Goal: Task Accomplishment & Management: Manage account settings

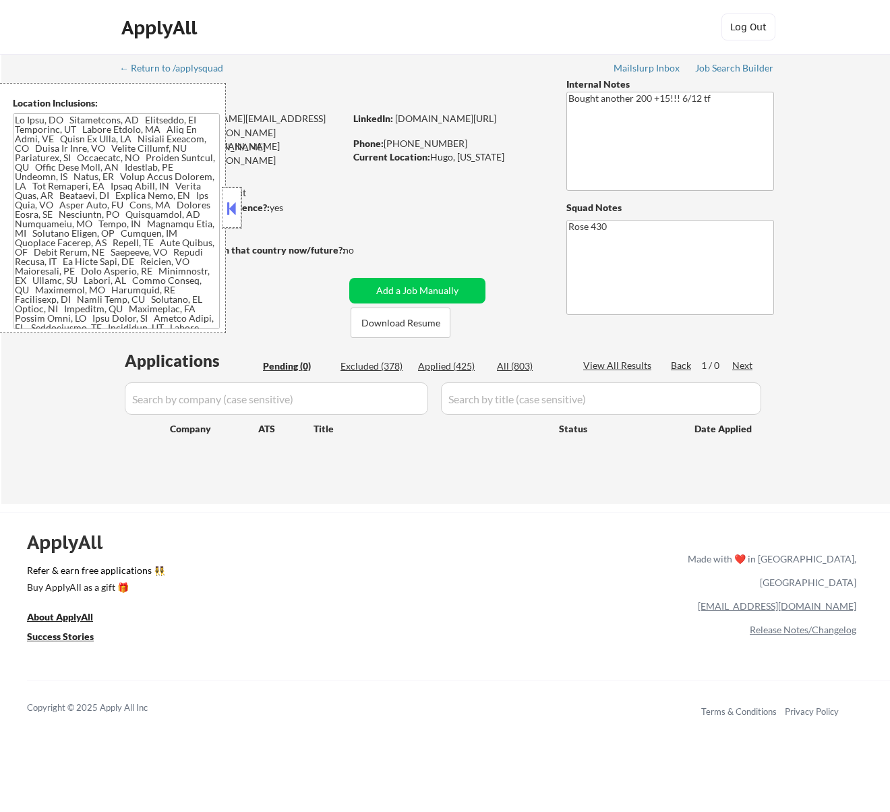
click at [233, 197] on div at bounding box center [232, 208] width 19 height 40
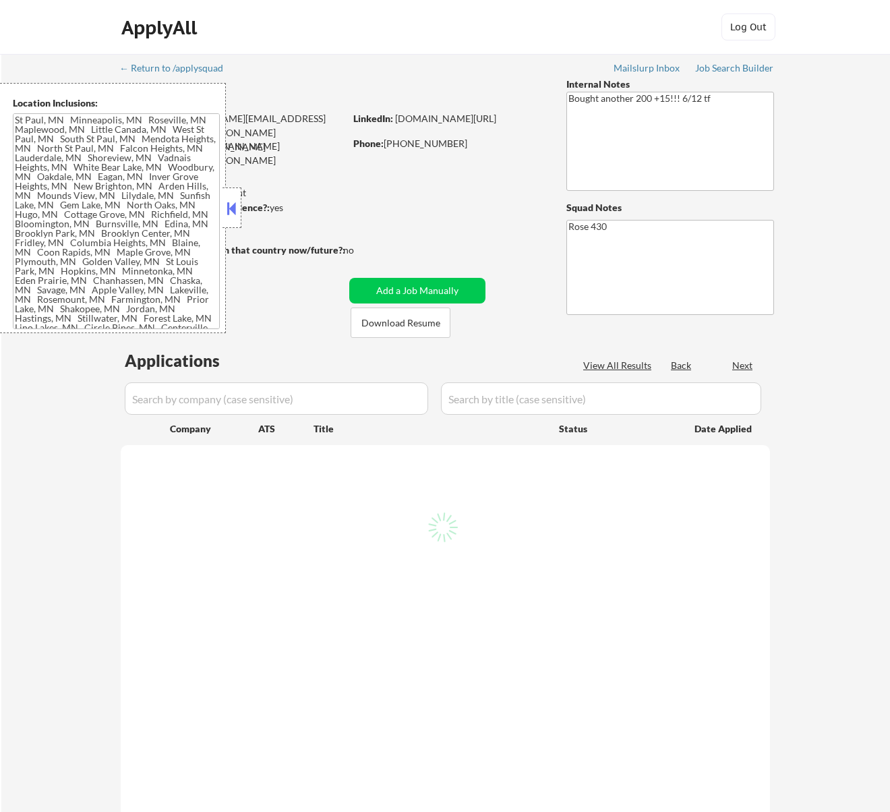
type textarea "[GEOGRAPHIC_DATA][PERSON_NAME], [GEOGRAPHIC_DATA] [GEOGRAPHIC_DATA], [GEOGRAPHI…"
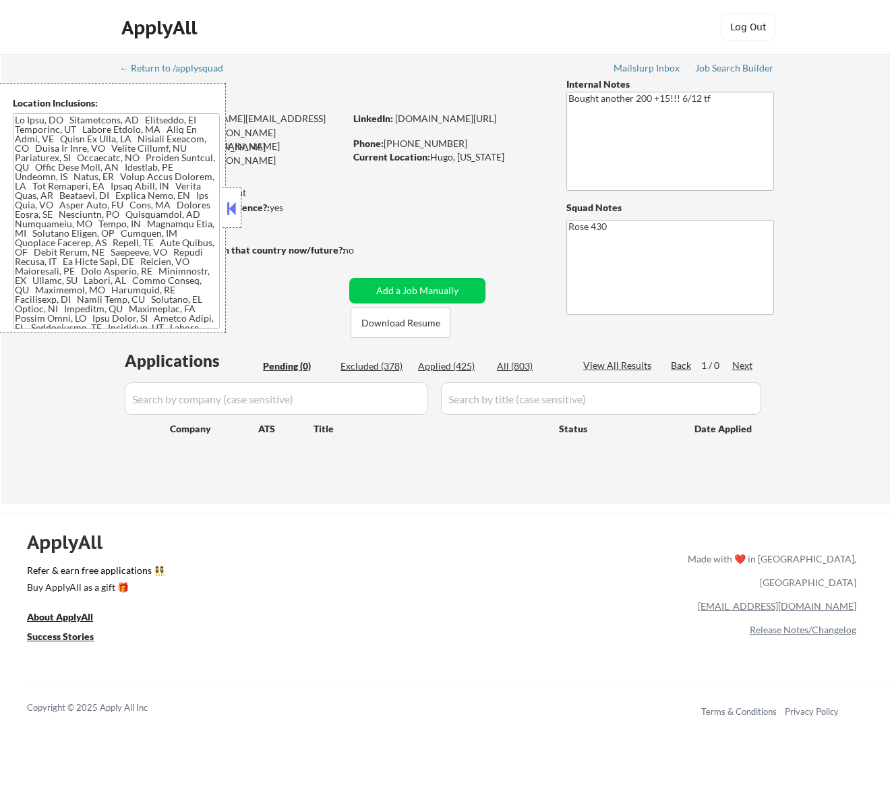
click at [235, 204] on button at bounding box center [231, 208] width 15 height 20
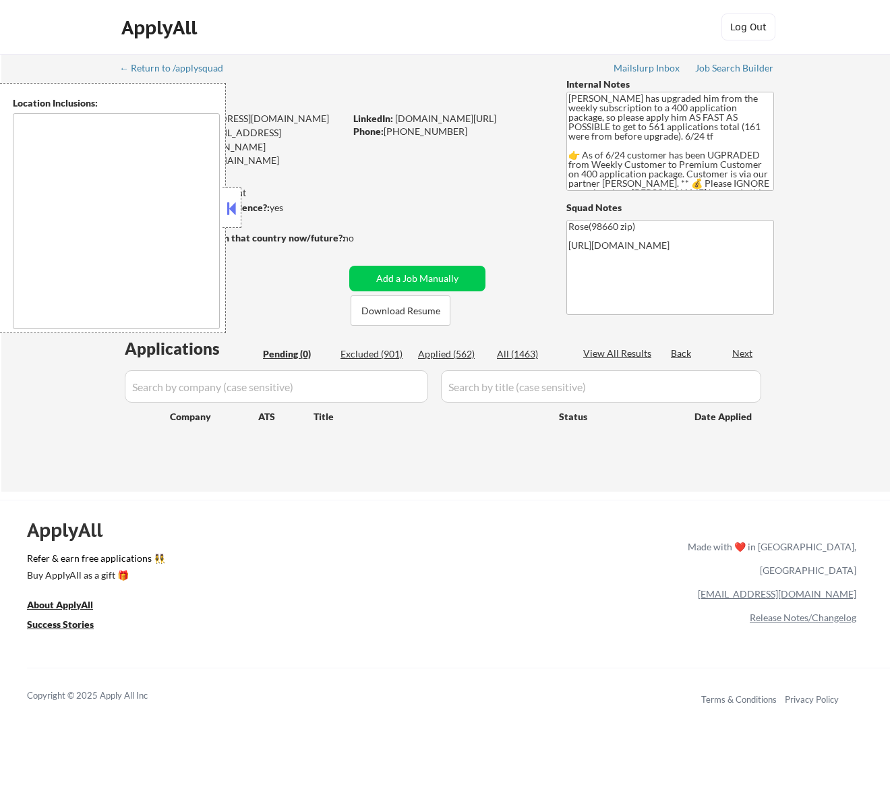
type textarea "Portland, OR Vancouver, WA Beaverton, OR Gresham, OR Hillsboro, OR Lake Oswego,…"
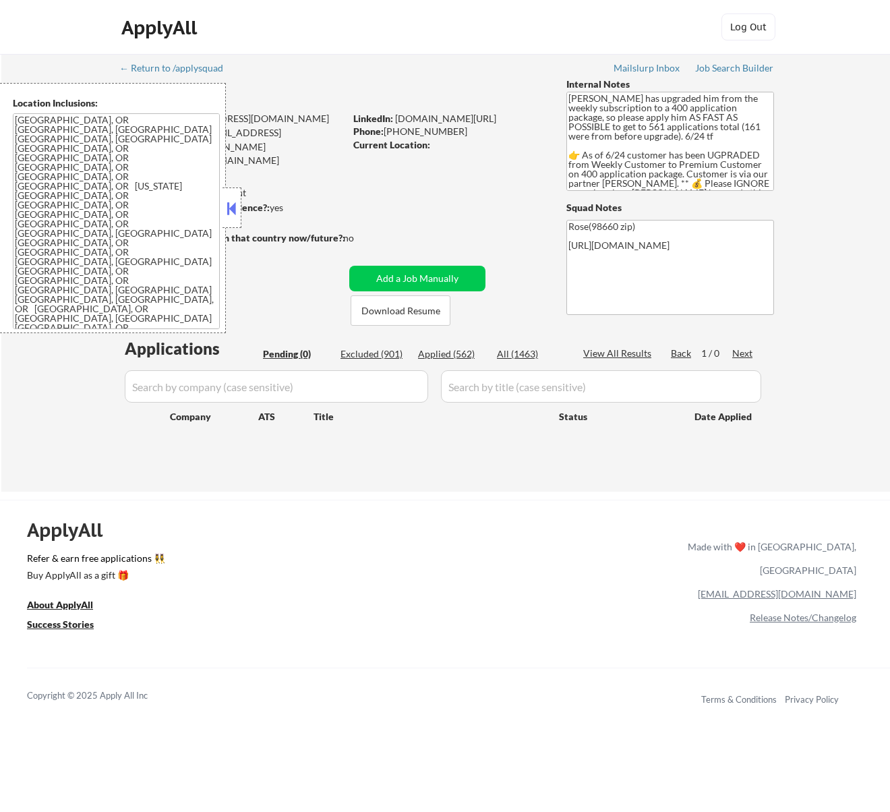
drag, startPoint x: 235, startPoint y: 206, endPoint x: 239, endPoint y: 193, distance: 13.3
click at [235, 206] on button at bounding box center [231, 208] width 15 height 20
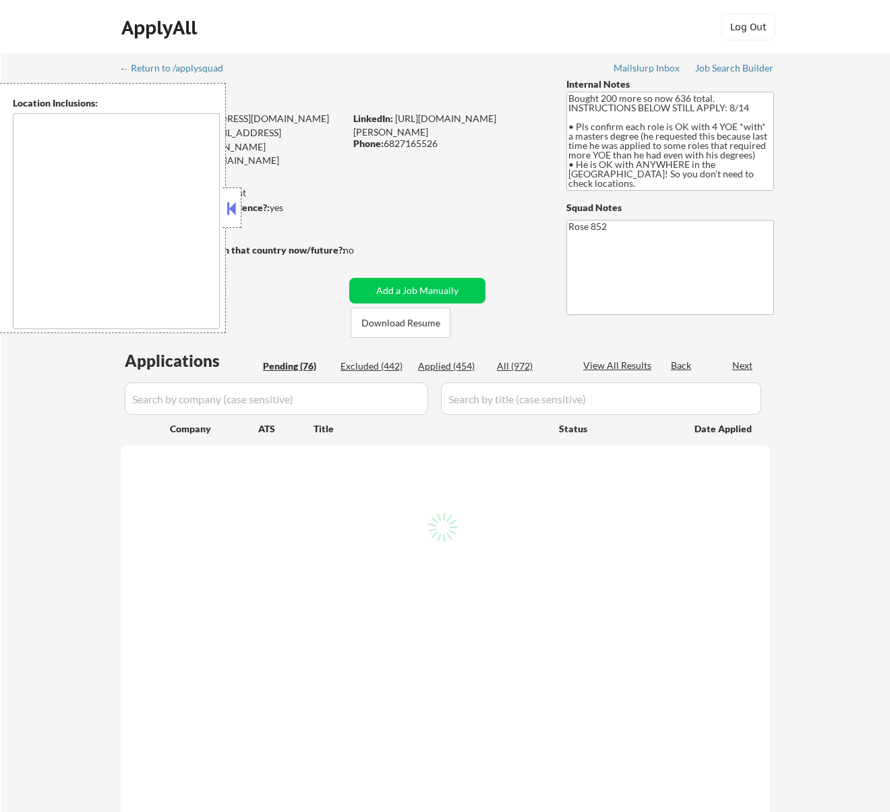
type textarea "Daly City, CA South San Francisco, CA Brisbane, CA Colma, CA Pacifica, CA San B…"
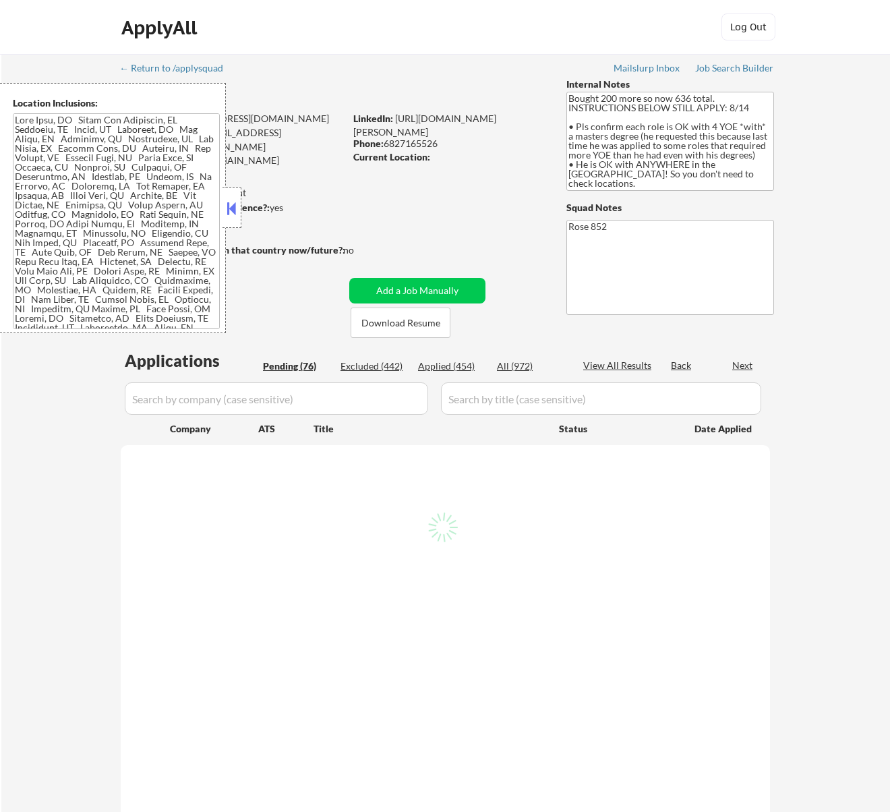
select select ""pending""
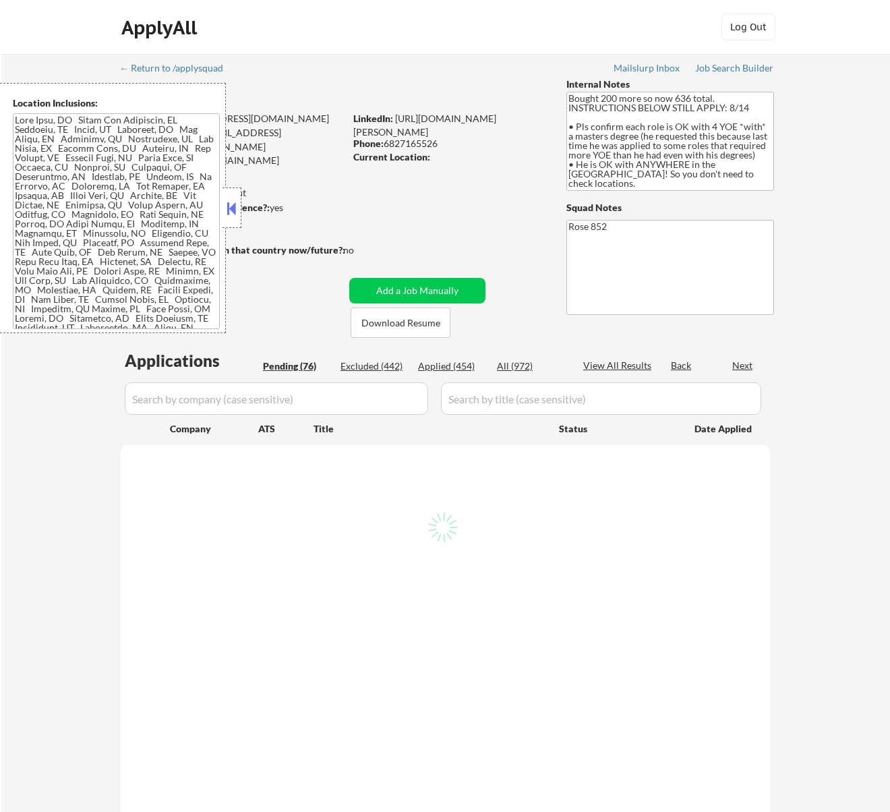
select select ""pending""
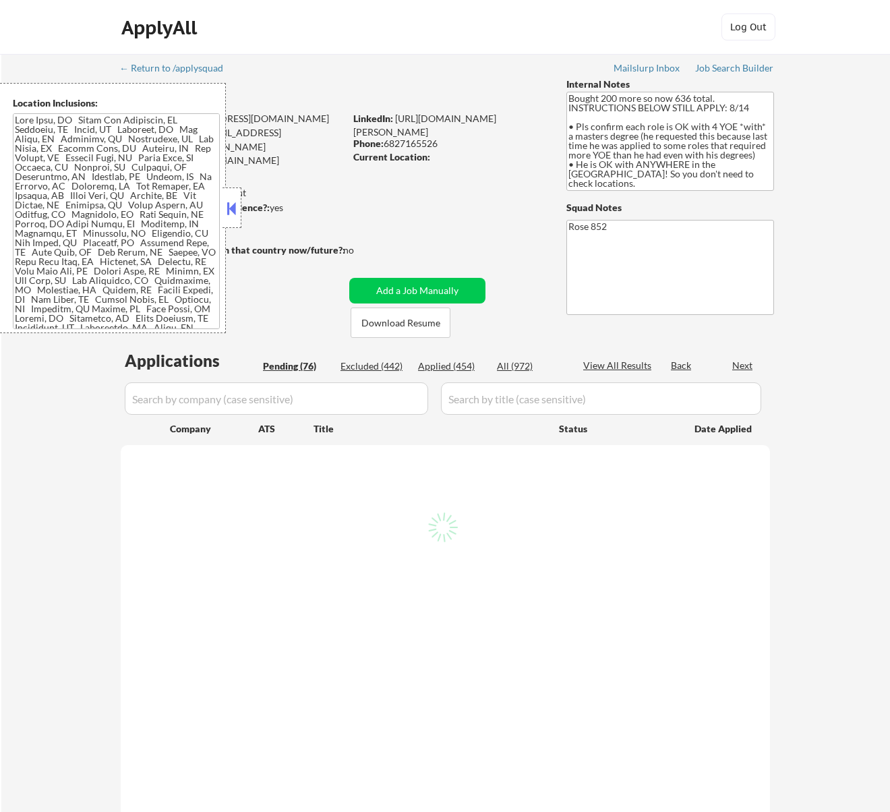
select select ""pending""
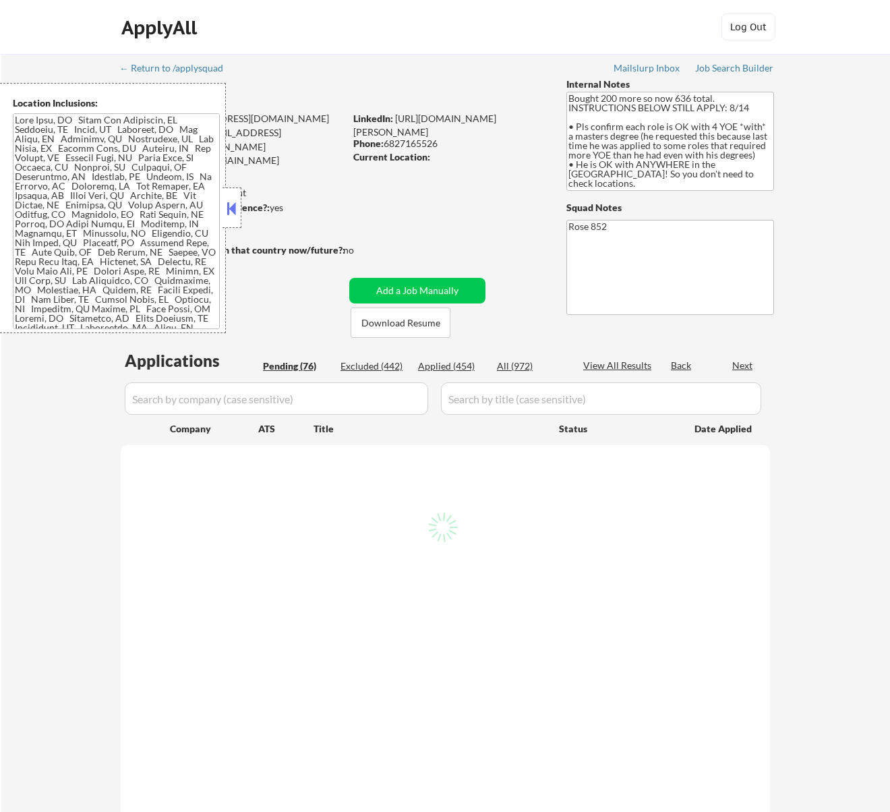
select select ""pending""
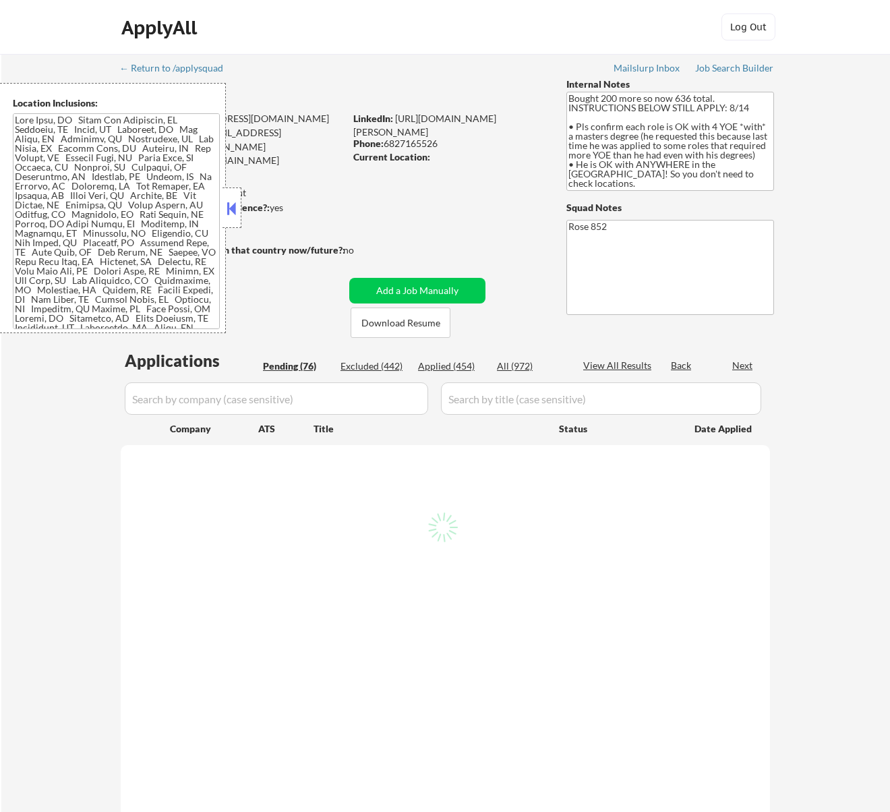
select select ""pending""
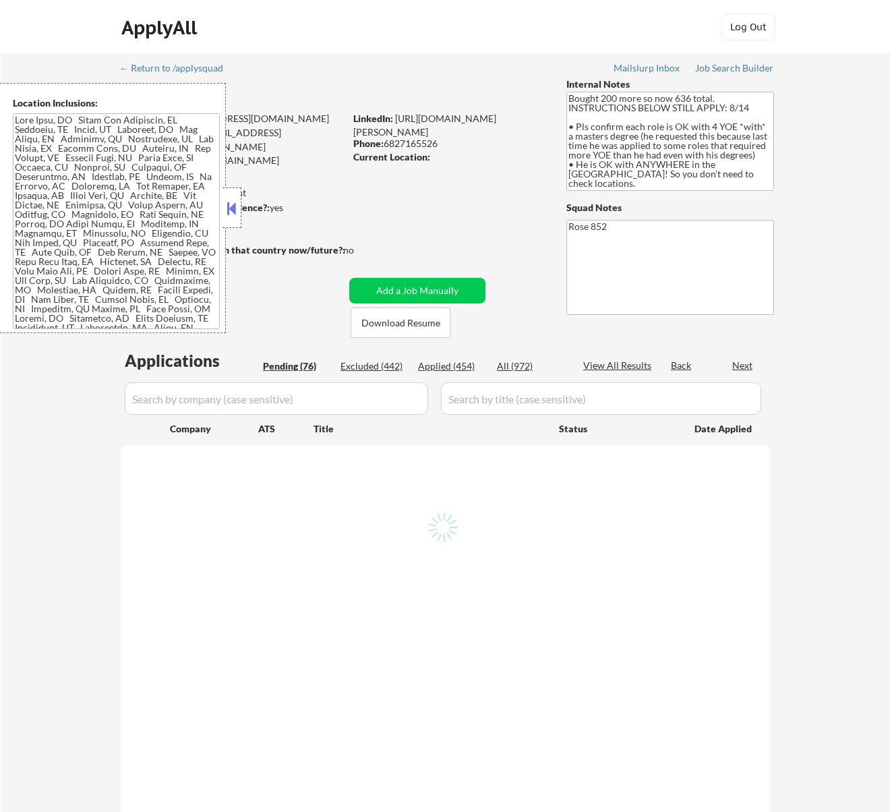
select select ""pending""
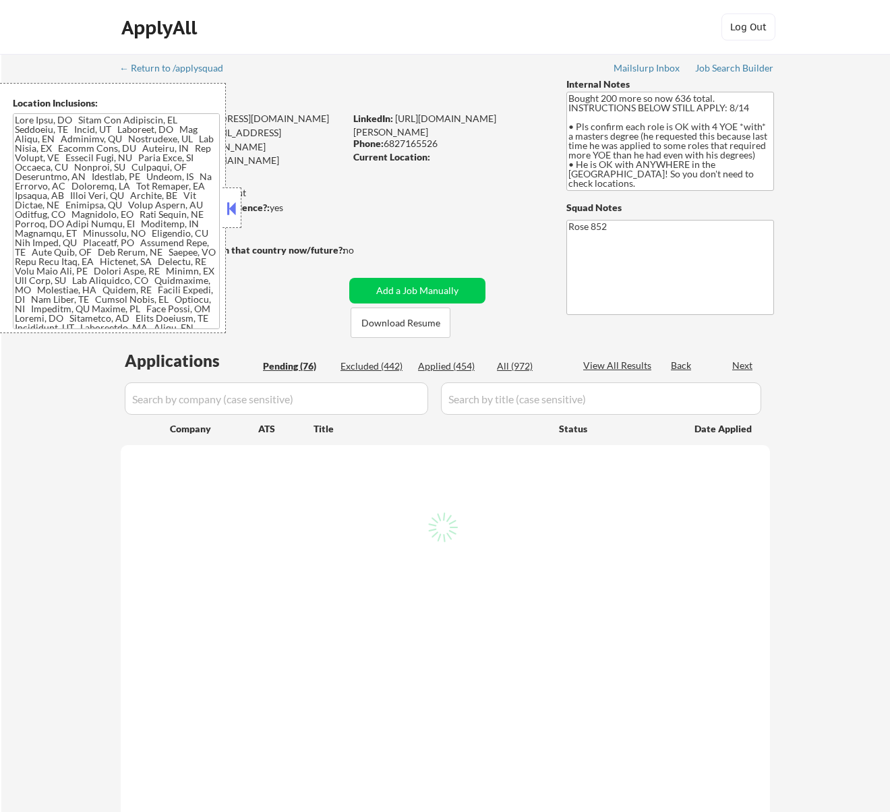
select select ""pending""
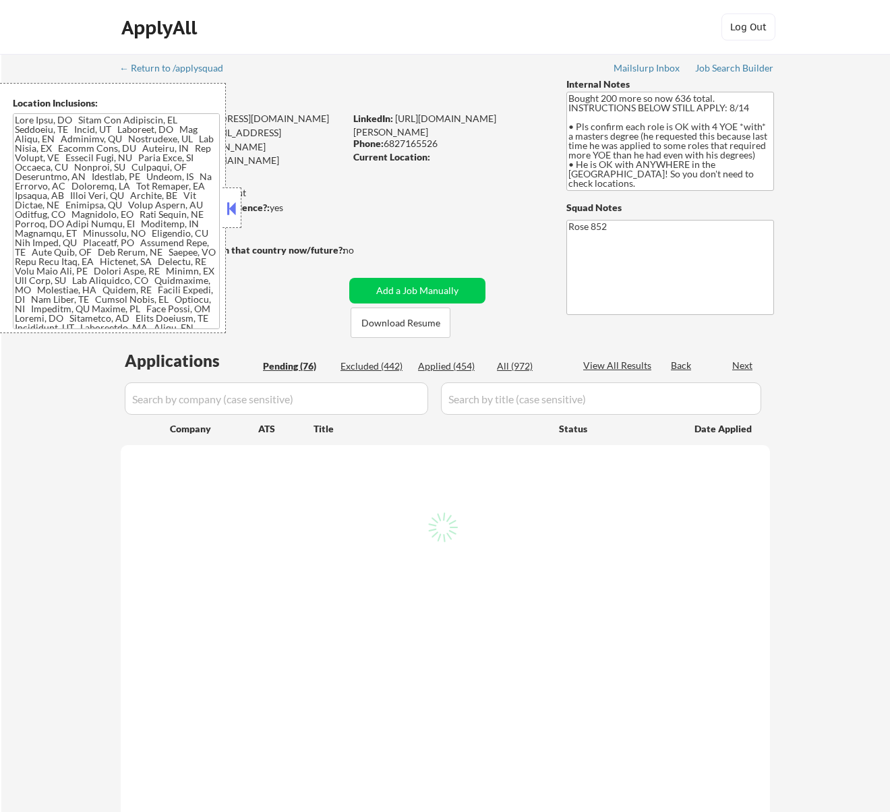
select select ""pending""
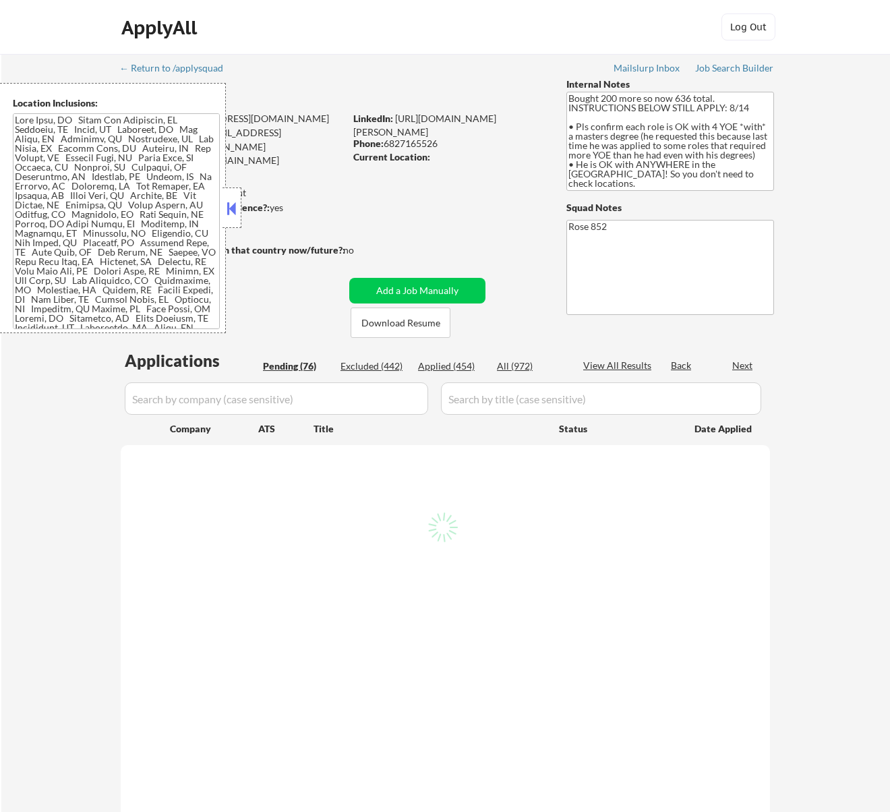
select select ""pending""
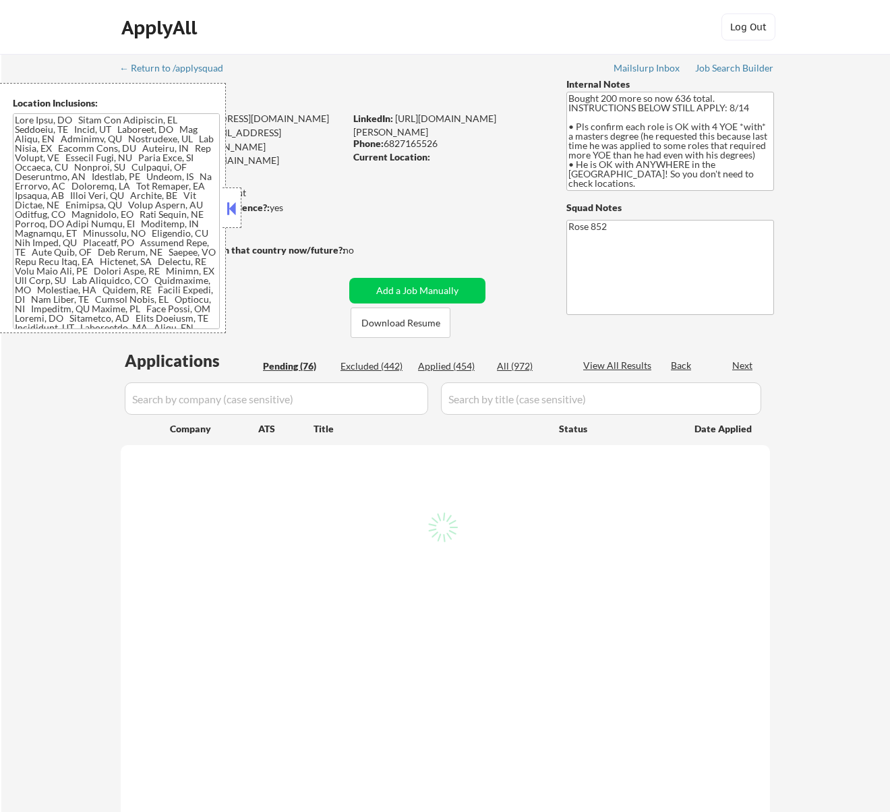
select select ""pending""
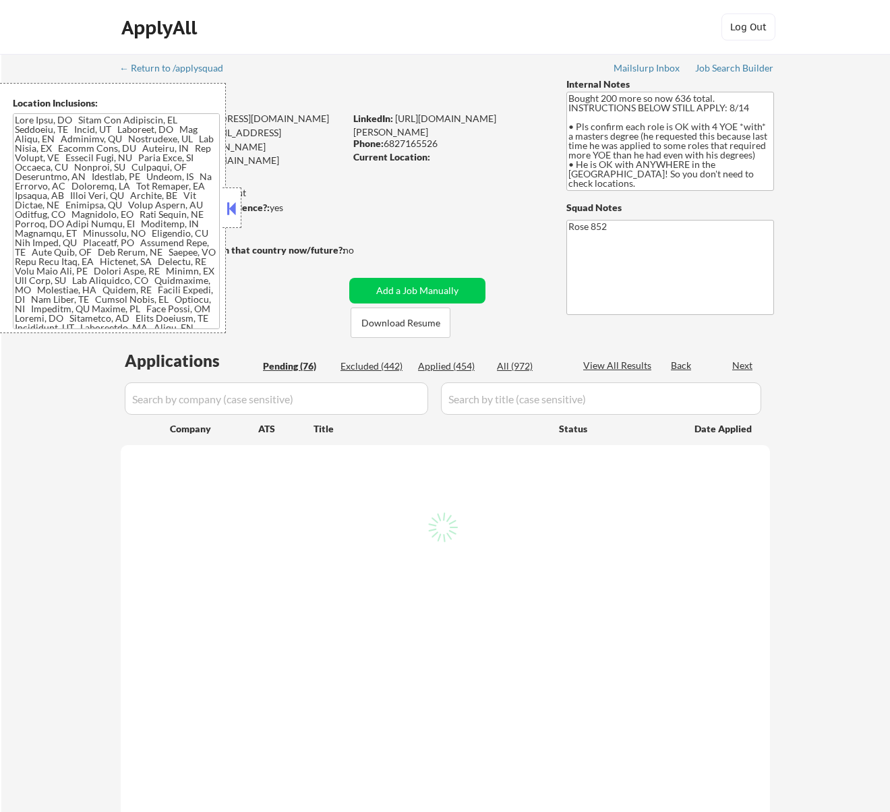
select select ""pending""
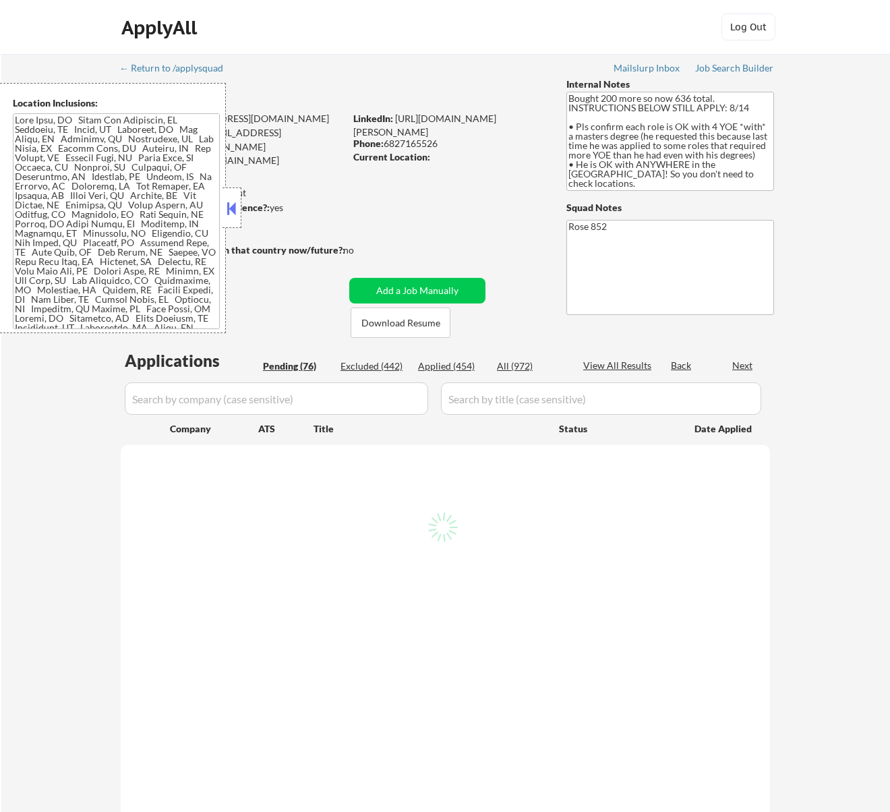
select select ""pending""
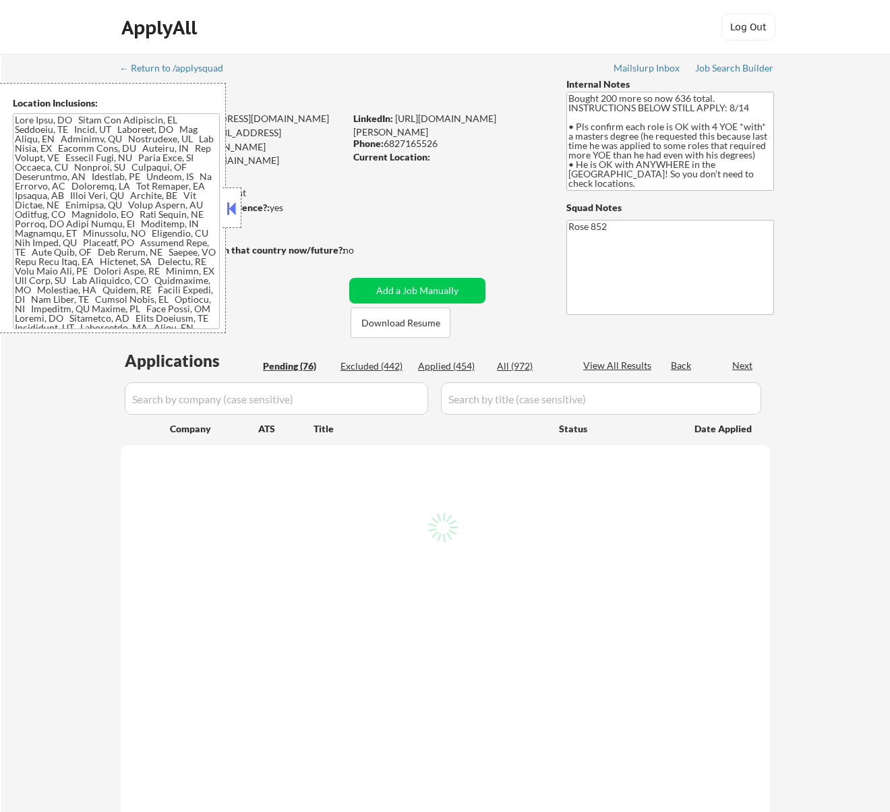
select select ""pending""
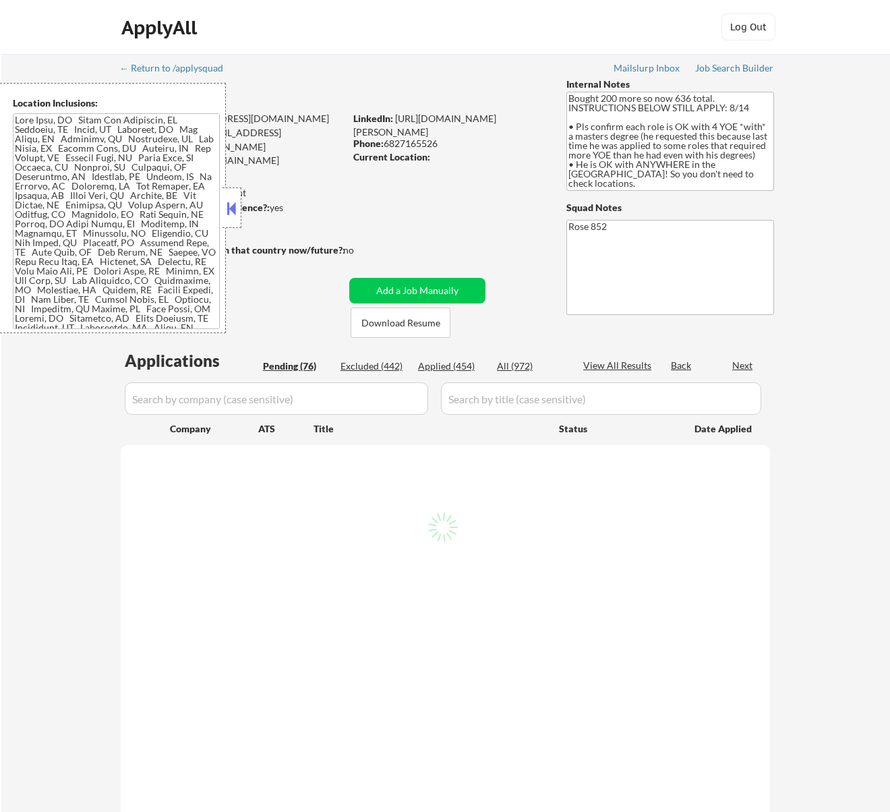
select select ""pending""
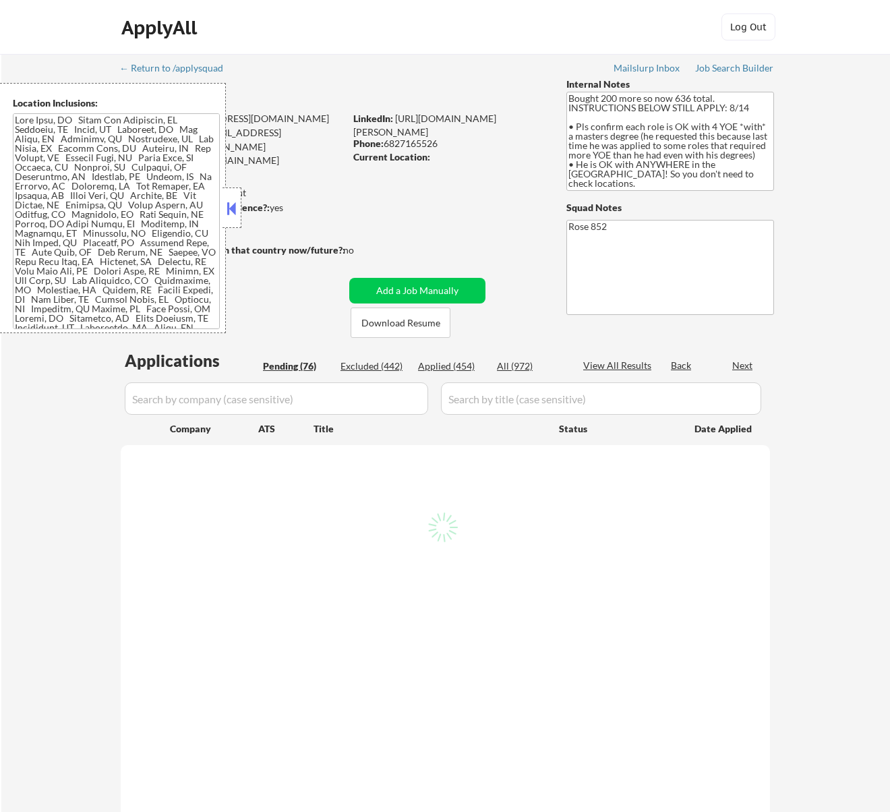
select select ""pending""
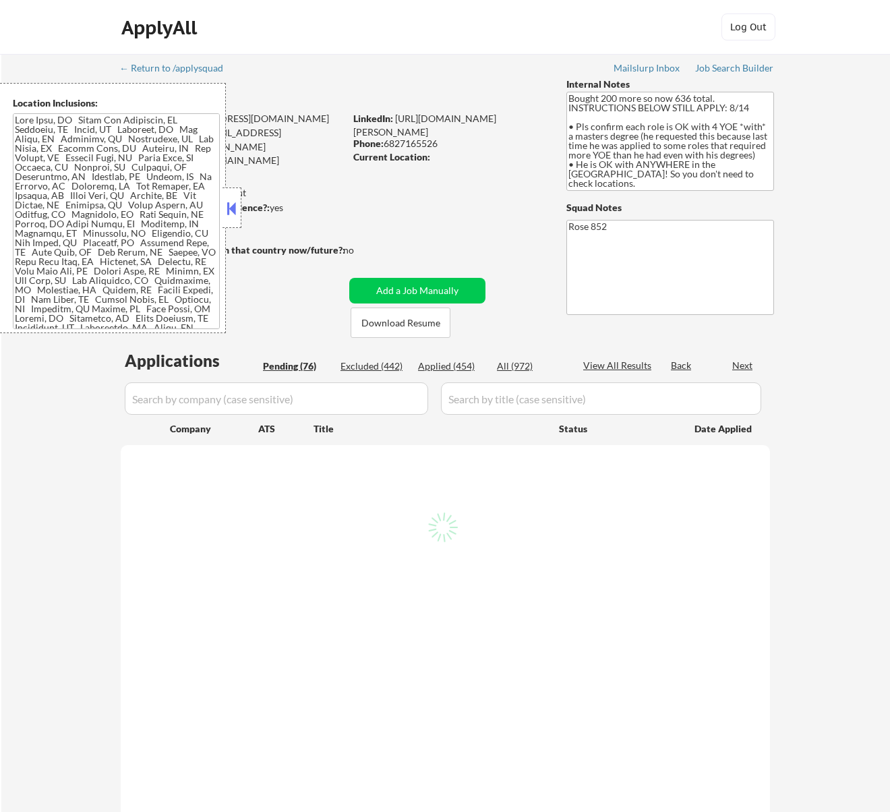
select select ""pending""
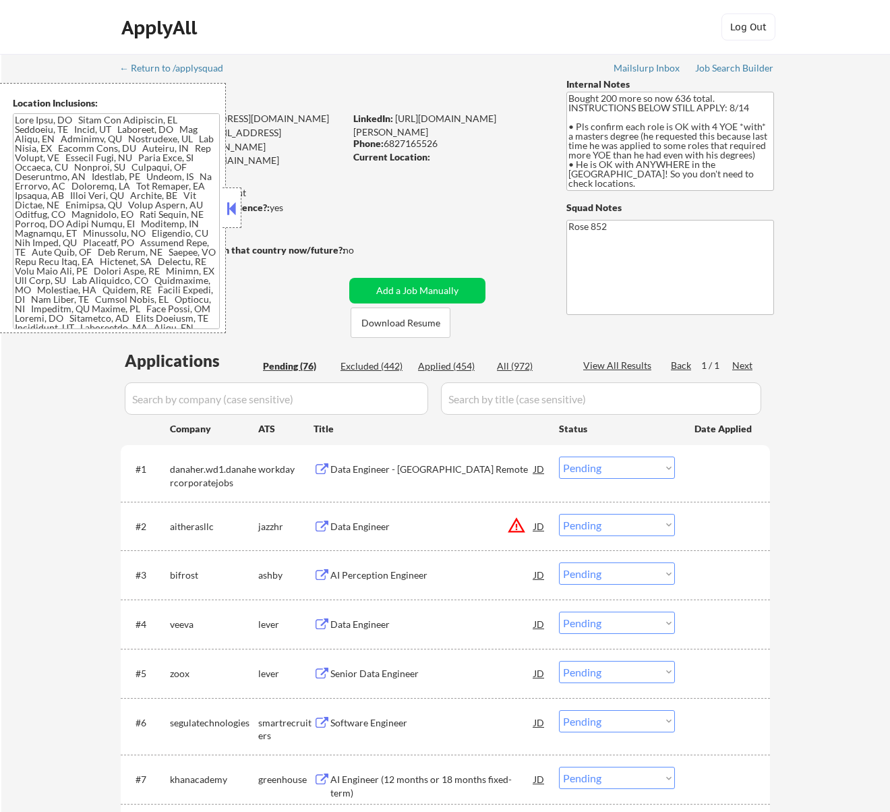
click at [459, 470] on div "Data Engineer - USA Remote" at bounding box center [433, 469] width 204 height 13
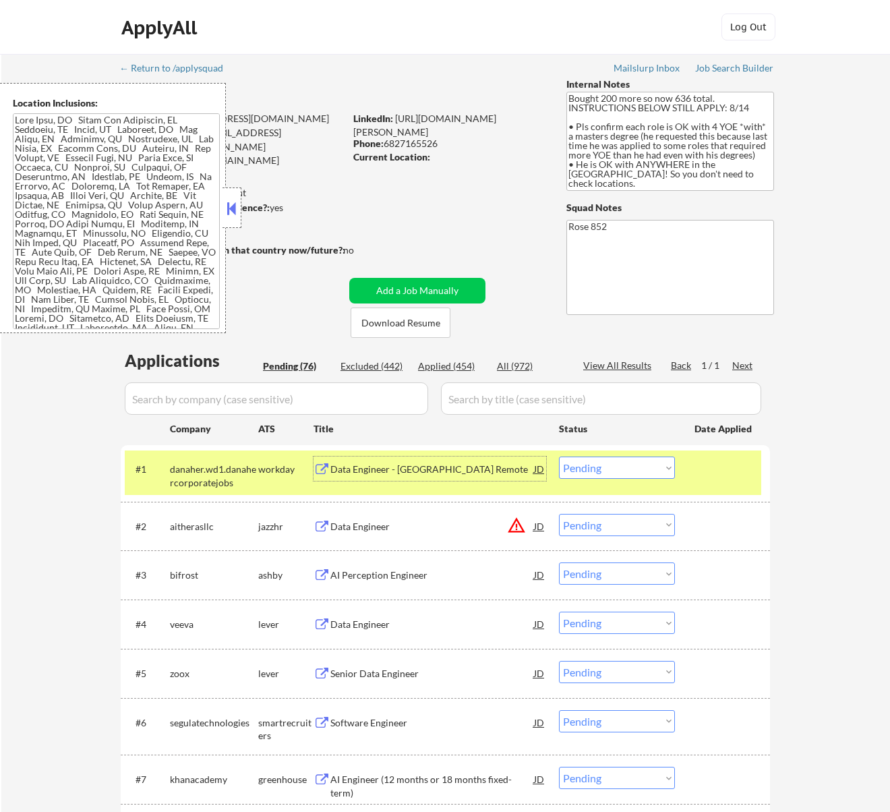
click at [459, 529] on div "Data Engineer" at bounding box center [433, 526] width 204 height 13
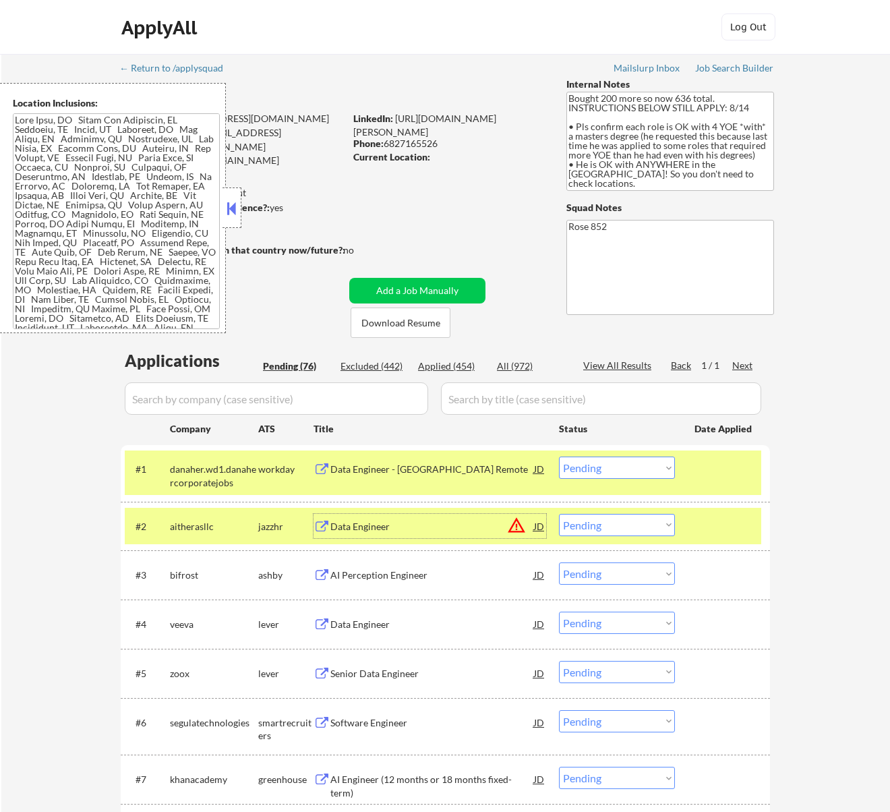
click at [659, 524] on select "Choose an option... Pending Applied Excluded (Questions) Excluded (Expired) Exc…" at bounding box center [617, 525] width 116 height 22
click at [559, 514] on select "Choose an option... Pending Applied Excluded (Questions) Excluded (Expired) Exc…" at bounding box center [617, 525] width 116 height 22
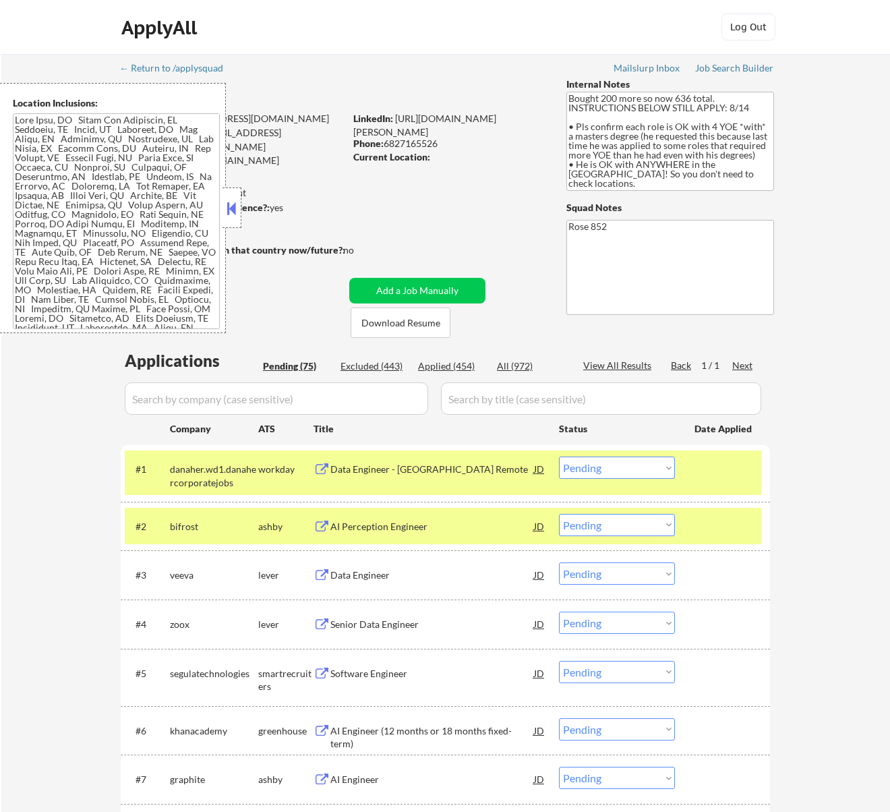
click at [459, 525] on div "AI Perception Engineer" at bounding box center [433, 526] width 204 height 13
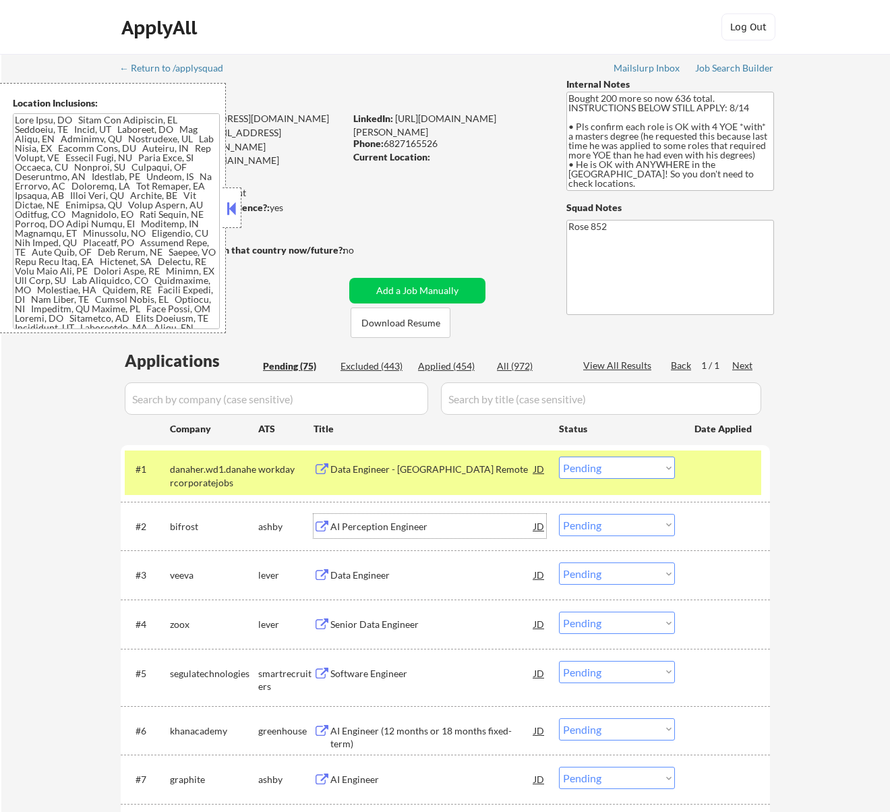
click at [613, 519] on select "Choose an option... Pending Applied Excluded (Questions) Excluded (Expired) Exc…" at bounding box center [617, 525] width 116 height 22
click at [559, 514] on select "Choose an option... Pending Applied Excluded (Questions) Excluded (Expired) Exc…" at bounding box center [617, 525] width 116 height 22
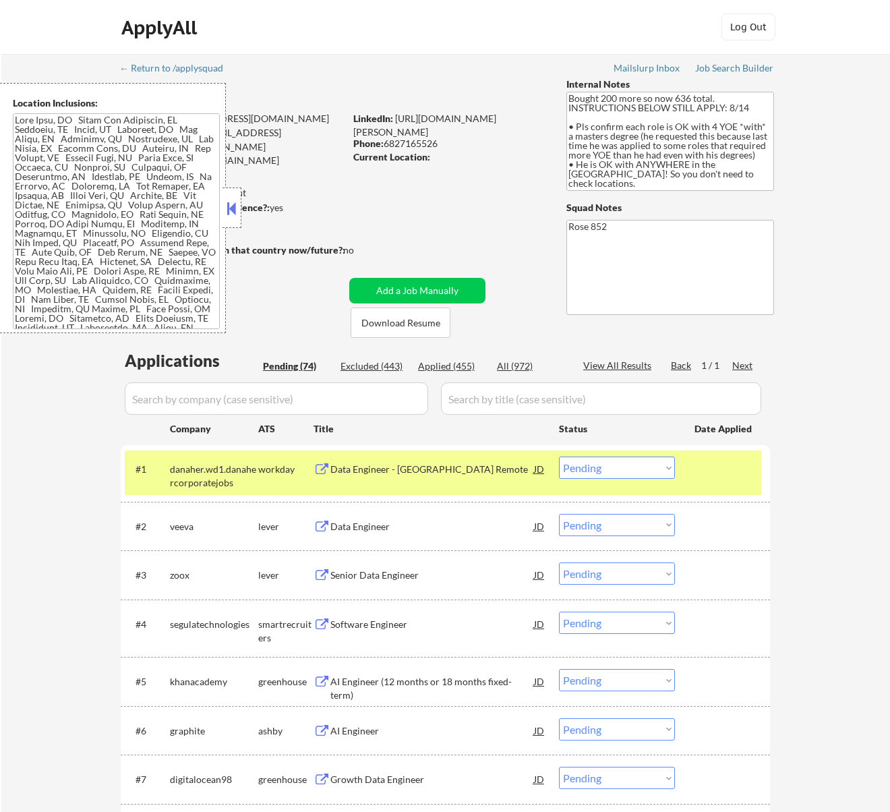
click at [232, 206] on button at bounding box center [231, 208] width 15 height 20
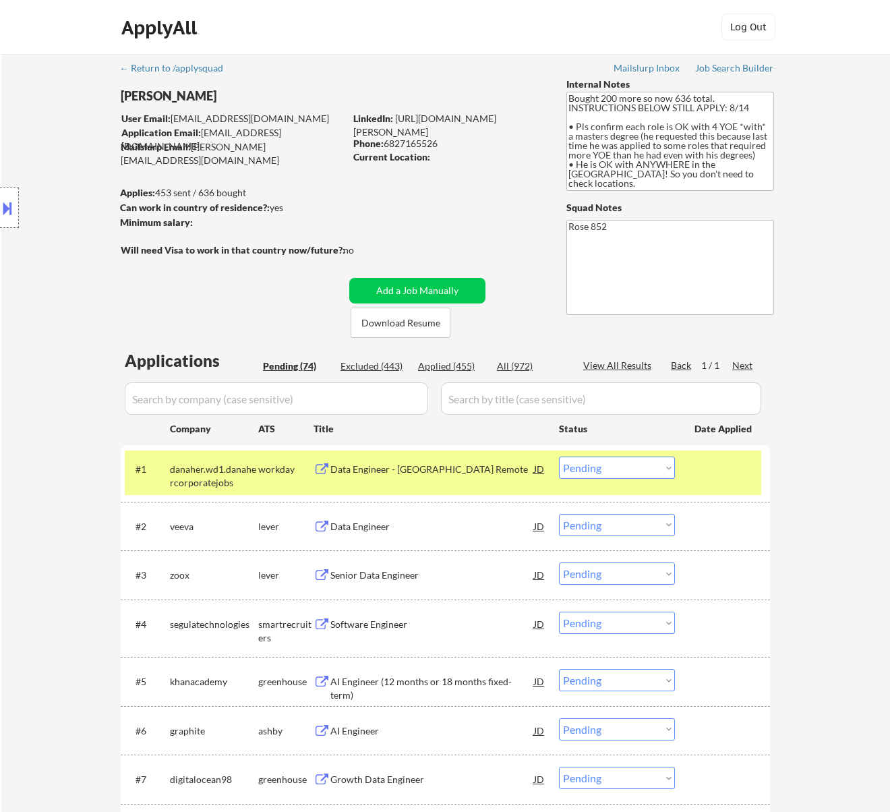
click at [517, 525] on div "Data Engineer" at bounding box center [433, 526] width 204 height 13
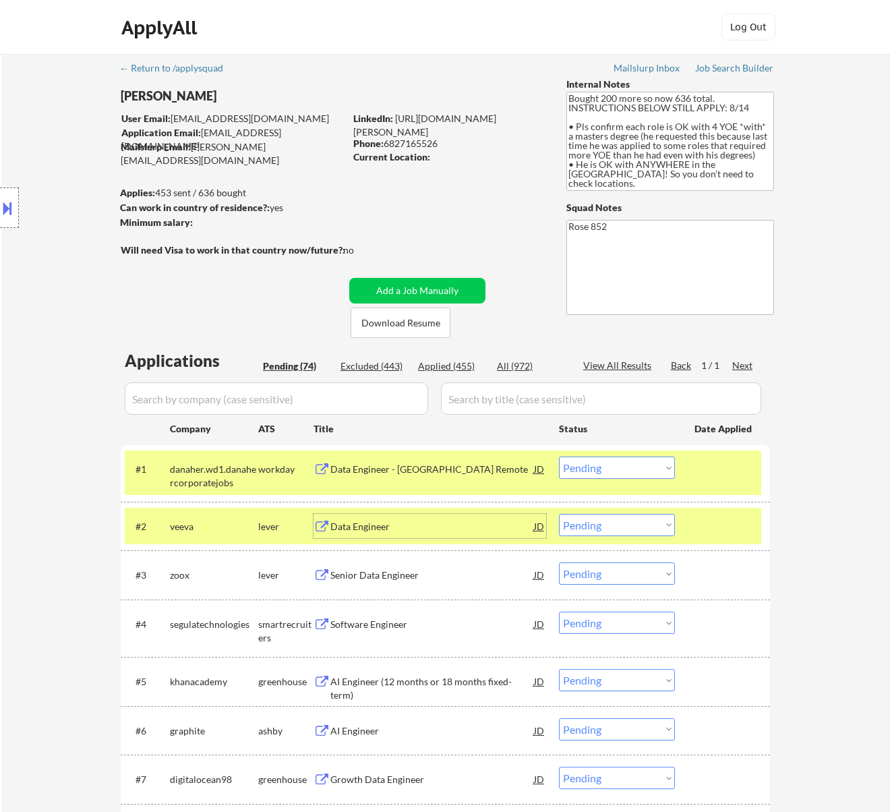
click at [652, 517] on select "Choose an option... Pending Applied Excluded (Questions) Excluded (Expired) Exc…" at bounding box center [617, 525] width 116 height 22
click at [559, 514] on select "Choose an option... Pending Applied Excluded (Questions) Excluded (Expired) Exc…" at bounding box center [617, 525] width 116 height 22
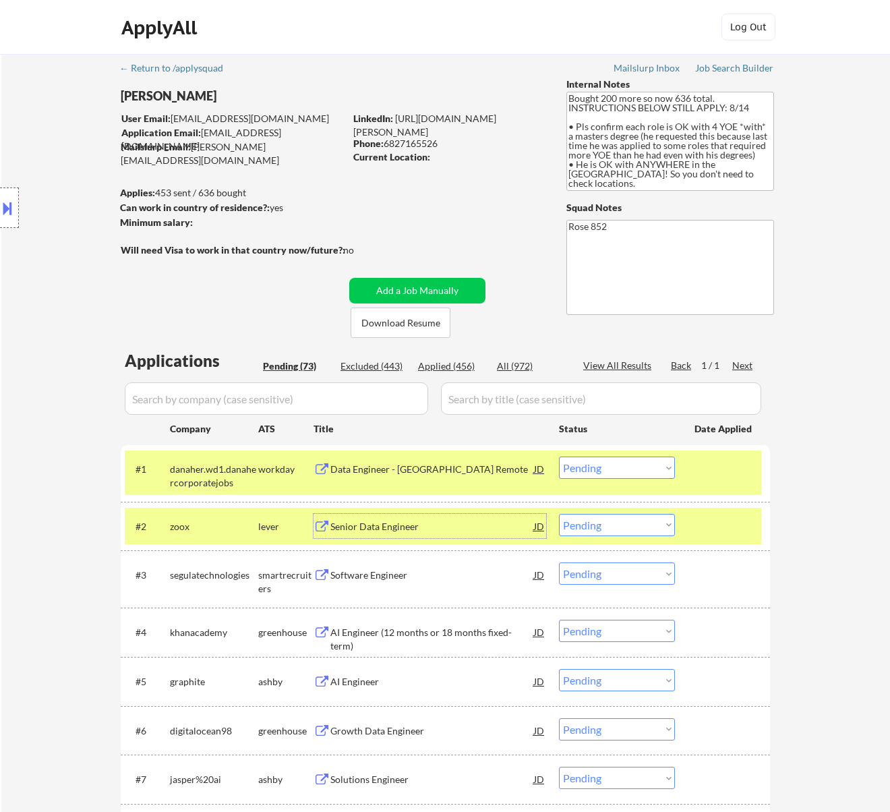
click at [471, 526] on div "Senior Data Engineer" at bounding box center [433, 526] width 204 height 13
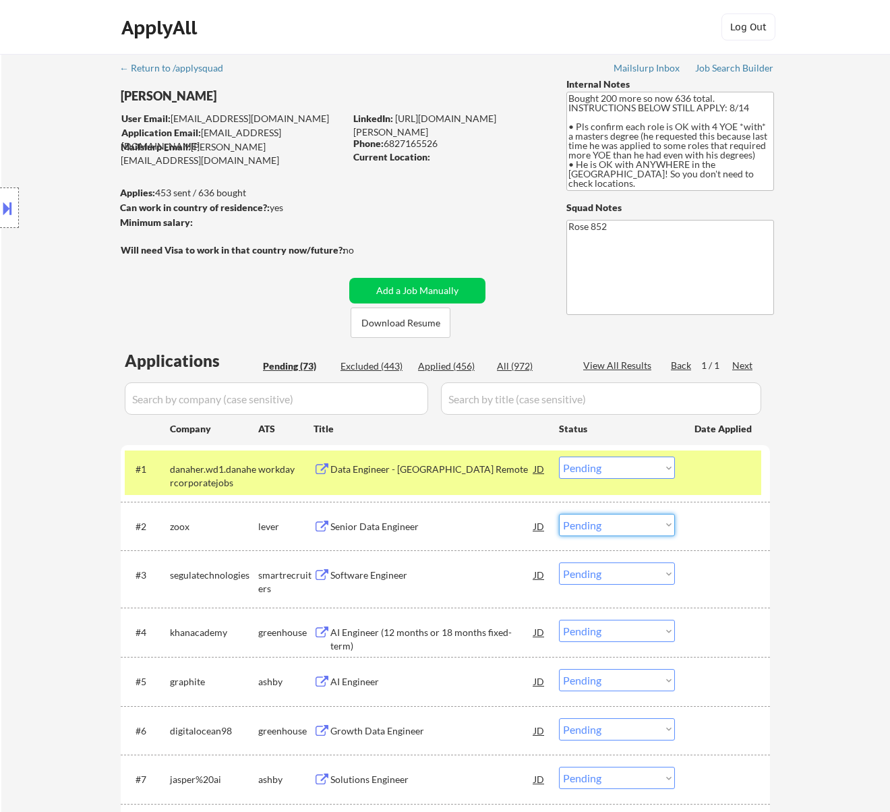
click at [635, 521] on select "Choose an option... Pending Applied Excluded (Questions) Excluded (Expired) Exc…" at bounding box center [617, 525] width 116 height 22
click at [559, 514] on select "Choose an option... Pending Applied Excluded (Questions) Excluded (Expired) Exc…" at bounding box center [617, 525] width 116 height 22
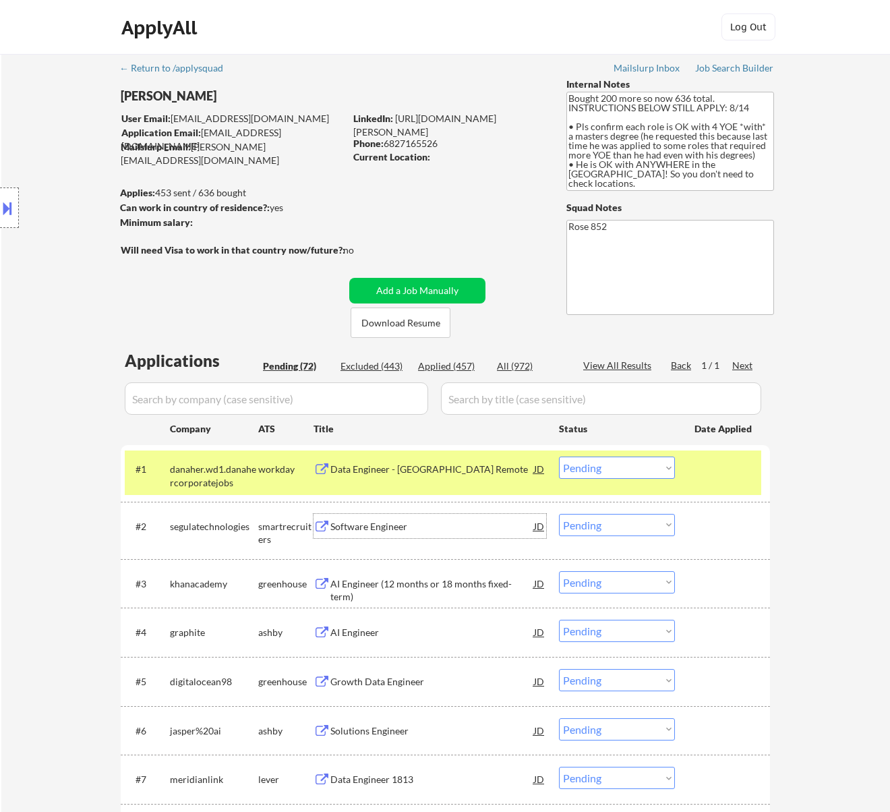
click at [488, 538] on div "Software Engineer" at bounding box center [433, 526] width 204 height 24
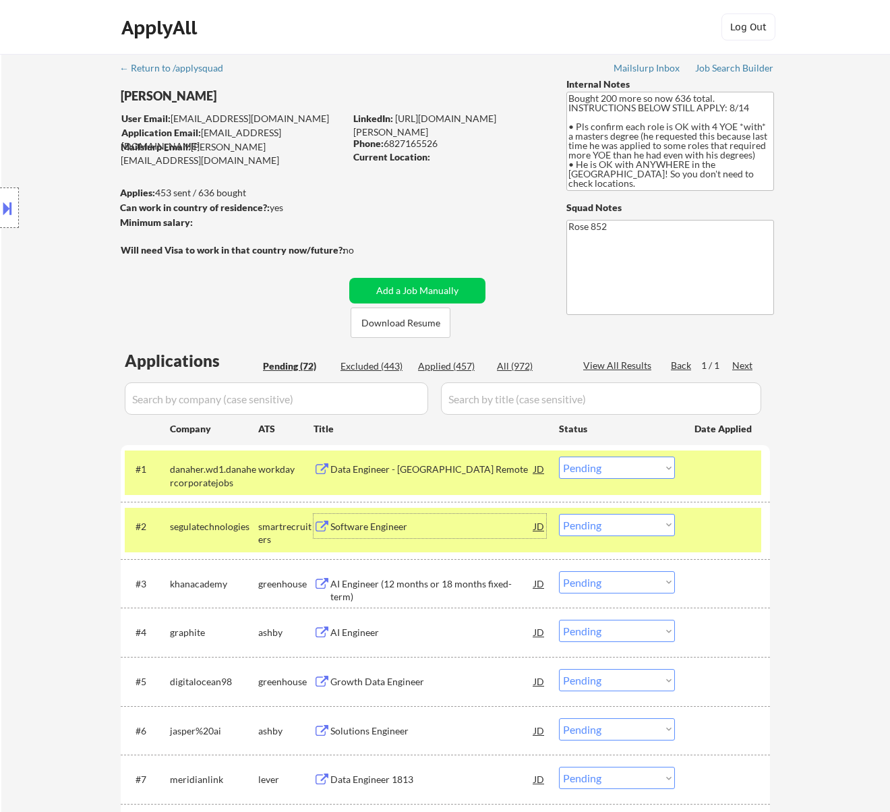
click at [635, 522] on select "Choose an option... Pending Applied Excluded (Questions) Excluded (Expired) Exc…" at bounding box center [617, 525] width 116 height 22
click at [559, 514] on select "Choose an option... Pending Applied Excluded (Questions) Excluded (Expired) Exc…" at bounding box center [617, 525] width 116 height 22
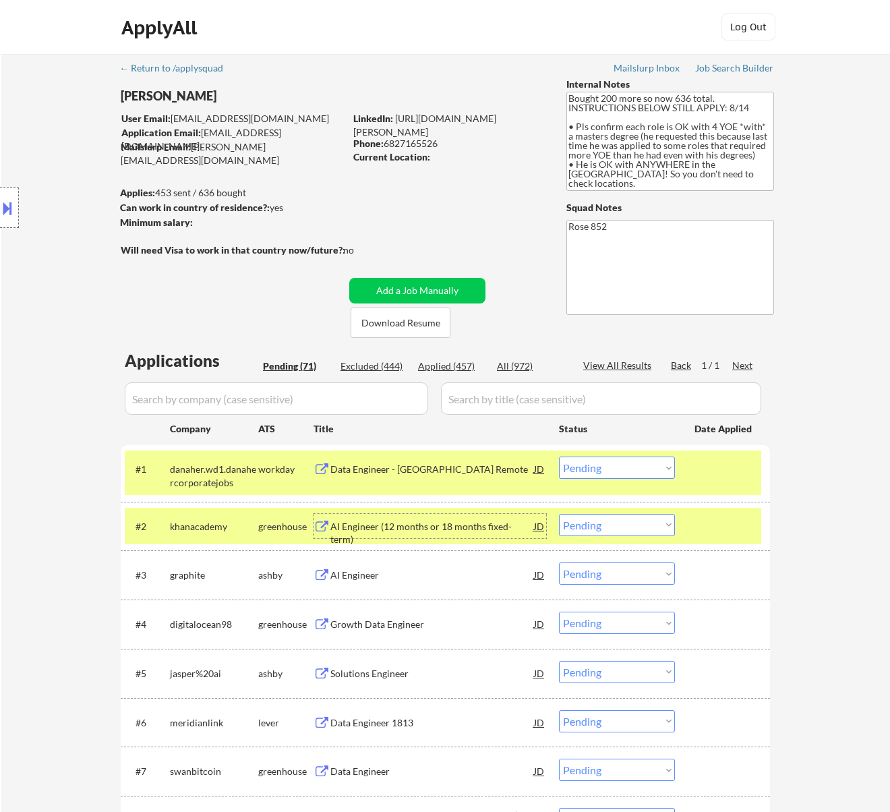
click at [511, 520] on div "AI Engineer (12 months or 18 months fixed-term)" at bounding box center [433, 533] width 204 height 26
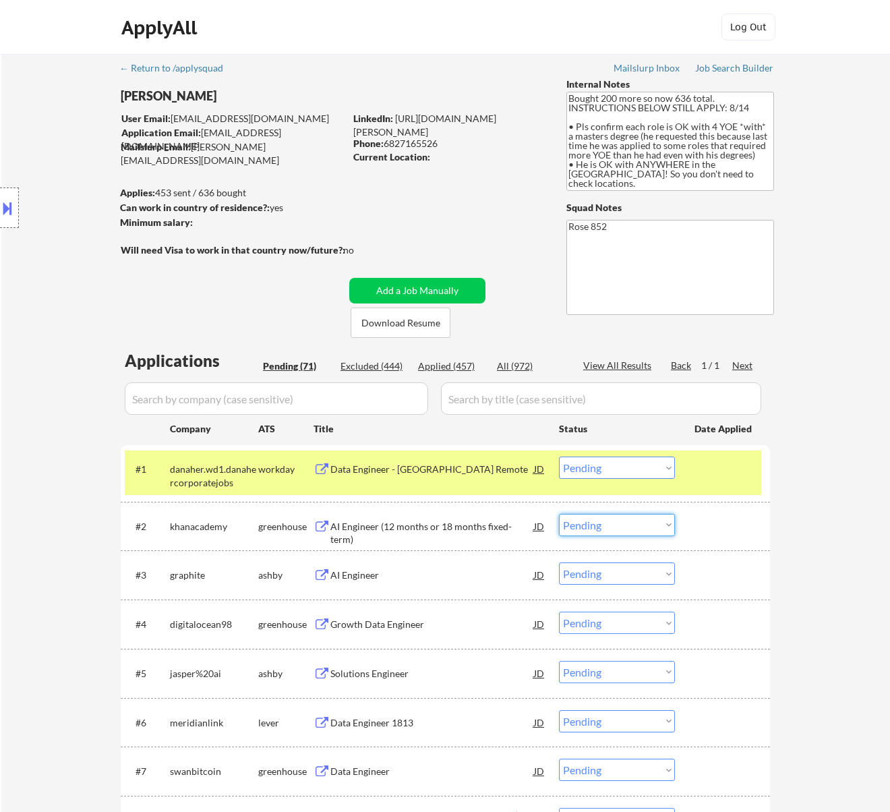
click at [626, 526] on select "Choose an option... Pending Applied Excluded (Questions) Excluded (Expired) Exc…" at bounding box center [617, 525] width 116 height 22
click at [559, 514] on select "Choose an option... Pending Applied Excluded (Questions) Excluded (Expired) Exc…" at bounding box center [617, 525] width 116 height 22
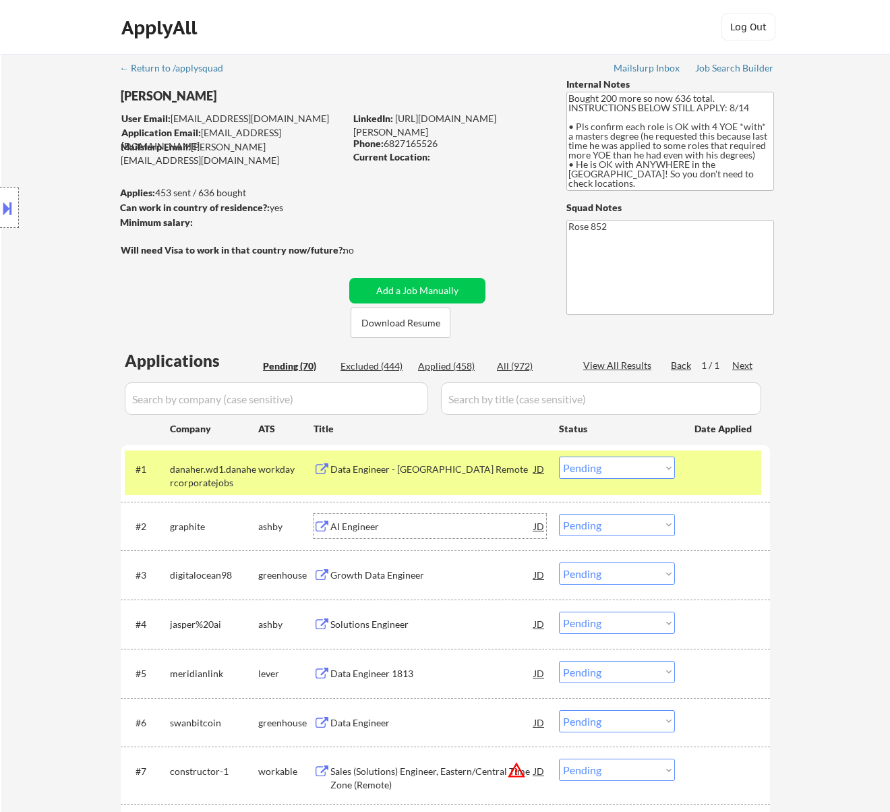
click at [467, 518] on div "AI Engineer" at bounding box center [433, 526] width 204 height 24
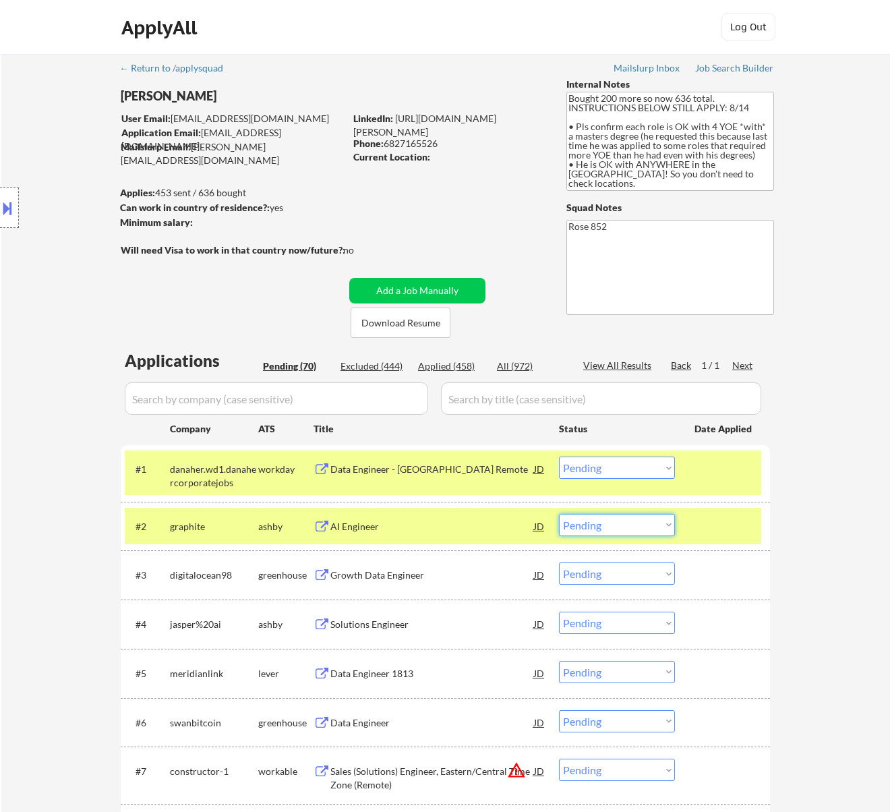
click at [624, 524] on select "Choose an option... Pending Applied Excluded (Questions) Excluded (Expired) Exc…" at bounding box center [617, 525] width 116 height 22
click at [559, 514] on select "Choose an option... Pending Applied Excluded (Questions) Excluded (Expired) Exc…" at bounding box center [617, 525] width 116 height 22
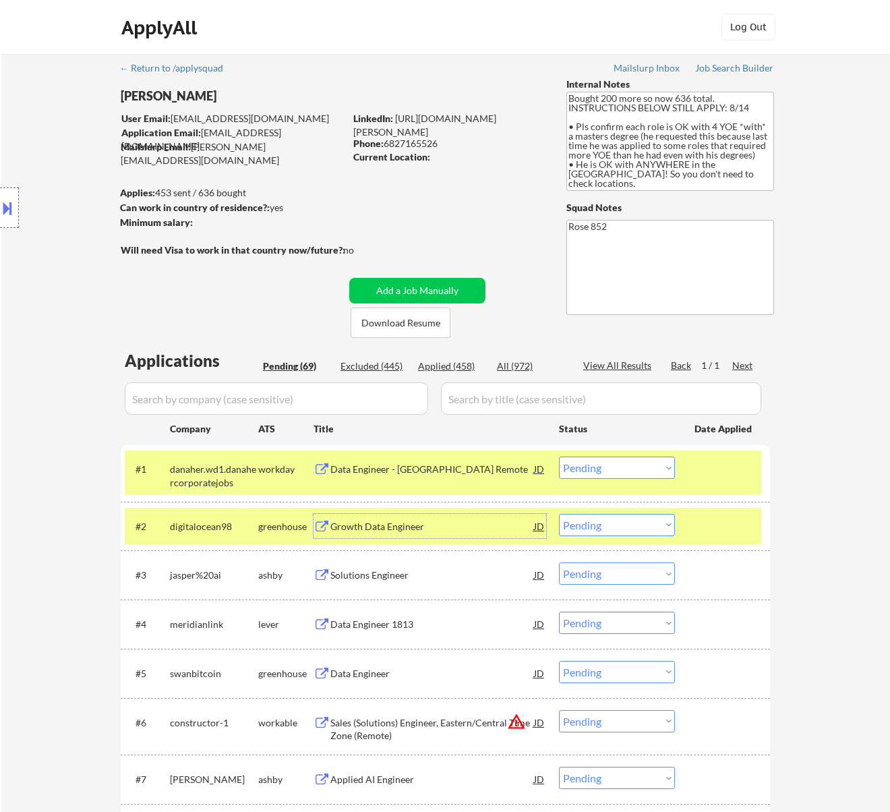
click at [498, 532] on div "Growth Data Engineer" at bounding box center [433, 526] width 204 height 13
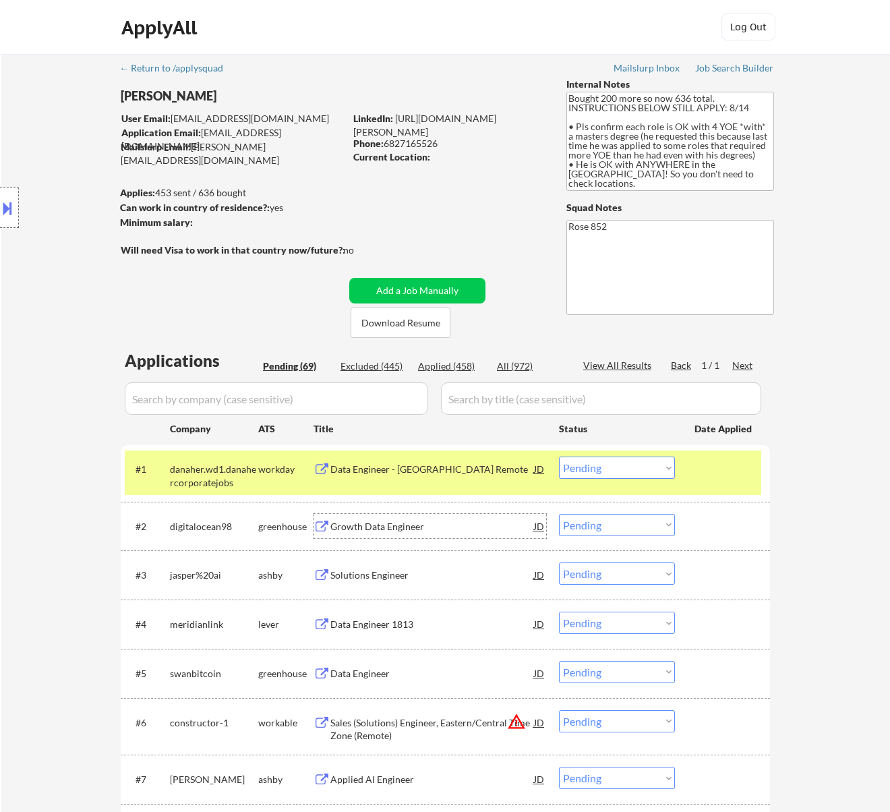
click at [635, 517] on select "Choose an option... Pending Applied Excluded (Questions) Excluded (Expired) Exc…" at bounding box center [617, 525] width 116 height 22
click at [559, 514] on select "Choose an option... Pending Applied Excluded (Questions) Excluded (Expired) Exc…" at bounding box center [617, 525] width 116 height 22
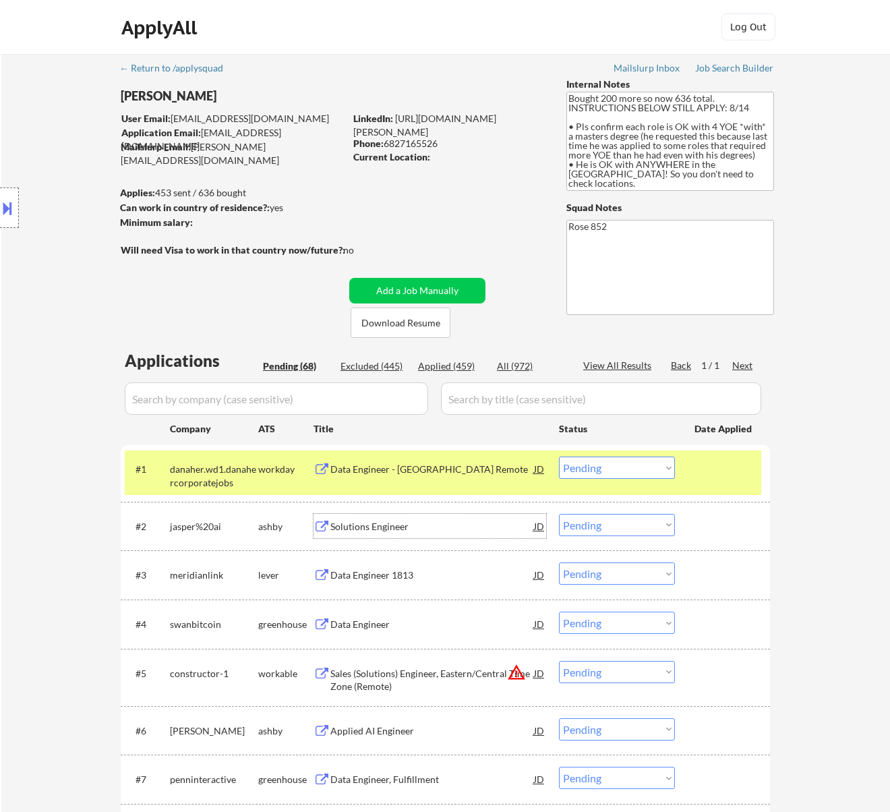
click at [498, 530] on div "Solutions Engineer" at bounding box center [433, 526] width 204 height 13
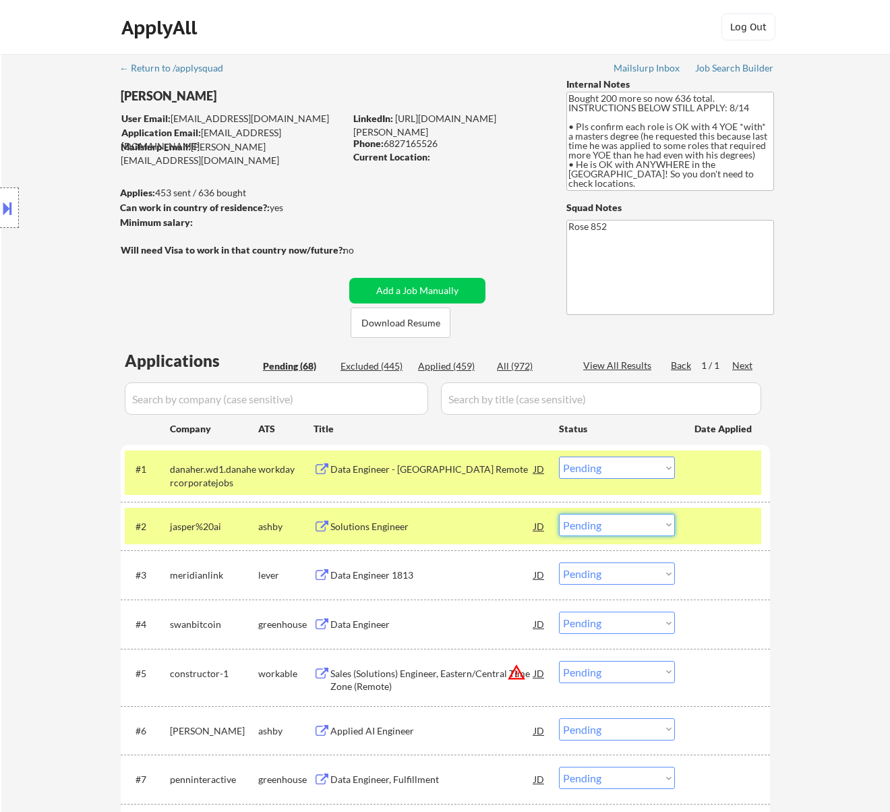
click at [611, 518] on select "Choose an option... Pending Applied Excluded (Questions) Excluded (Expired) Exc…" at bounding box center [617, 525] width 116 height 22
click at [559, 514] on select "Choose an option... Pending Applied Excluded (Questions) Excluded (Expired) Exc…" at bounding box center [617, 525] width 116 height 22
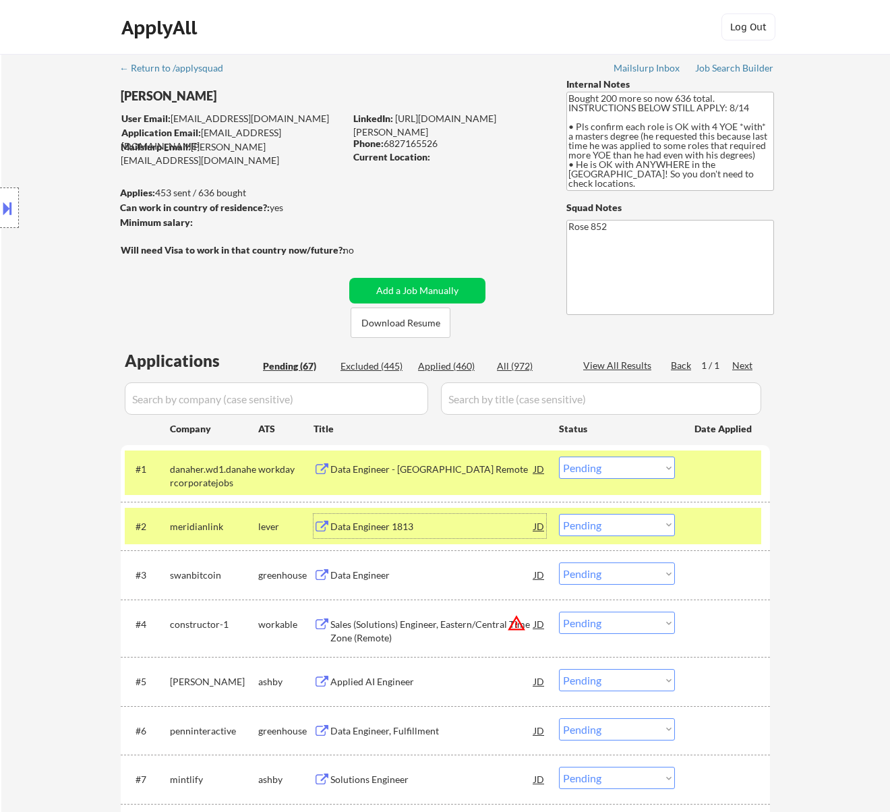
click at [503, 524] on div "Data Engineer 1813" at bounding box center [433, 526] width 204 height 13
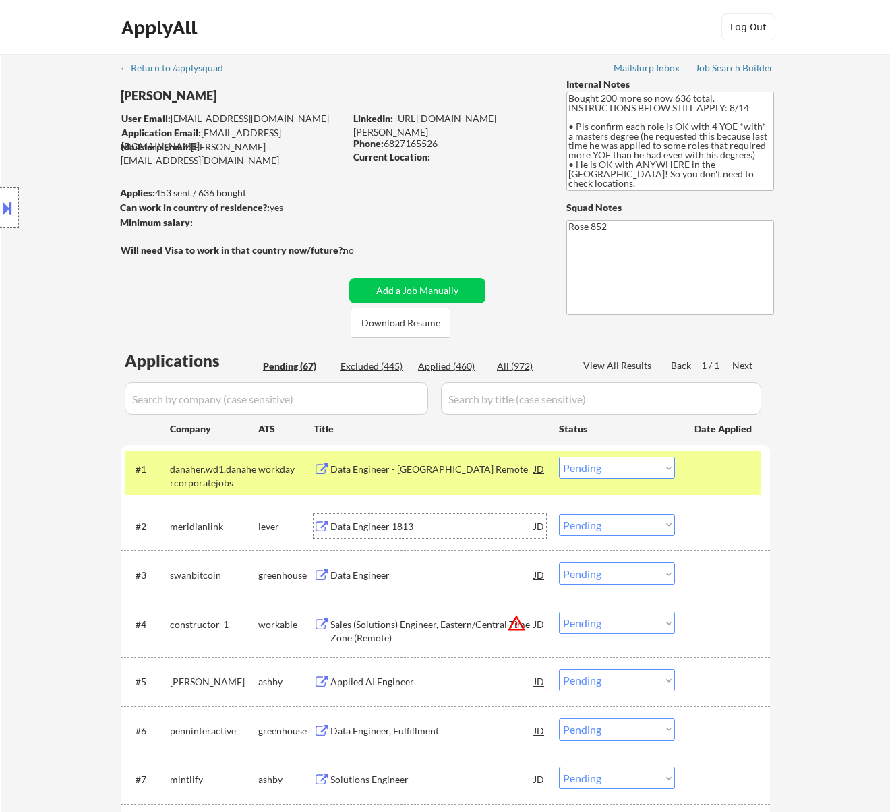
click at [602, 524] on select "Choose an option... Pending Applied Excluded (Questions) Excluded (Expired) Exc…" at bounding box center [617, 525] width 116 height 22
click at [559, 514] on select "Choose an option... Pending Applied Excluded (Questions) Excluded (Expired) Exc…" at bounding box center [617, 525] width 116 height 22
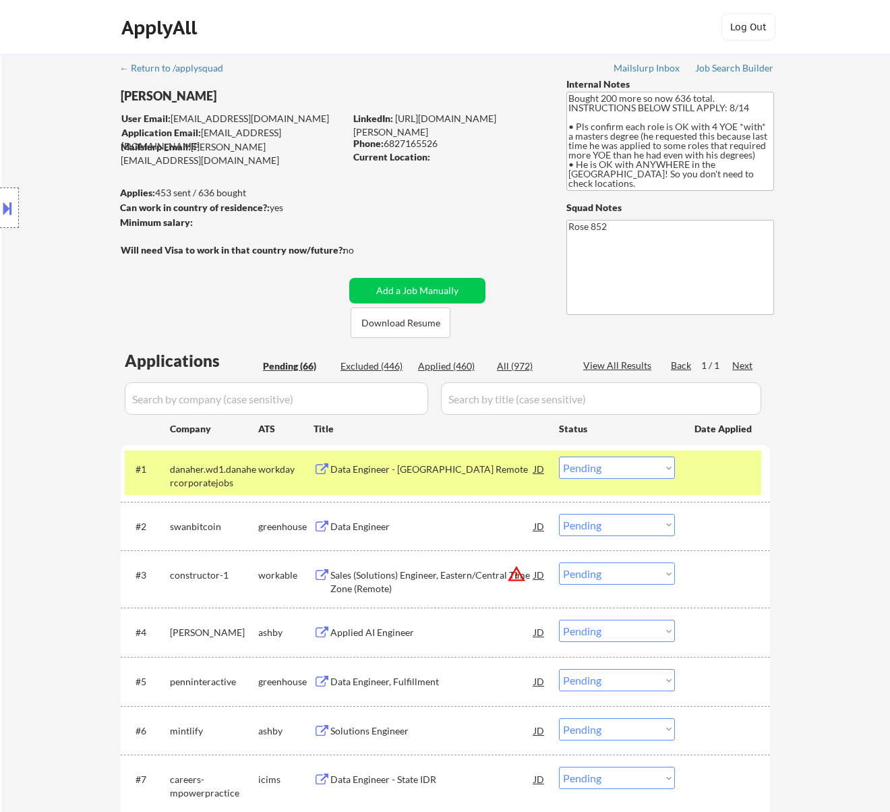
click at [468, 537] on div "Data Engineer" at bounding box center [433, 526] width 204 height 24
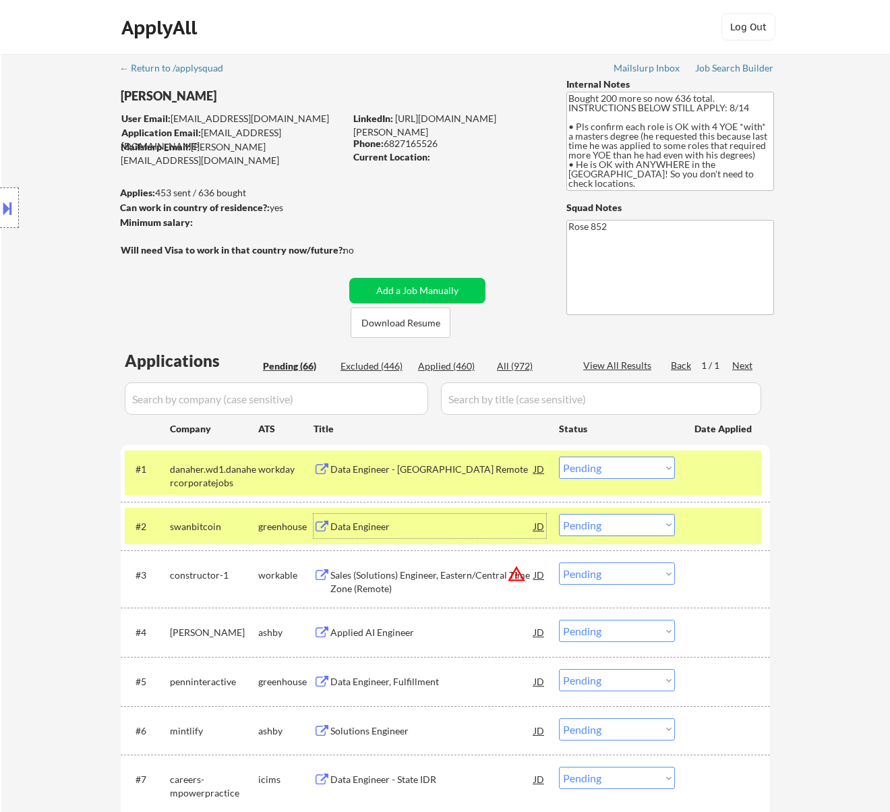
click at [621, 519] on select "Choose an option... Pending Applied Excluded (Questions) Excluded (Expired) Exc…" at bounding box center [617, 525] width 116 height 22
click at [559, 514] on select "Choose an option... Pending Applied Excluded (Questions) Excluded (Expired) Exc…" at bounding box center [617, 525] width 116 height 22
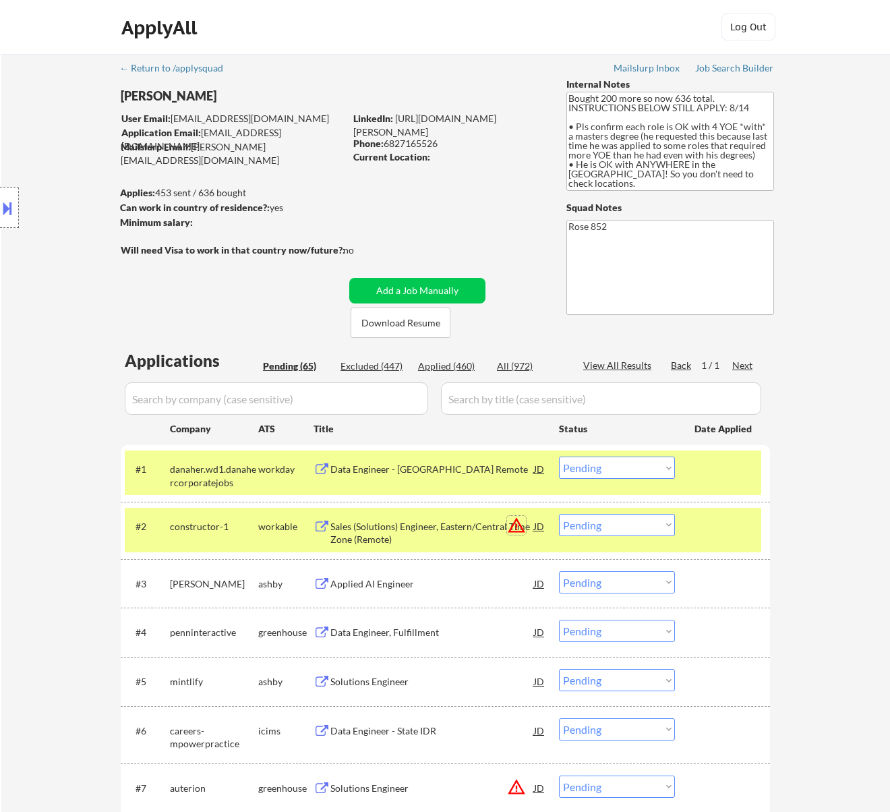
click at [509, 519] on button "warning_amber" at bounding box center [516, 525] width 19 height 19
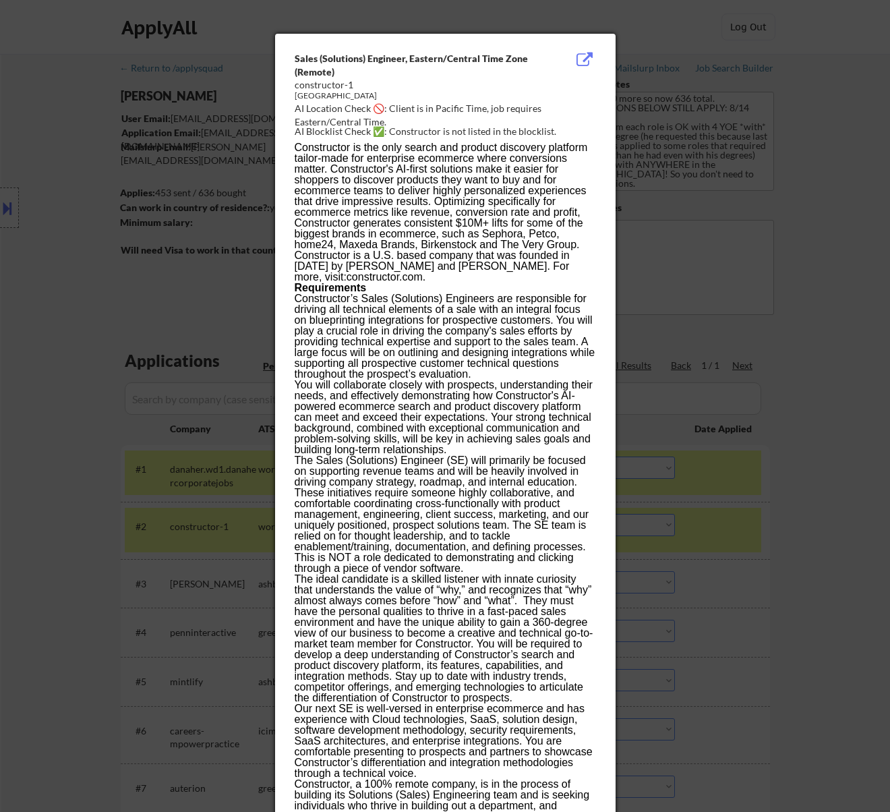
click at [724, 384] on div at bounding box center [445, 406] width 890 height 812
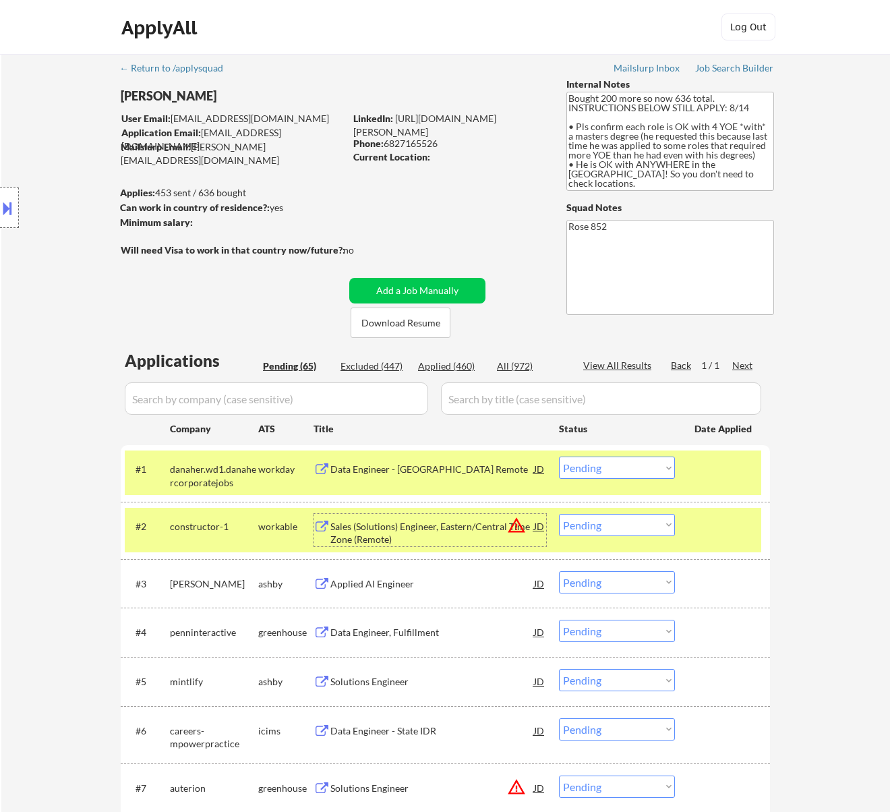
click at [428, 521] on div "Sales (Solutions) Engineer, Eastern/Central Time Zone (Remote)" at bounding box center [433, 533] width 204 height 26
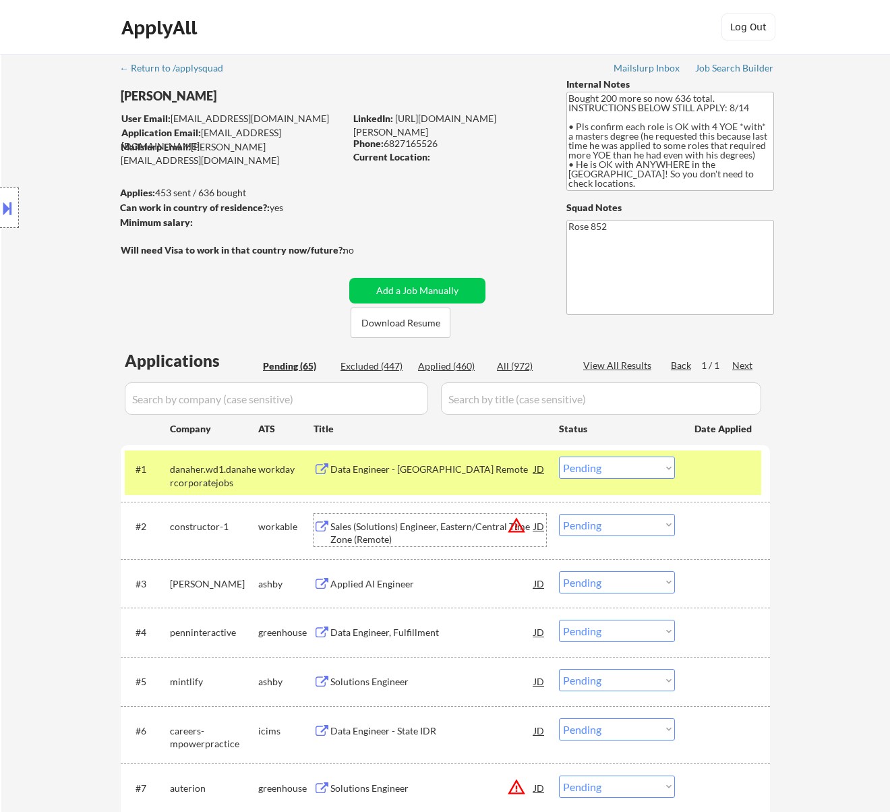
click at [596, 524] on select "Choose an option... Pending Applied Excluded (Questions) Excluded (Expired) Exc…" at bounding box center [617, 525] width 116 height 22
click at [559, 514] on select "Choose an option... Pending Applied Excluded (Questions) Excluded (Expired) Exc…" at bounding box center [617, 525] width 116 height 22
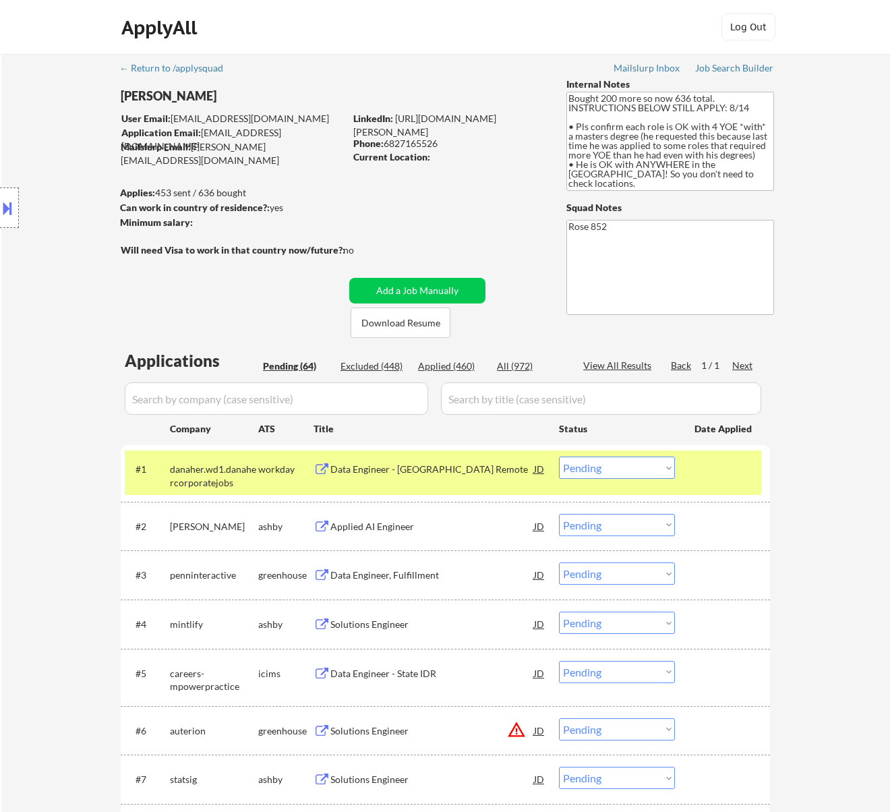
click at [479, 530] on div "Applied AI Engineer" at bounding box center [433, 526] width 204 height 13
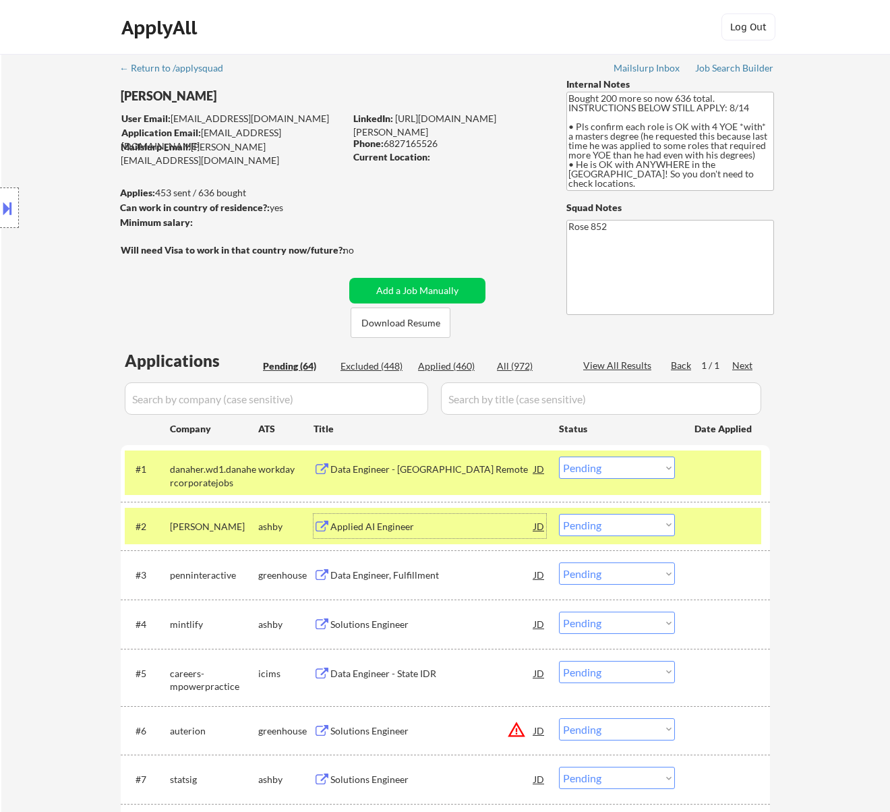
click at [640, 525] on select "Choose an option... Pending Applied Excluded (Questions) Excluded (Expired) Exc…" at bounding box center [617, 525] width 116 height 22
click at [559, 514] on select "Choose an option... Pending Applied Excluded (Questions) Excluded (Expired) Exc…" at bounding box center [617, 525] width 116 height 22
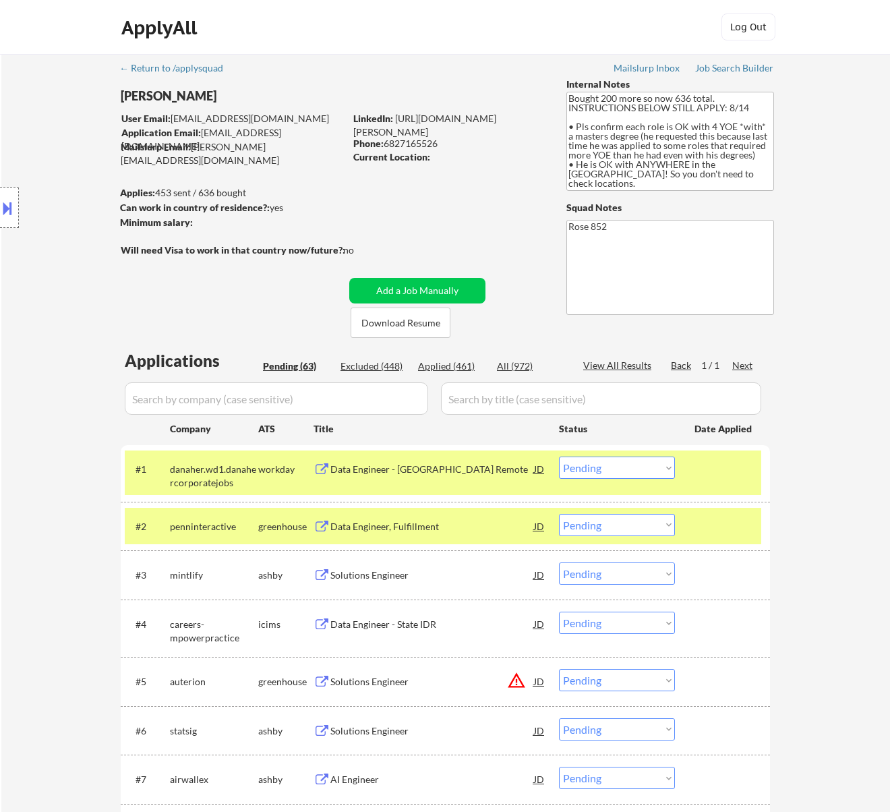
click at [465, 530] on div "Data Engineer, Fulfillment" at bounding box center [433, 526] width 204 height 13
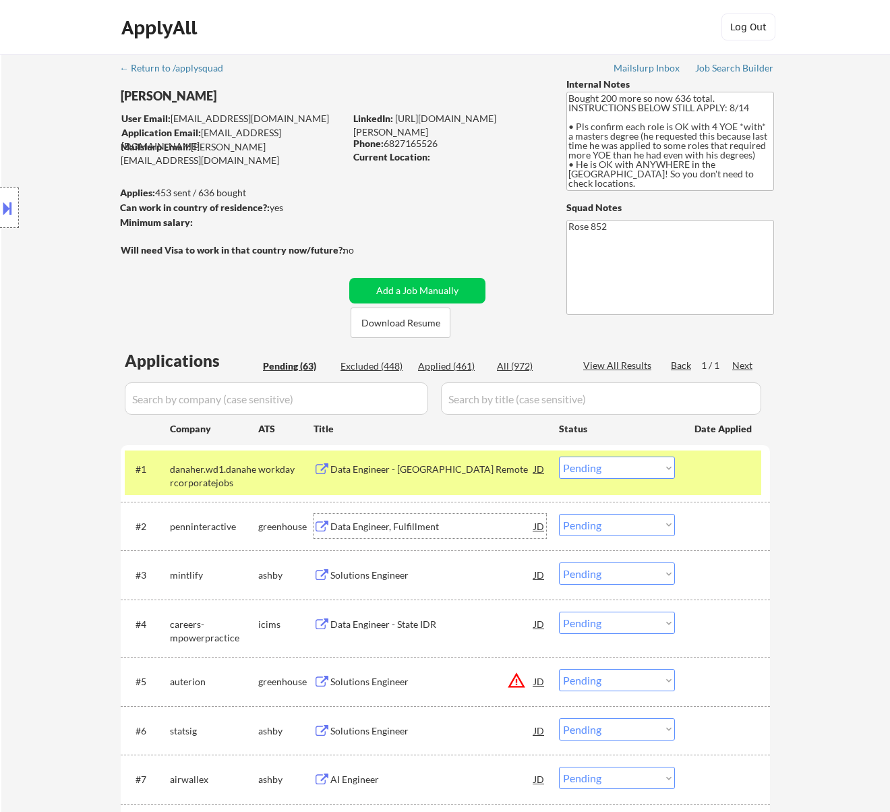
click at [638, 529] on select "Choose an option... Pending Applied Excluded (Questions) Excluded (Expired) Exc…" at bounding box center [617, 525] width 116 height 22
click at [559, 514] on select "Choose an option... Pending Applied Excluded (Questions) Excluded (Expired) Exc…" at bounding box center [617, 525] width 116 height 22
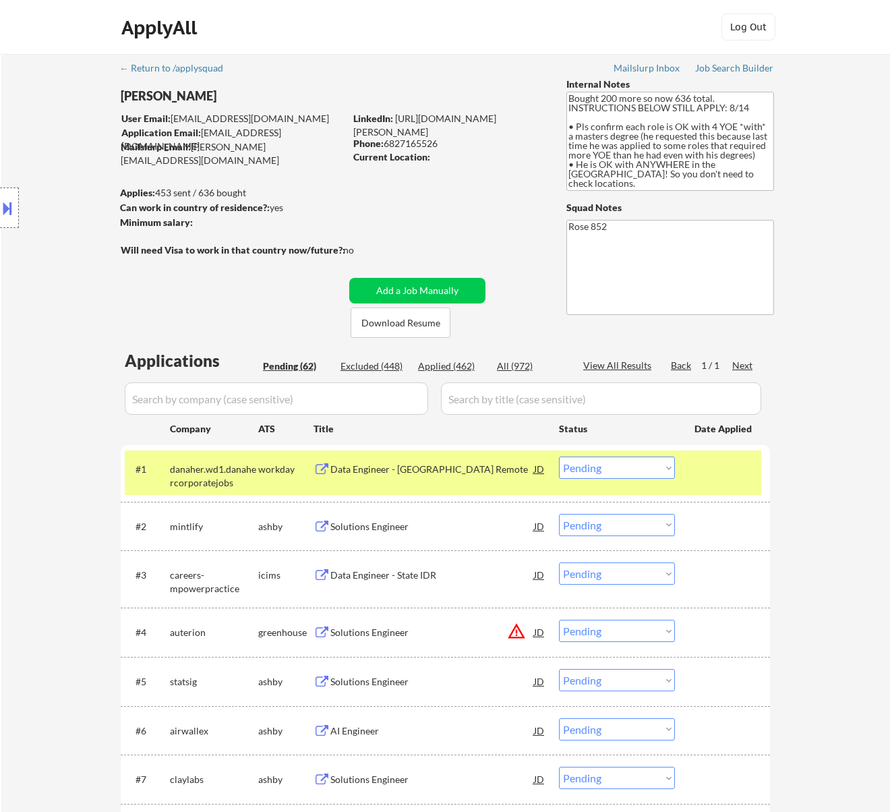
click at [488, 519] on div "Solutions Engineer" at bounding box center [433, 526] width 204 height 24
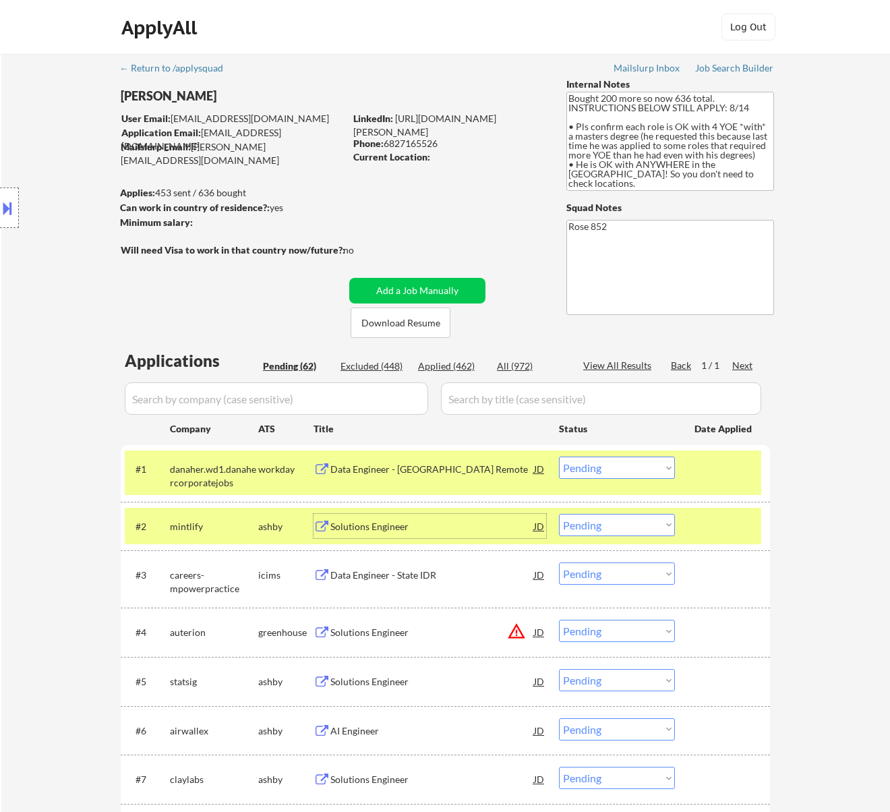
click at [615, 525] on select "Choose an option... Pending Applied Excluded (Questions) Excluded (Expired) Exc…" at bounding box center [617, 525] width 116 height 22
click at [559, 514] on select "Choose an option... Pending Applied Excluded (Questions) Excluded (Expired) Exc…" at bounding box center [617, 525] width 116 height 22
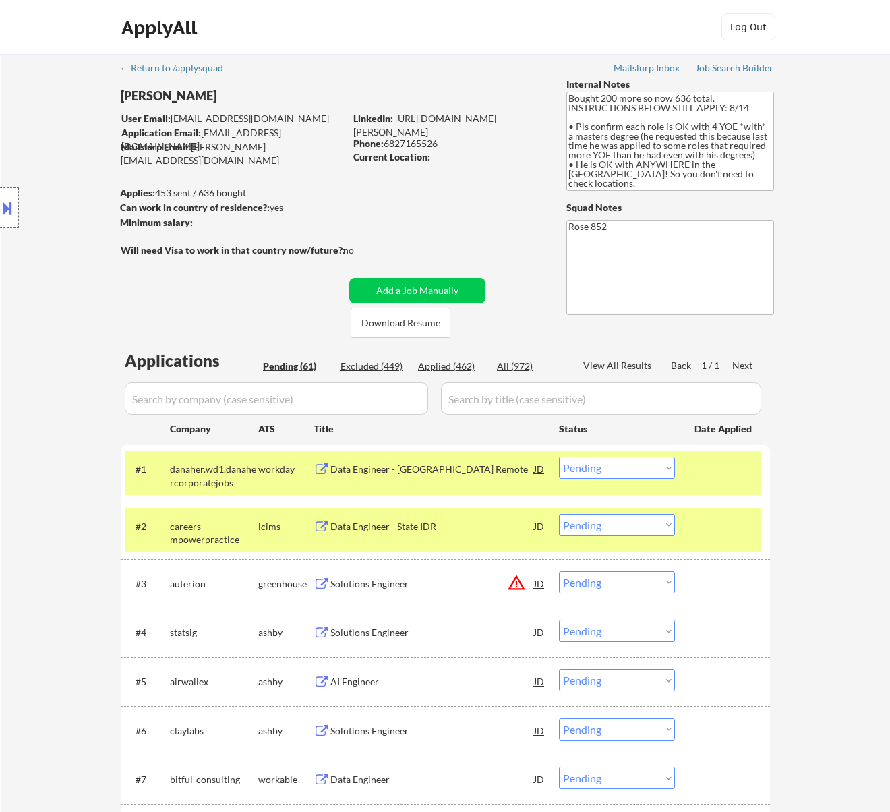
click at [499, 536] on div "Data Engineer - State IDR" at bounding box center [433, 526] width 204 height 24
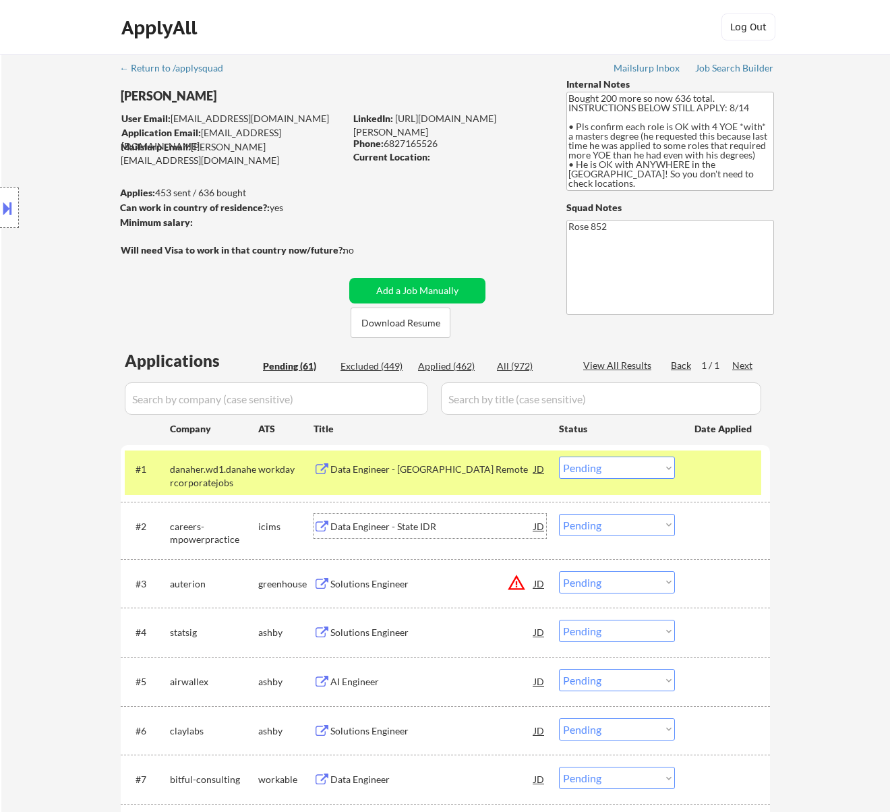
click at [652, 514] on select "Choose an option... Pending Applied Excluded (Questions) Excluded (Expired) Exc…" at bounding box center [617, 525] width 116 height 22
click at [559, 514] on select "Choose an option... Pending Applied Excluded (Questions) Excluded (Expired) Exc…" at bounding box center [617, 525] width 116 height 22
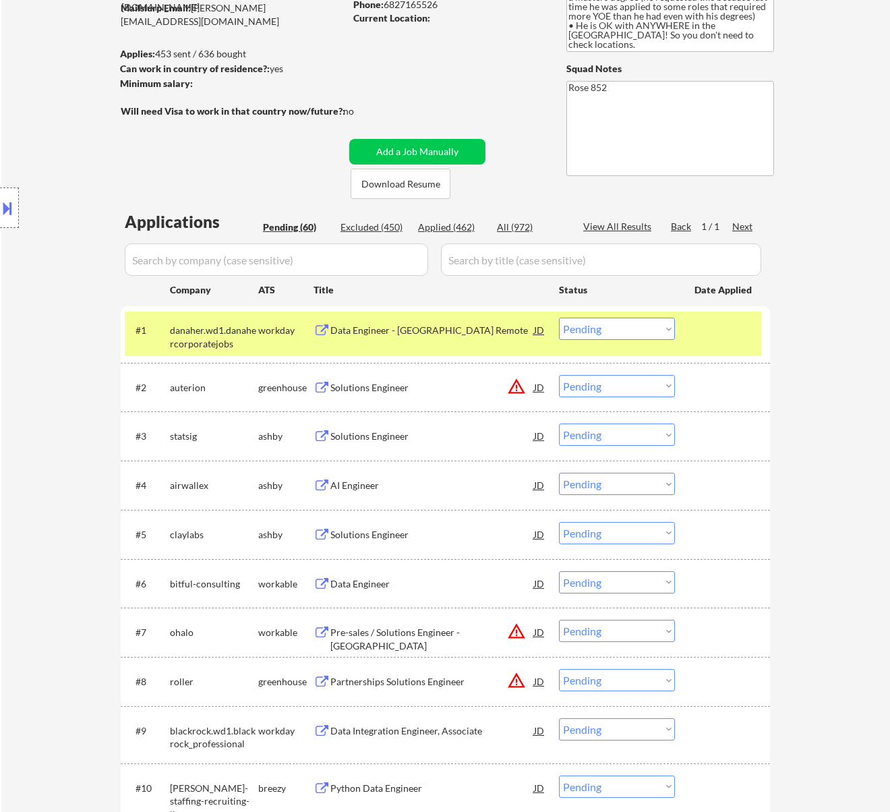
scroll to position [179, 0]
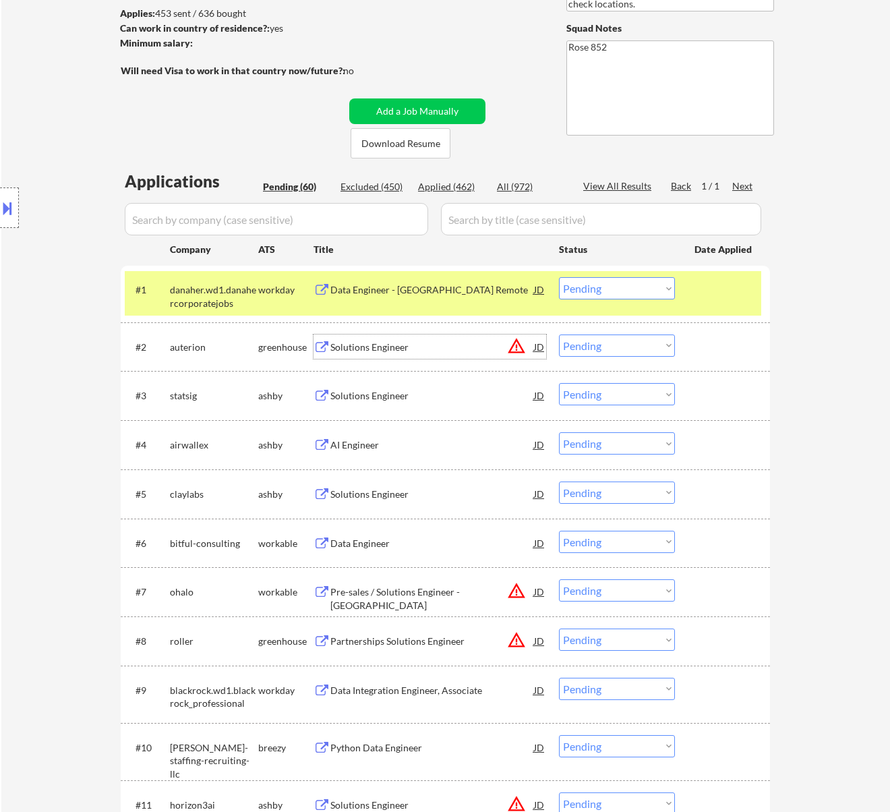
click at [447, 345] on div "Solutions Engineer" at bounding box center [433, 347] width 204 height 13
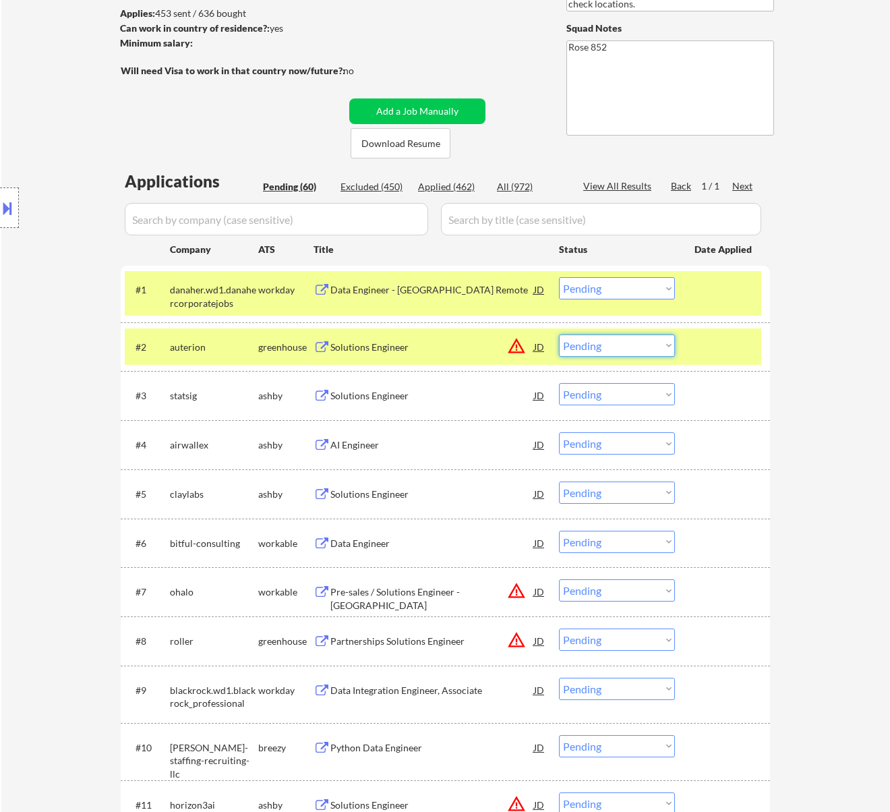
drag, startPoint x: 627, startPoint y: 340, endPoint x: 630, endPoint y: 352, distance: 12.4
click at [629, 340] on select "Choose an option... Pending Applied Excluded (Questions) Excluded (Expired) Exc…" at bounding box center [617, 346] width 116 height 22
click at [559, 335] on select "Choose an option... Pending Applied Excluded (Questions) Excluded (Expired) Exc…" at bounding box center [617, 346] width 116 height 22
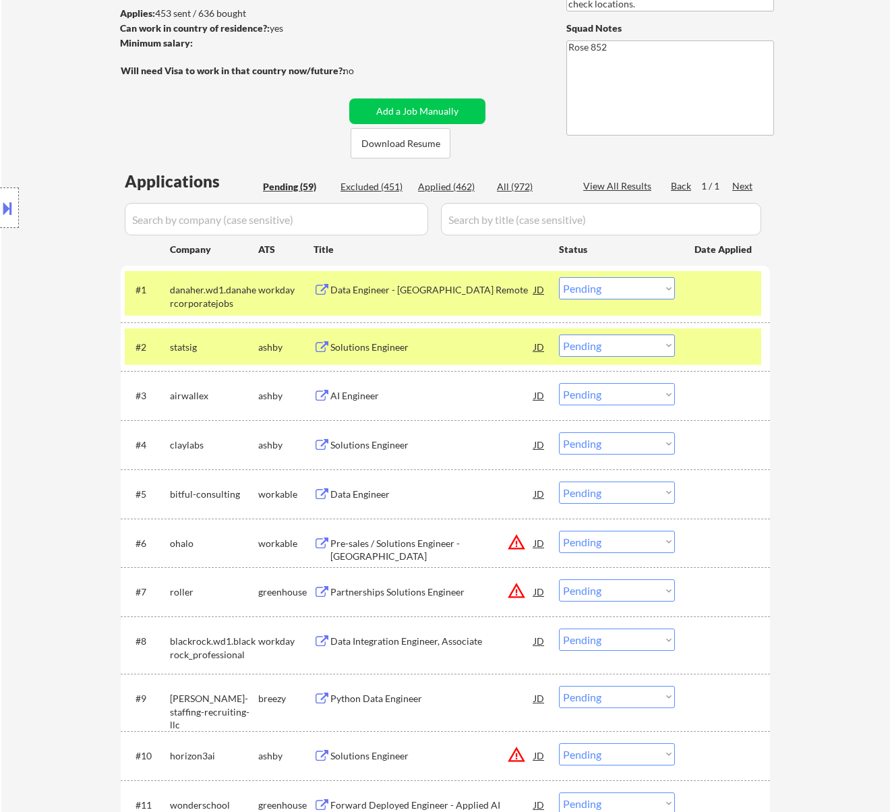
click at [478, 341] on div "Solutions Engineer" at bounding box center [433, 347] width 204 height 13
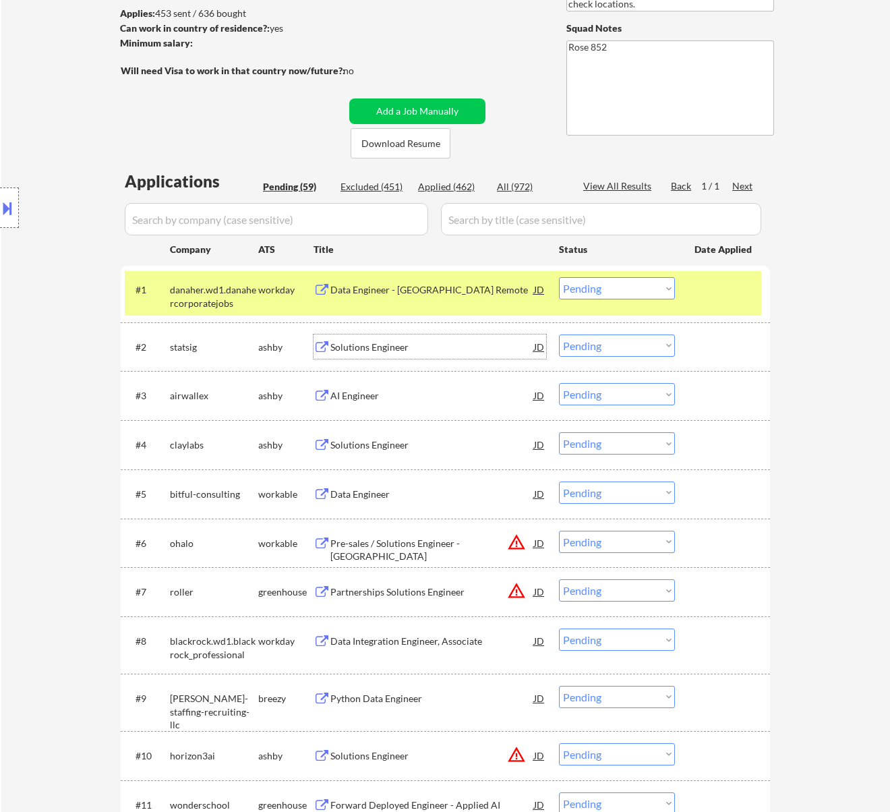
click at [594, 339] on select "Choose an option... Pending Applied Excluded (Questions) Excluded (Expired) Exc…" at bounding box center [617, 346] width 116 height 22
click at [559, 335] on select "Choose an option... Pending Applied Excluded (Questions) Excluded (Expired) Exc…" at bounding box center [617, 346] width 116 height 22
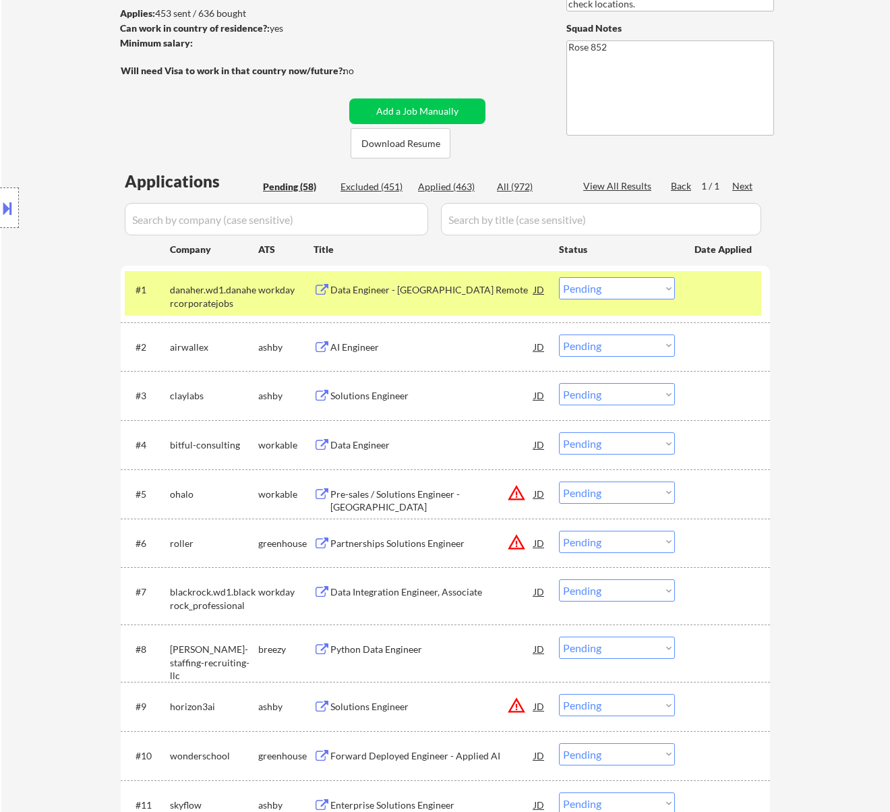
click at [446, 335] on div "AI Engineer" at bounding box center [433, 347] width 204 height 24
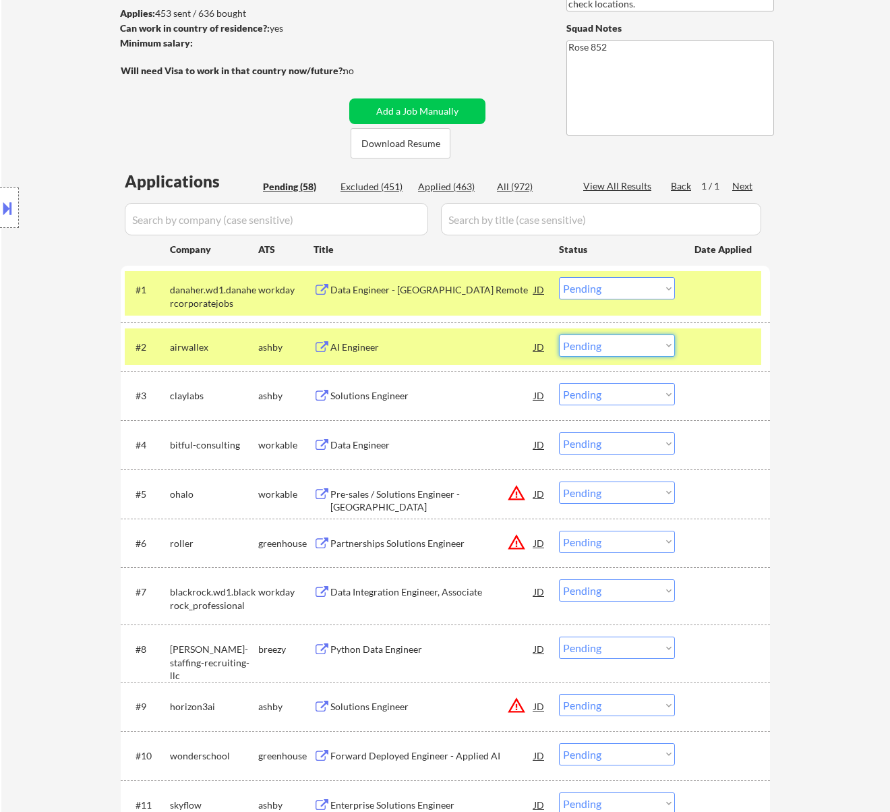
click at [627, 349] on select "Choose an option... Pending Applied Excluded (Questions) Excluded (Expired) Exc…" at bounding box center [617, 346] width 116 height 22
click at [559, 335] on select "Choose an option... Pending Applied Excluded (Questions) Excluded (Expired) Exc…" at bounding box center [617, 346] width 116 height 22
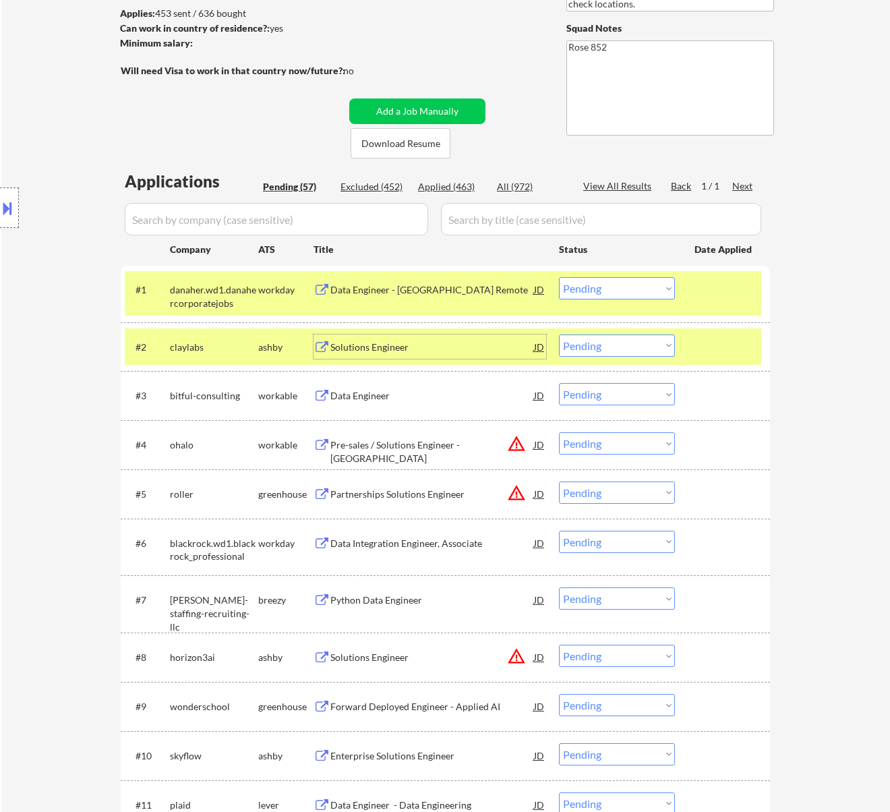
click at [471, 343] on div "Solutions Engineer" at bounding box center [433, 347] width 204 height 13
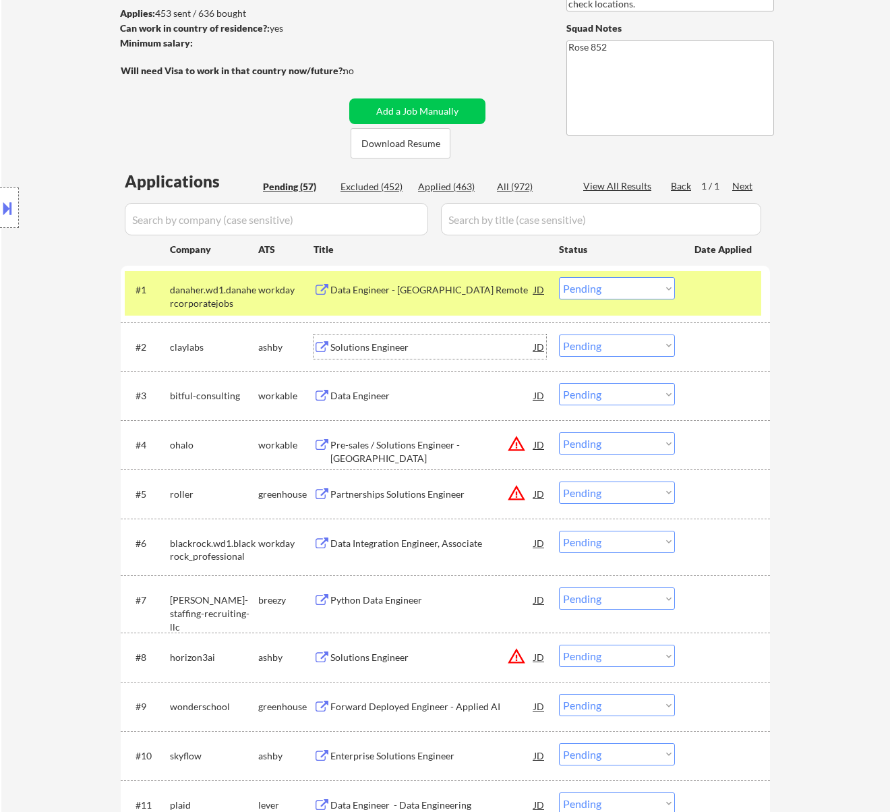
click at [618, 346] on select "Choose an option... Pending Applied Excluded (Questions) Excluded (Expired) Exc…" at bounding box center [617, 346] width 116 height 22
click at [559, 335] on select "Choose an option... Pending Applied Excluded (Questions) Excluded (Expired) Exc…" at bounding box center [617, 346] width 116 height 22
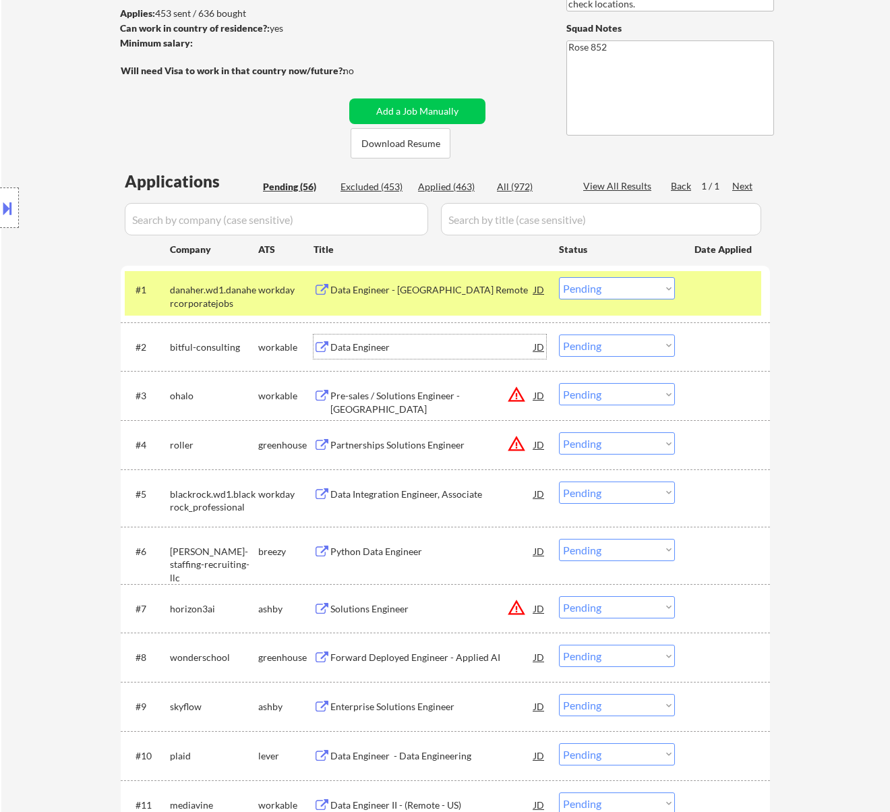
click at [445, 345] on div "Data Engineer" at bounding box center [433, 347] width 204 height 13
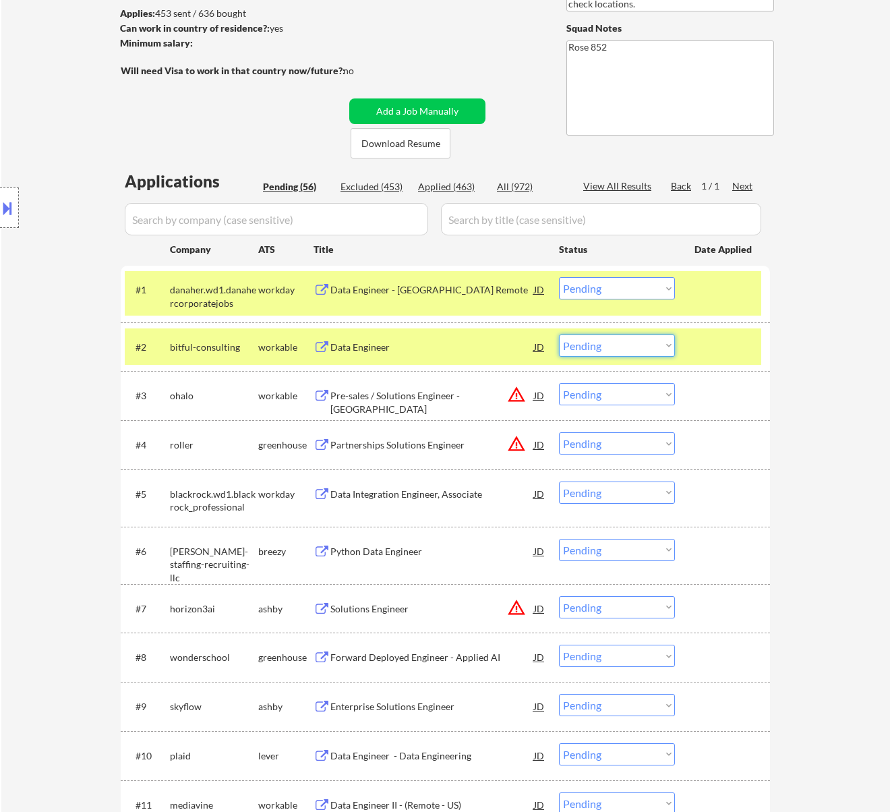
drag, startPoint x: 589, startPoint y: 343, endPoint x: 592, endPoint y: 355, distance: 12.0
click at [589, 343] on select "Choose an option... Pending Applied Excluded (Questions) Excluded (Expired) Exc…" at bounding box center [617, 346] width 116 height 22
click at [559, 335] on select "Choose an option... Pending Applied Excluded (Questions) Excluded (Expired) Exc…" at bounding box center [617, 346] width 116 height 22
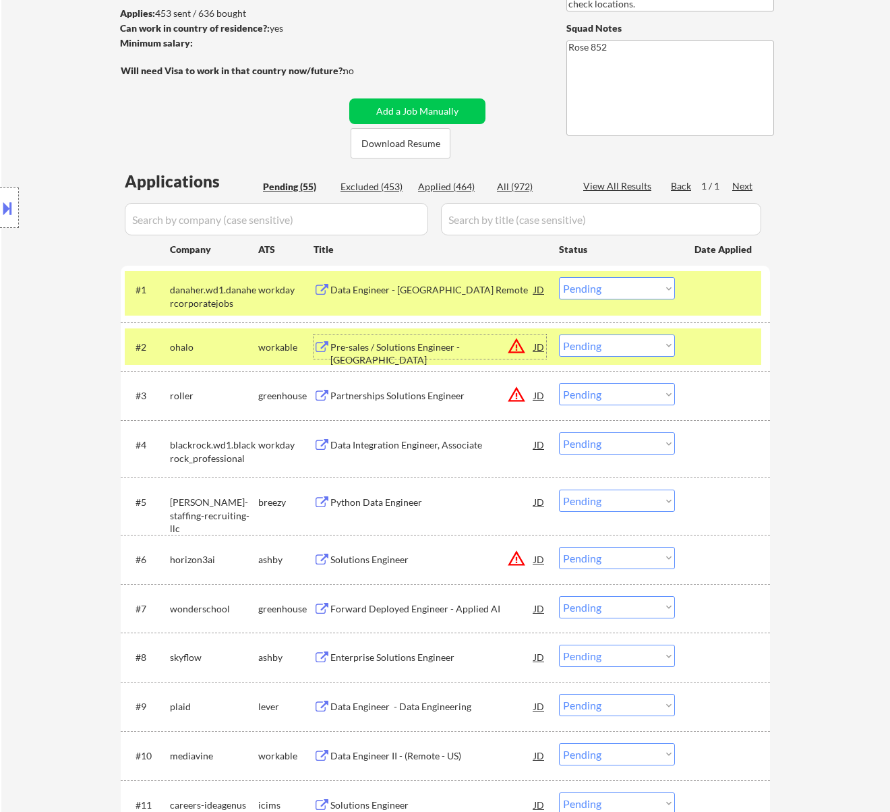
click at [455, 344] on div "Pre-sales / Solutions Engineer - US" at bounding box center [433, 354] width 204 height 26
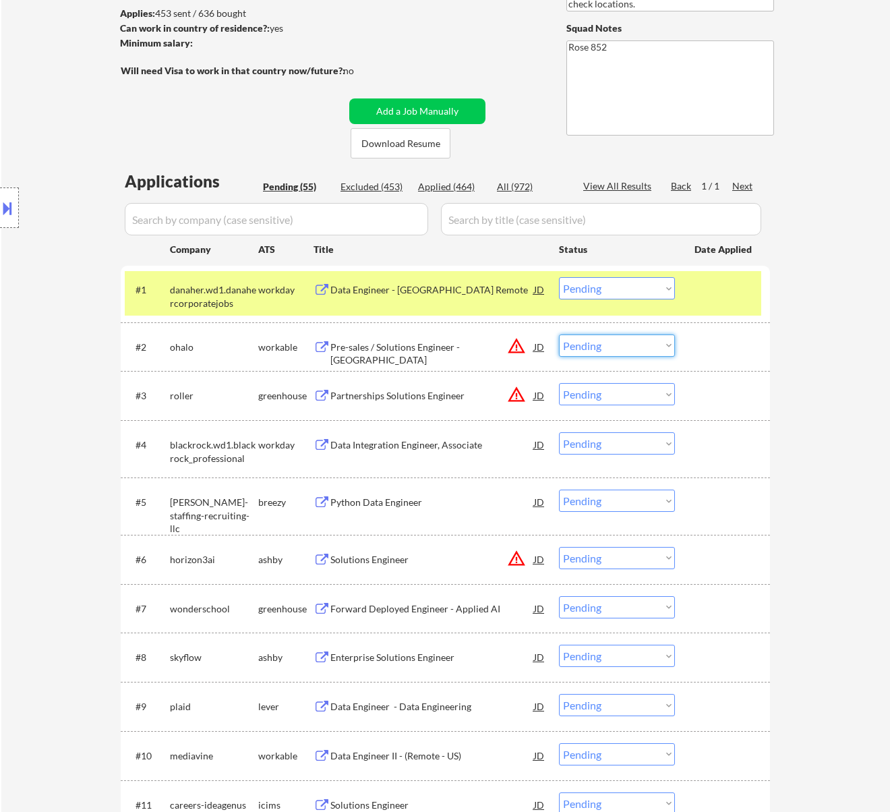
click at [627, 349] on select "Choose an option... Pending Applied Excluded (Questions) Excluded (Expired) Exc…" at bounding box center [617, 346] width 116 height 22
click at [559, 335] on select "Choose an option... Pending Applied Excluded (Questions) Excluded (Expired) Exc…" at bounding box center [617, 346] width 116 height 22
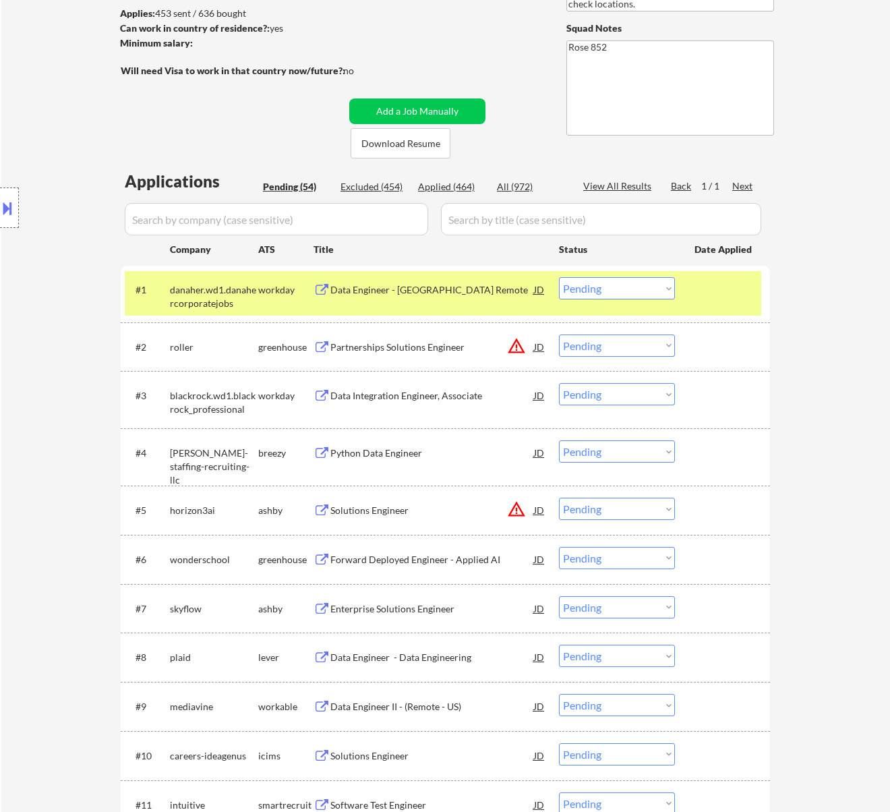
click at [457, 348] on div "Partnerships Solutions Engineer" at bounding box center [433, 347] width 204 height 13
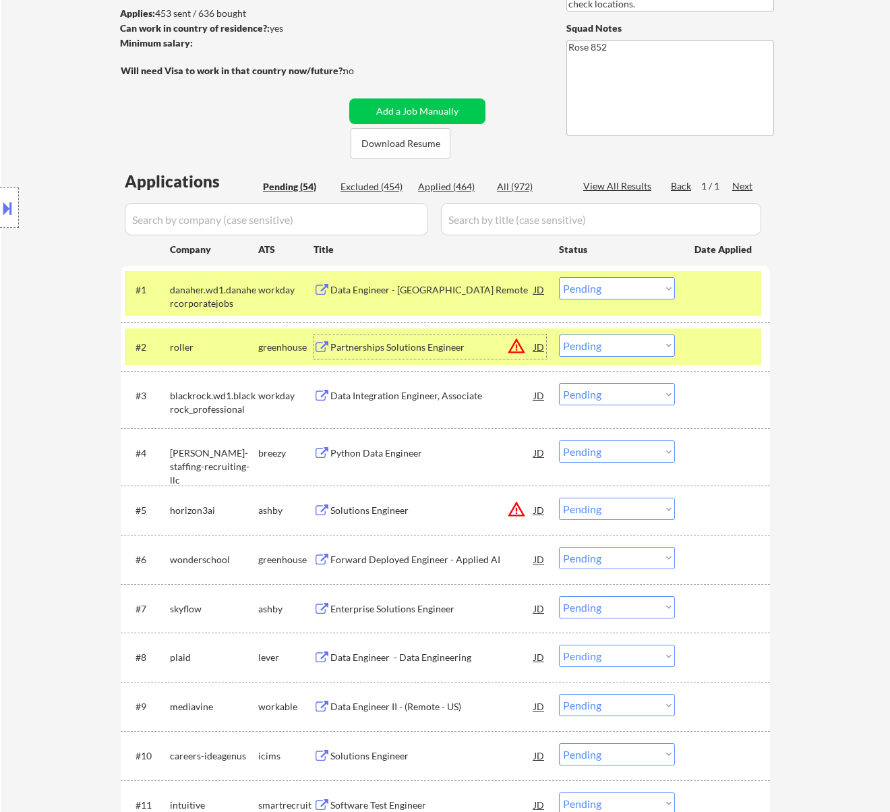
click at [622, 347] on select "Choose an option... Pending Applied Excluded (Questions) Excluded (Expired) Exc…" at bounding box center [617, 346] width 116 height 22
click at [559, 335] on select "Choose an option... Pending Applied Excluded (Questions) Excluded (Expired) Exc…" at bounding box center [617, 346] width 116 height 22
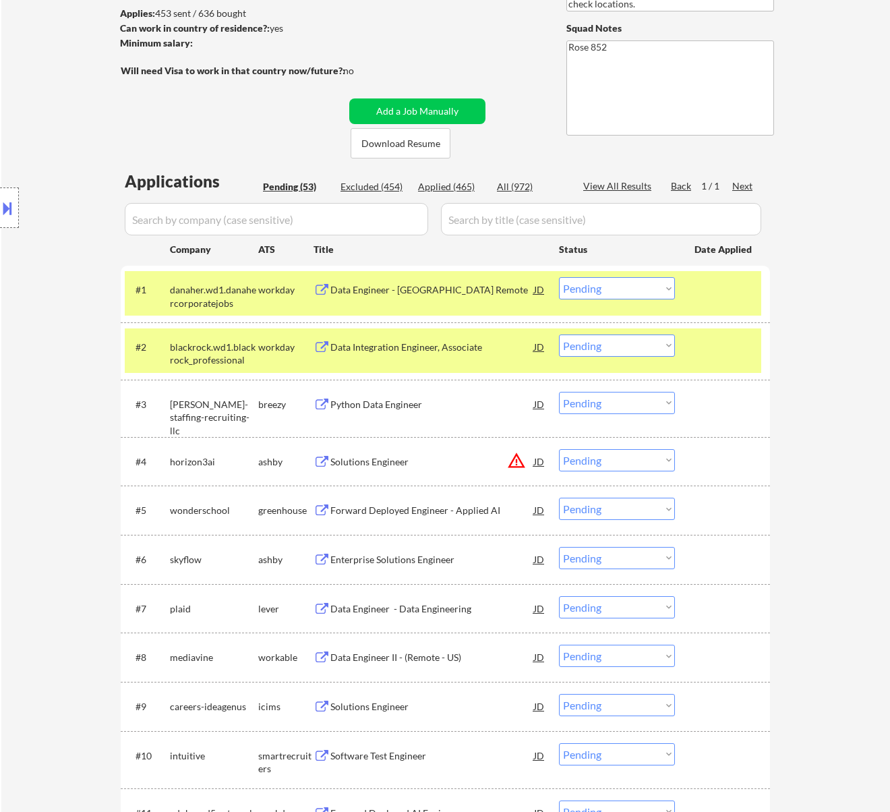
click at [461, 352] on div "Data Integration Engineer, Associate" at bounding box center [433, 347] width 204 height 13
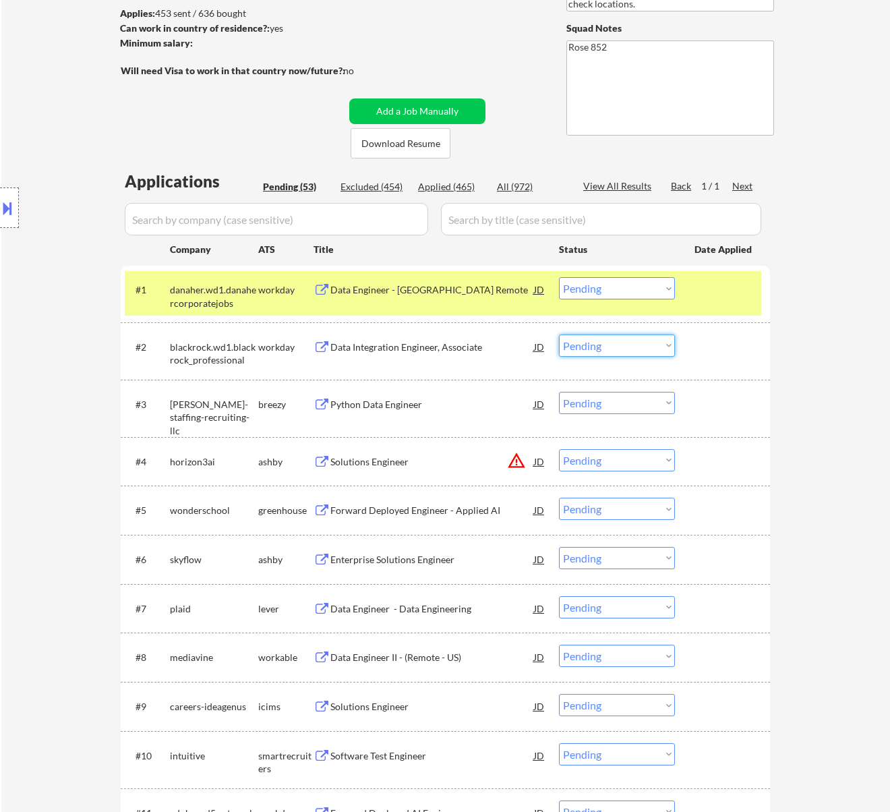
click at [633, 339] on select "Choose an option... Pending Applied Excluded (Questions) Excluded (Expired) Exc…" at bounding box center [617, 346] width 116 height 22
click at [559, 335] on select "Choose an option... Pending Applied Excluded (Questions) Excluded (Expired) Exc…" at bounding box center [617, 346] width 116 height 22
select select ""pending""
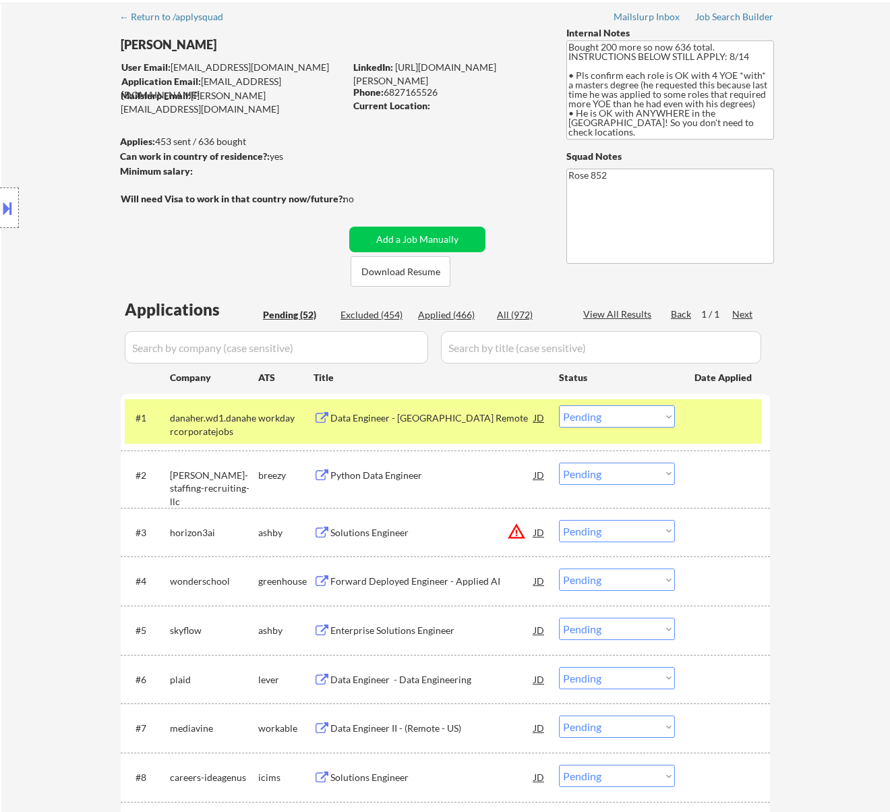
scroll to position [0, 0]
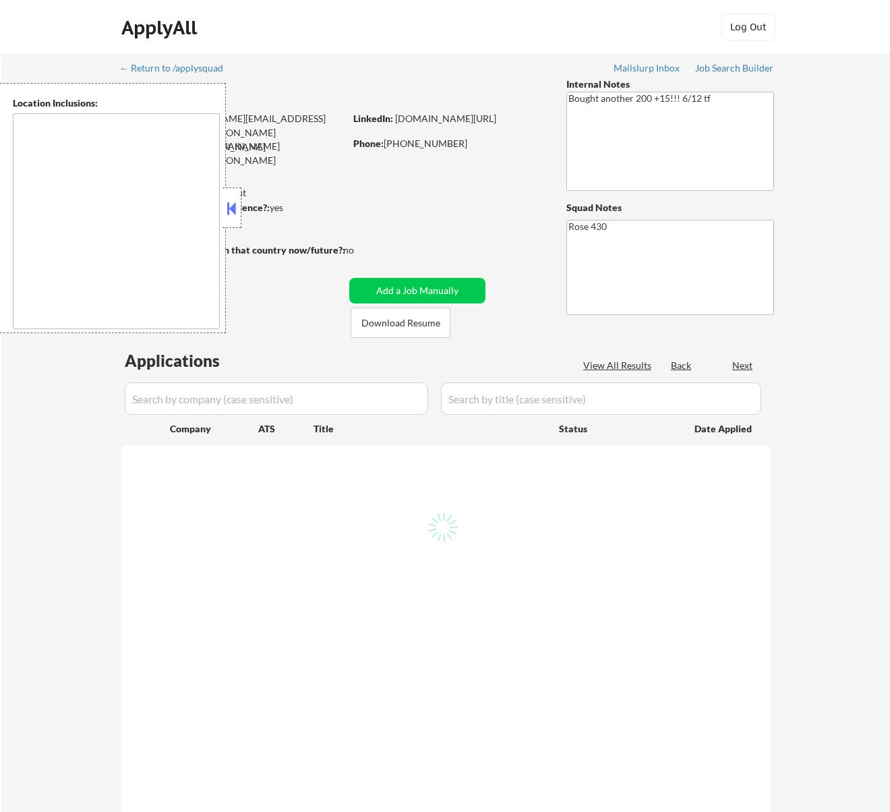
type textarea "[GEOGRAPHIC_DATA][PERSON_NAME], [GEOGRAPHIC_DATA] [GEOGRAPHIC_DATA], [GEOGRAPHI…"
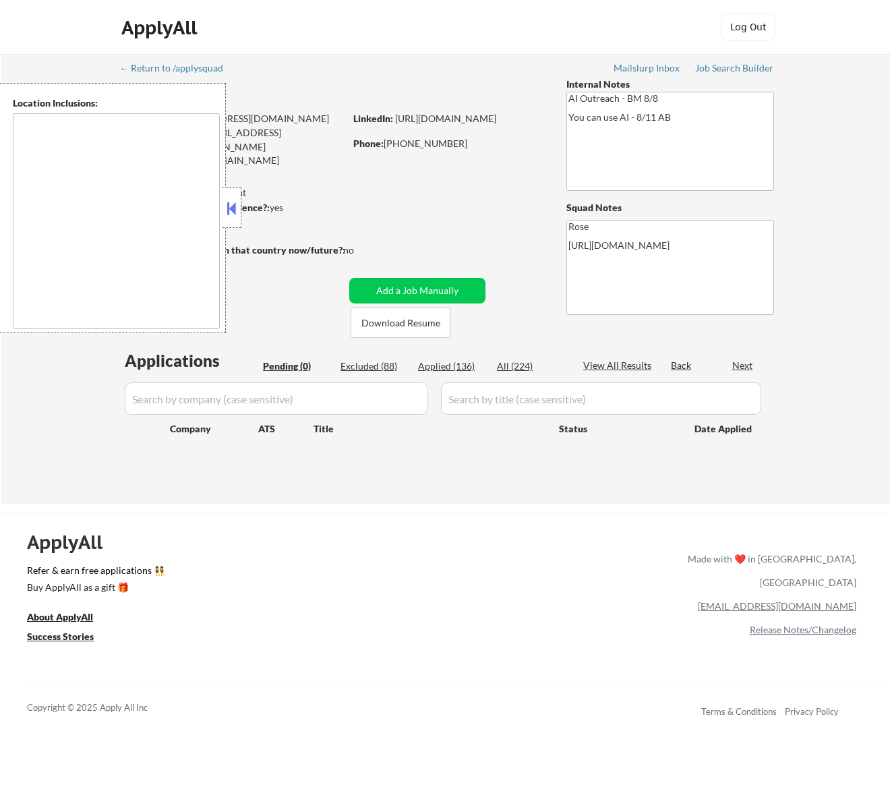
type textarea "[GEOGRAPHIC_DATA], [GEOGRAPHIC_DATA] [GEOGRAPHIC_DATA], [GEOGRAPHIC_DATA] [GEOG…"
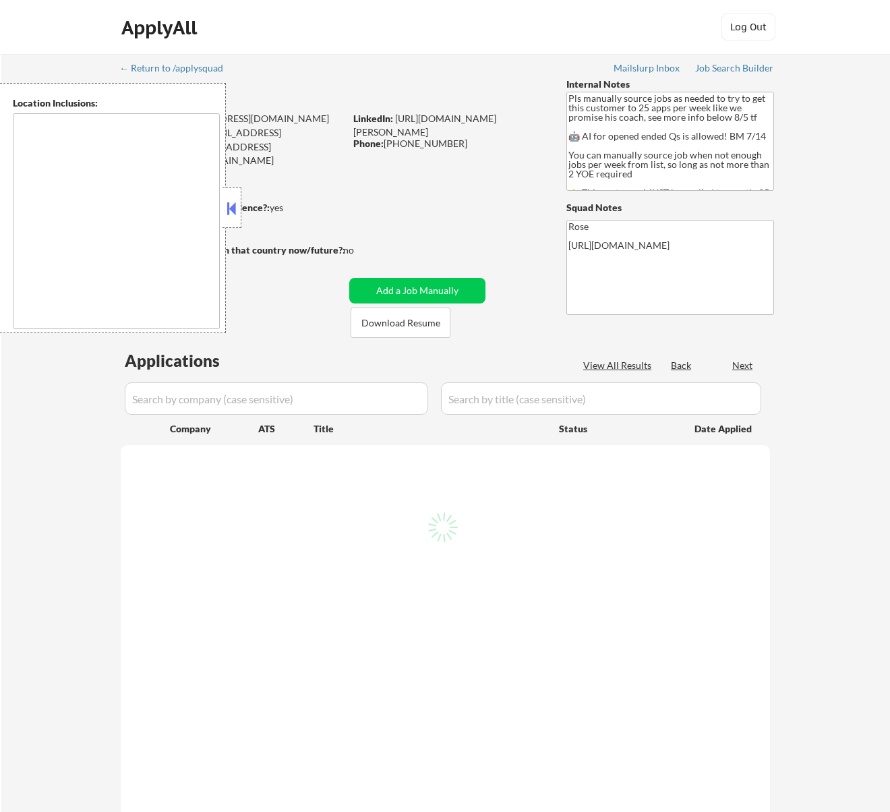
select select ""pending""
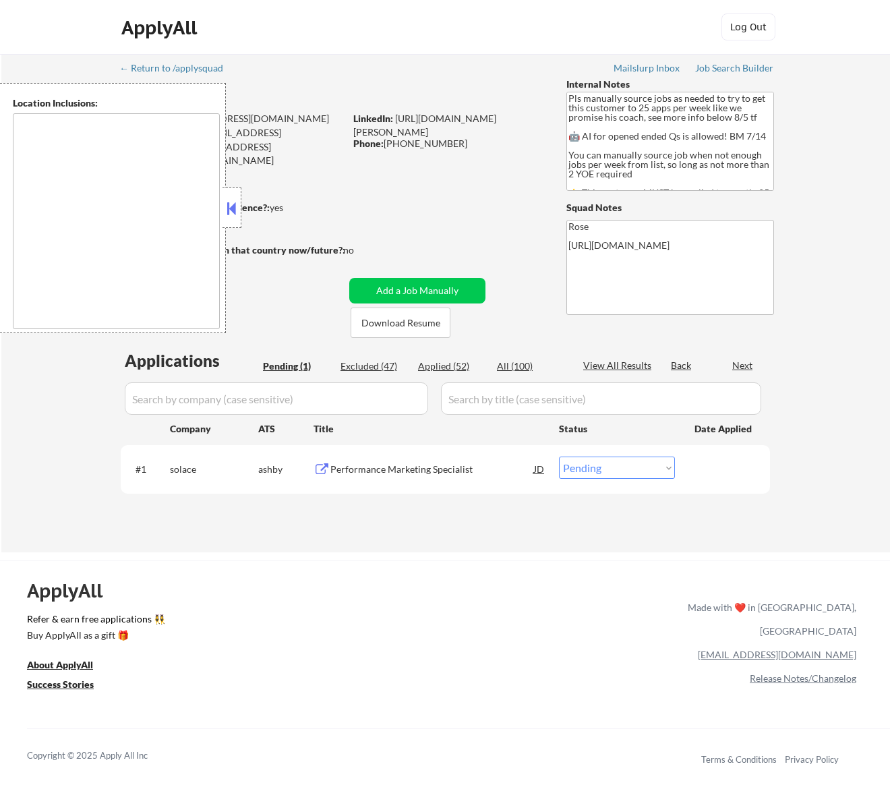
type textarea "Here is a list of metro areas, cities, and towns within approximately a 30-minu…"
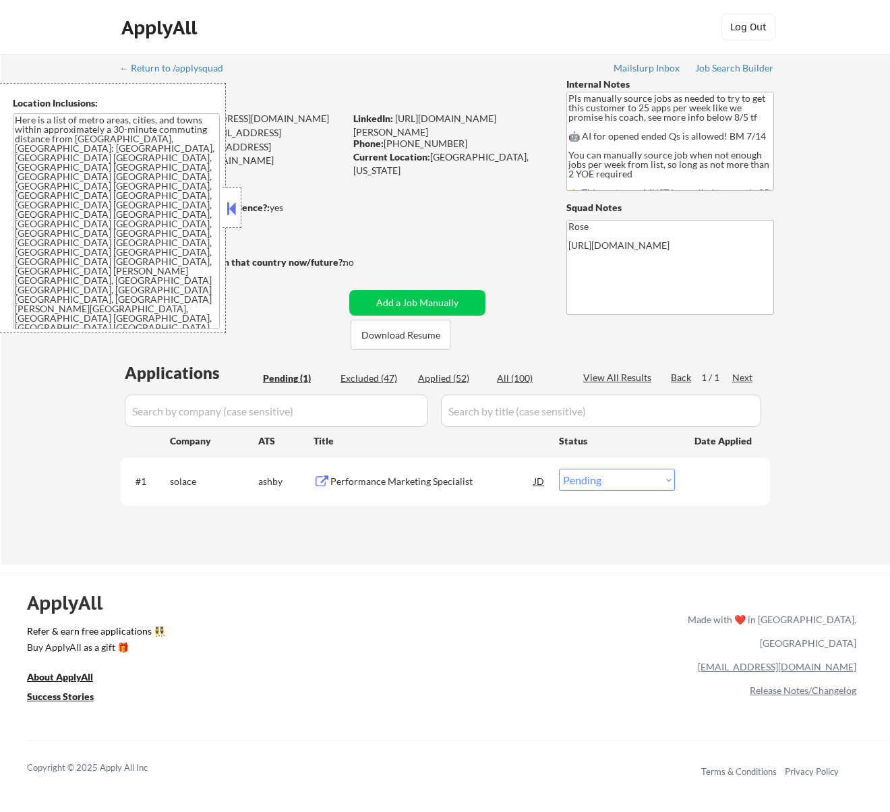
click at [446, 474] on div "Performance Marketing Specialist" at bounding box center [433, 481] width 204 height 24
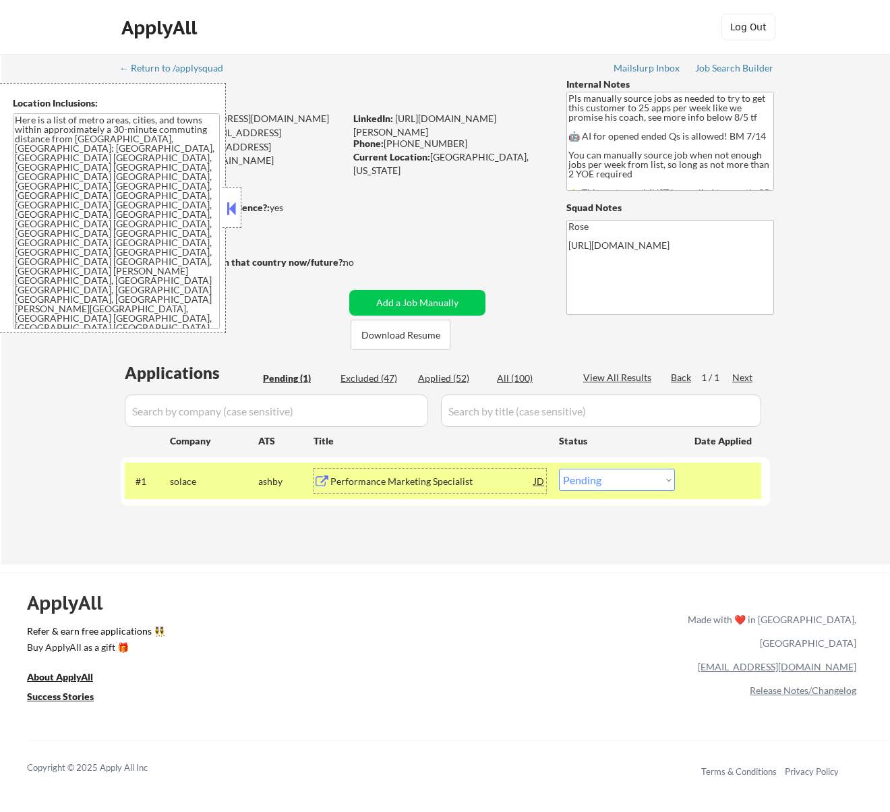
drag, startPoint x: 665, startPoint y: 475, endPoint x: 662, endPoint y: 491, distance: 16.4
click at [665, 475] on select "Choose an option... Pending Applied Excluded (Questions) Excluded (Expired) Exc…" at bounding box center [617, 480] width 116 height 22
select select ""excluded__bad_match_""
click at [559, 469] on select "Choose an option... Pending Applied Excluded (Questions) Excluded (Expired) Exc…" at bounding box center [617, 480] width 116 height 22
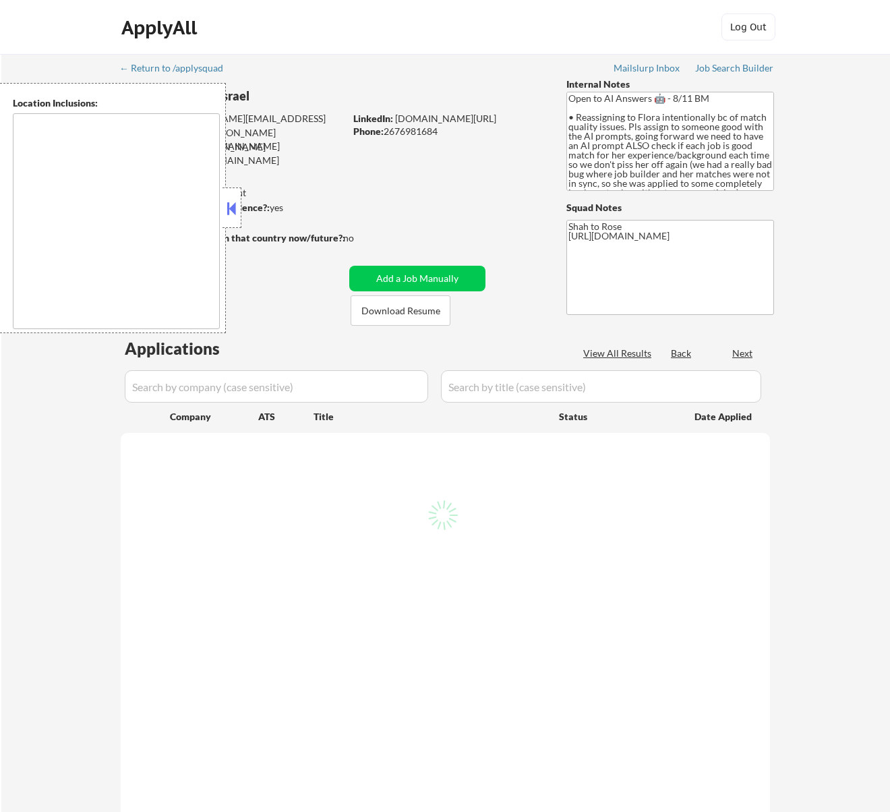
type textarea "remote"
select select ""pending""
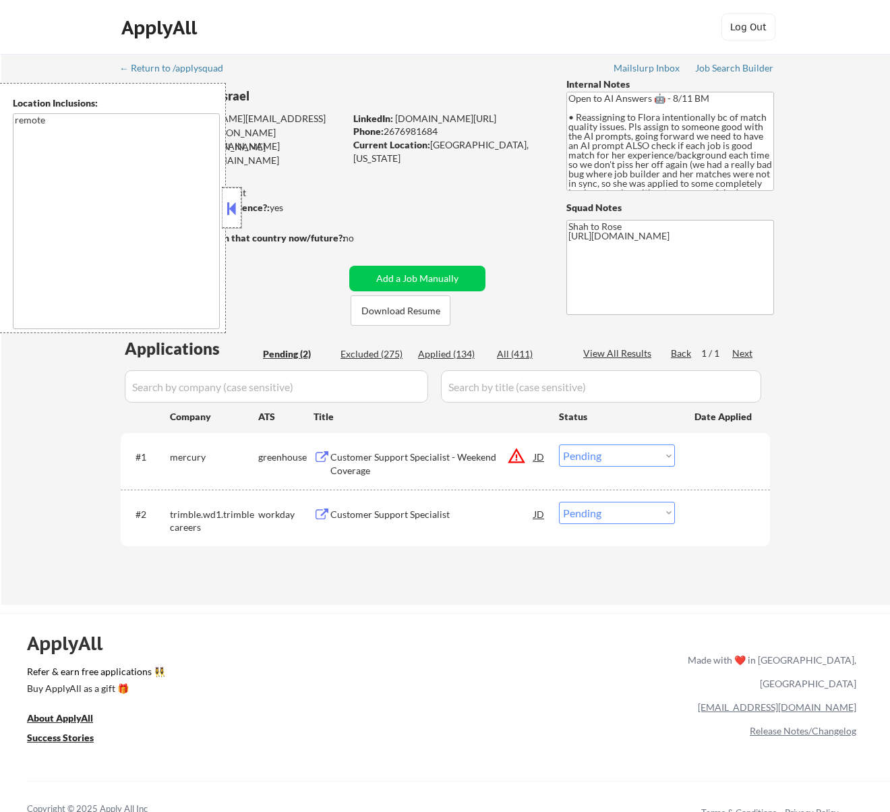
click at [241, 206] on div at bounding box center [232, 208] width 19 height 40
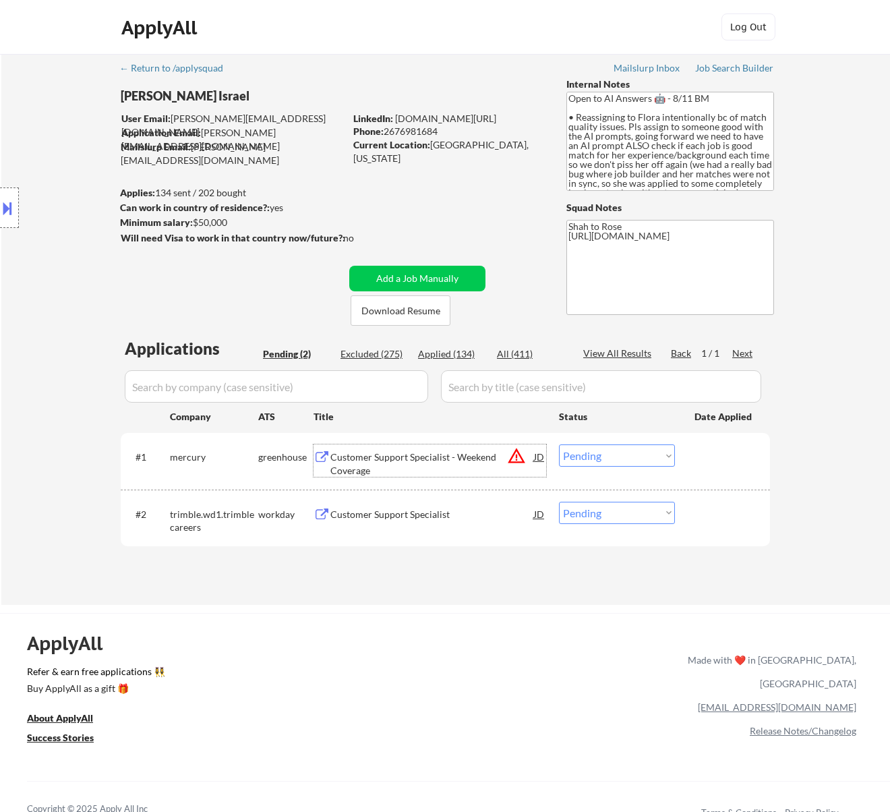
click at [445, 457] on div "Customer Support Specialist - Weekend Coverage" at bounding box center [433, 464] width 204 height 26
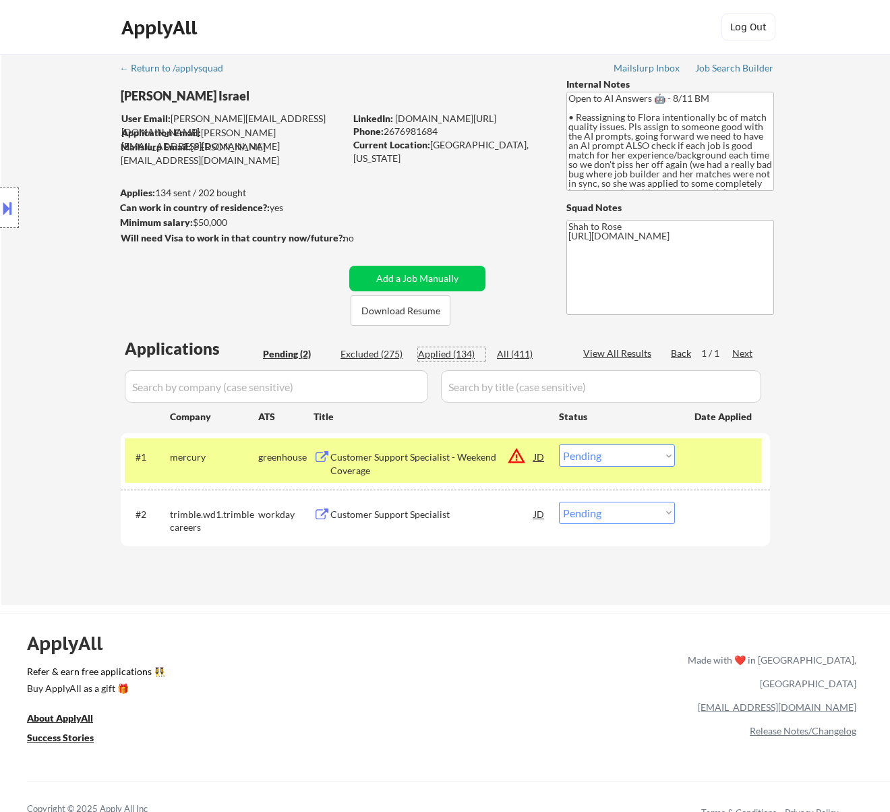
click at [464, 354] on div "Applied (134)" at bounding box center [451, 353] width 67 height 13
select select ""applied""
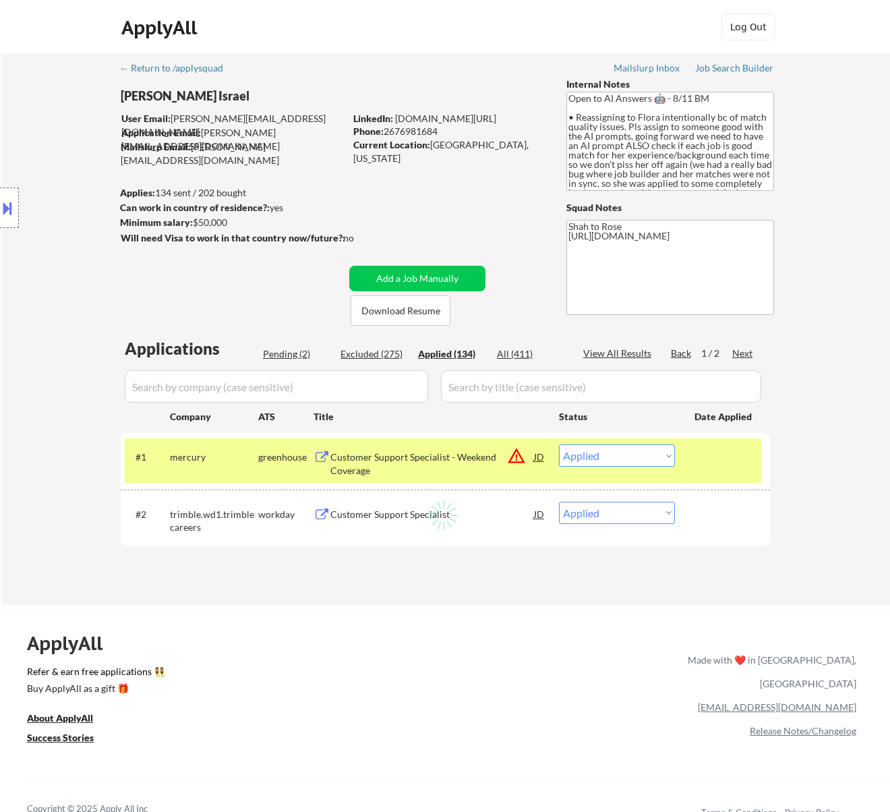
select select ""applied""
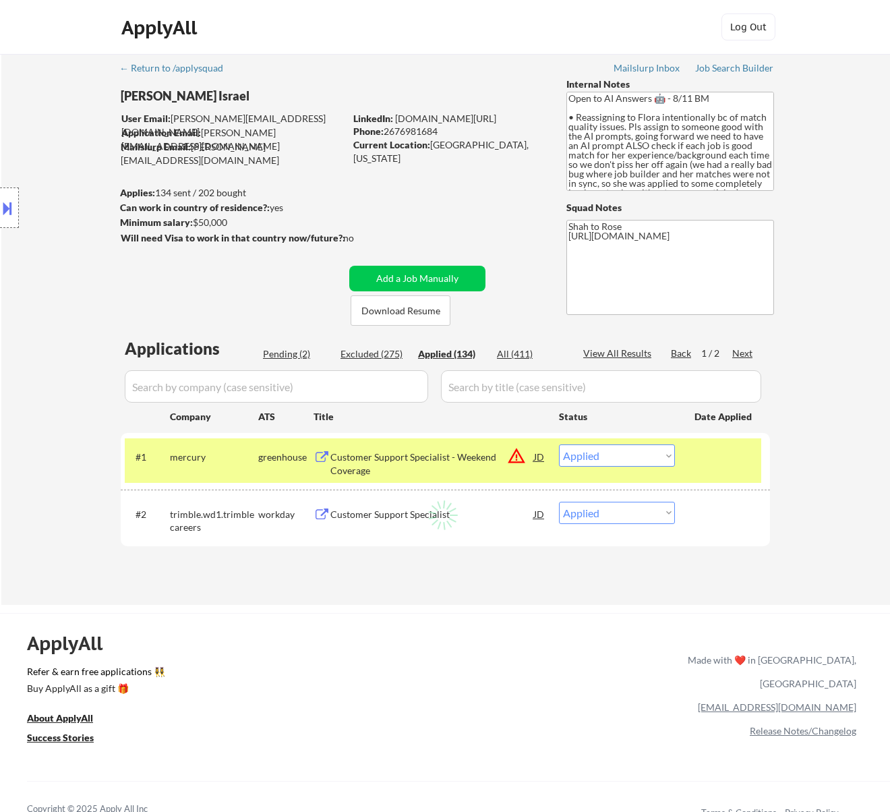
select select ""applied""
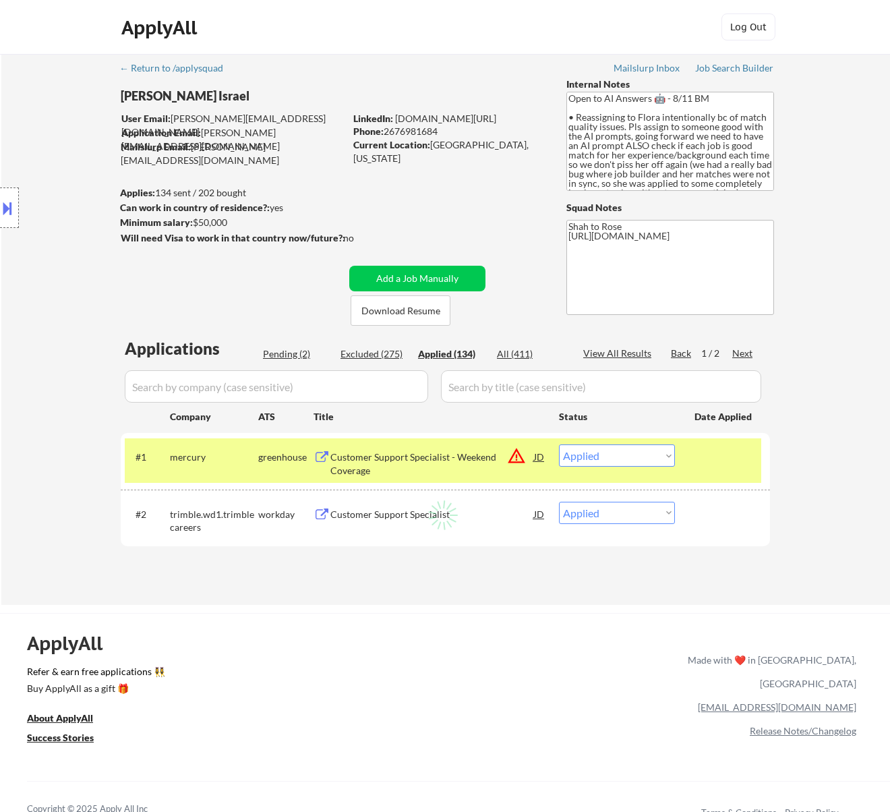
select select ""applied""
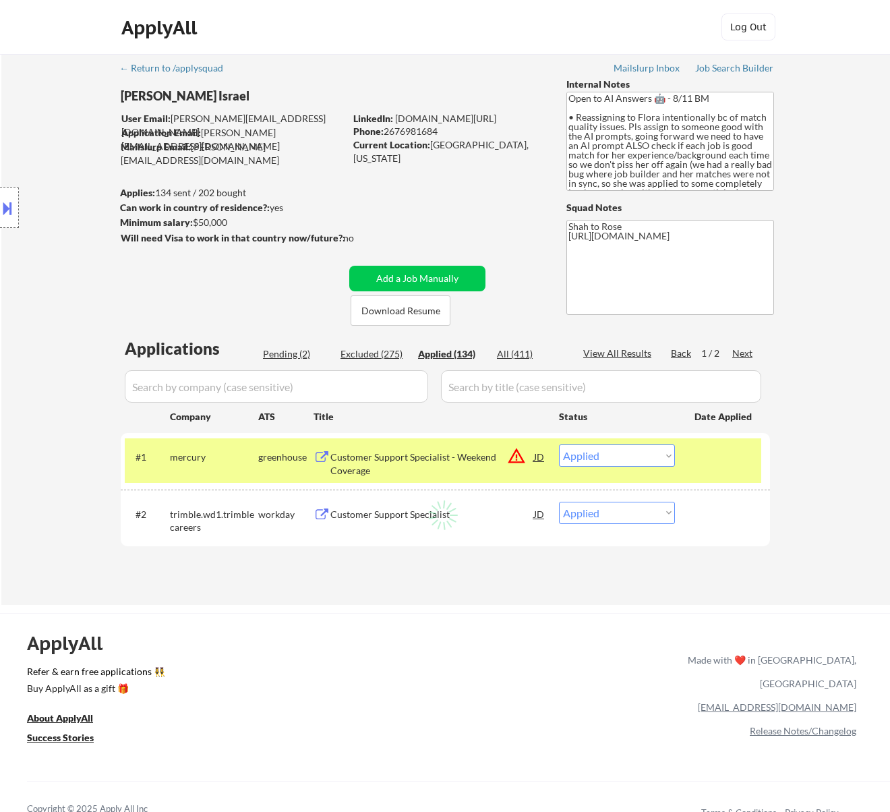
select select ""applied""
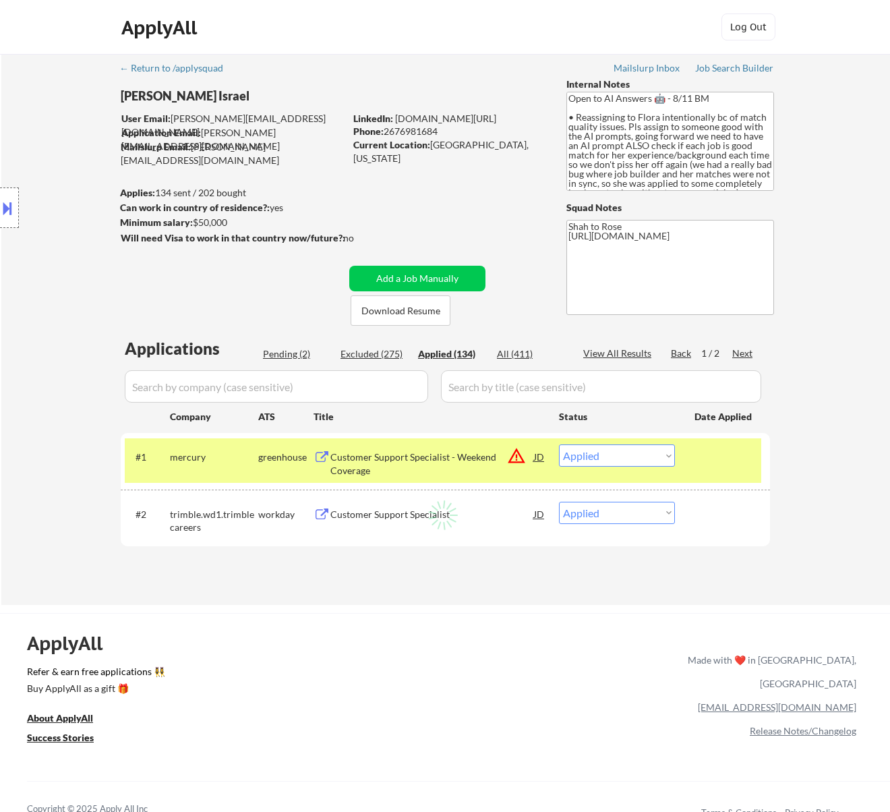
select select ""applied""
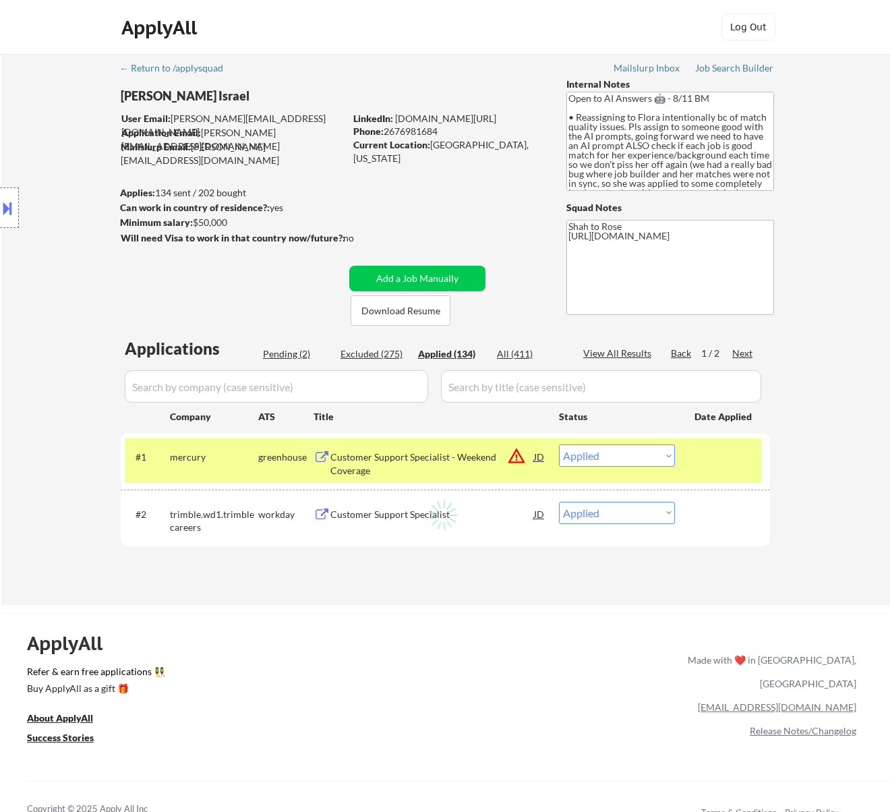
select select ""applied""
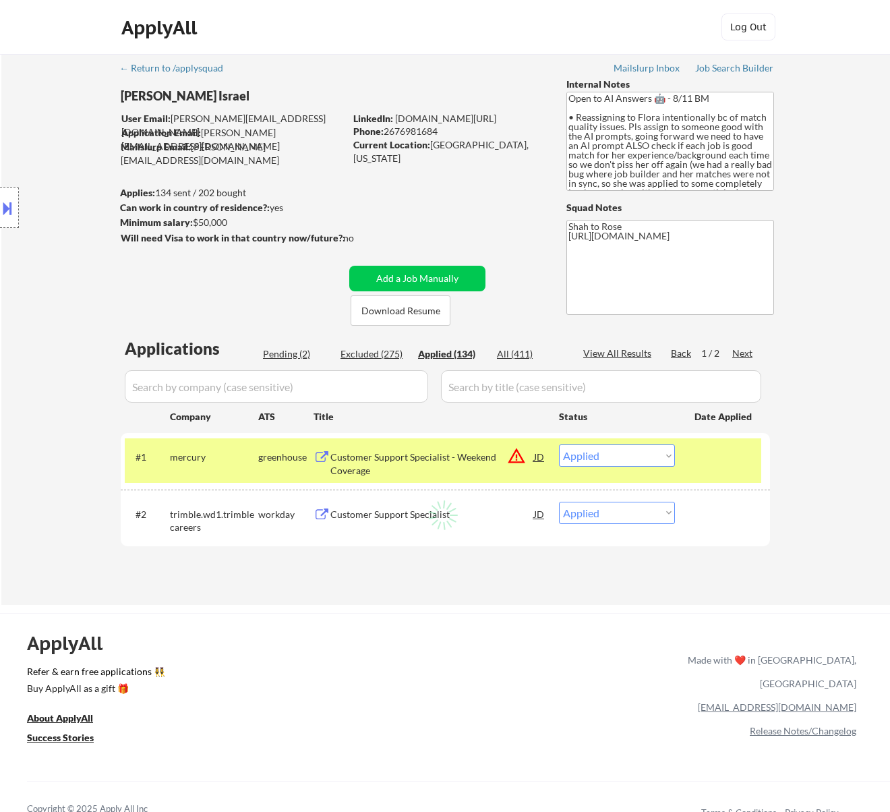
select select ""applied""
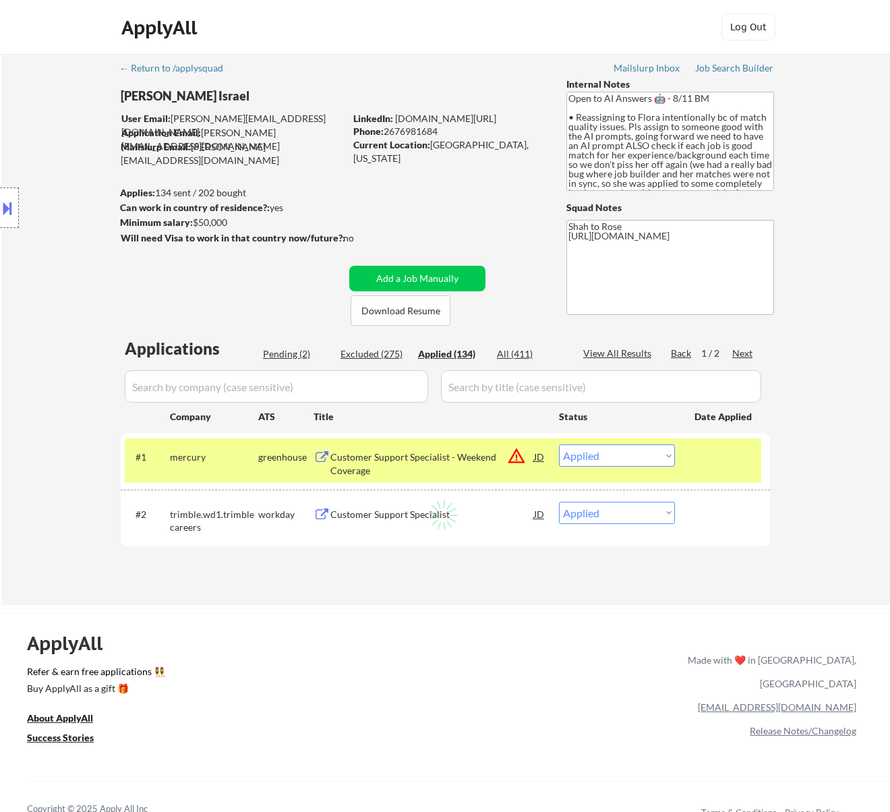
select select ""applied""
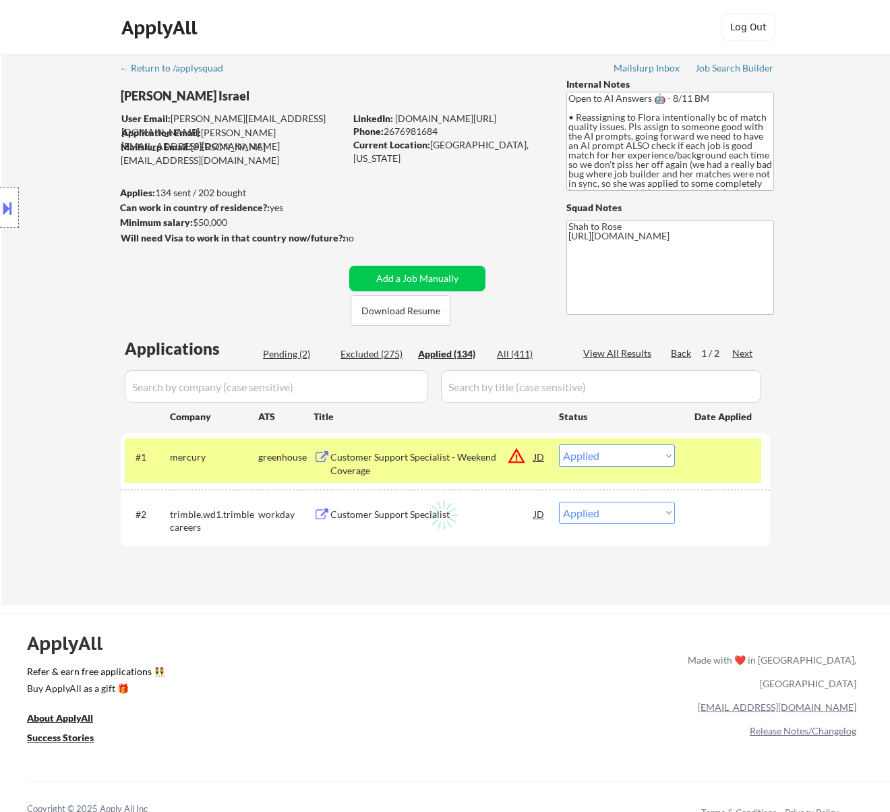
select select ""applied""
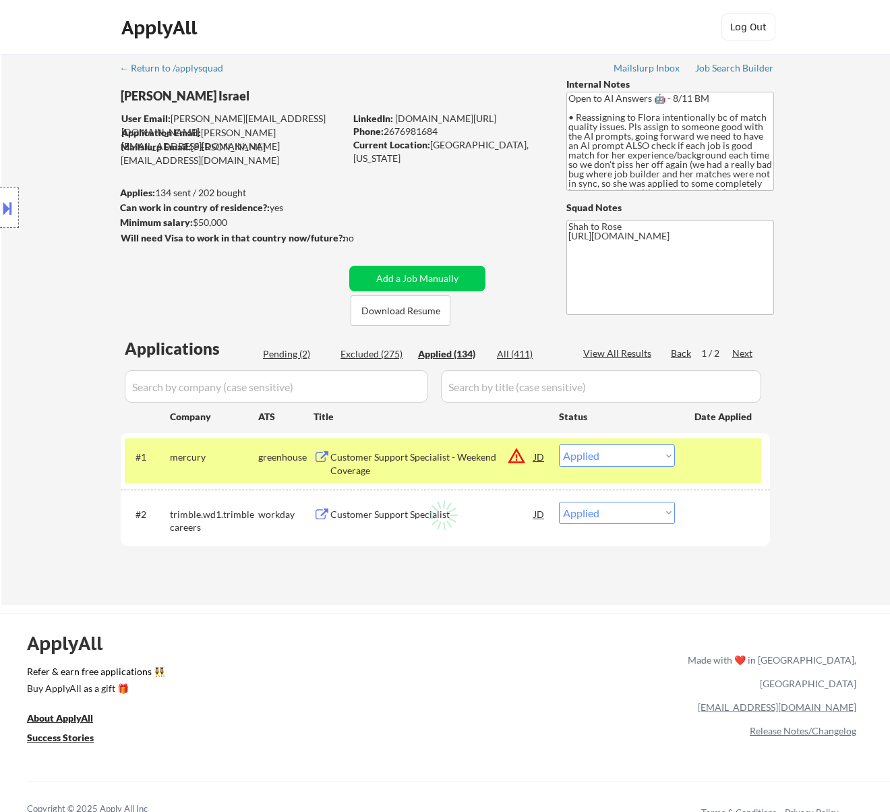
select select ""applied""
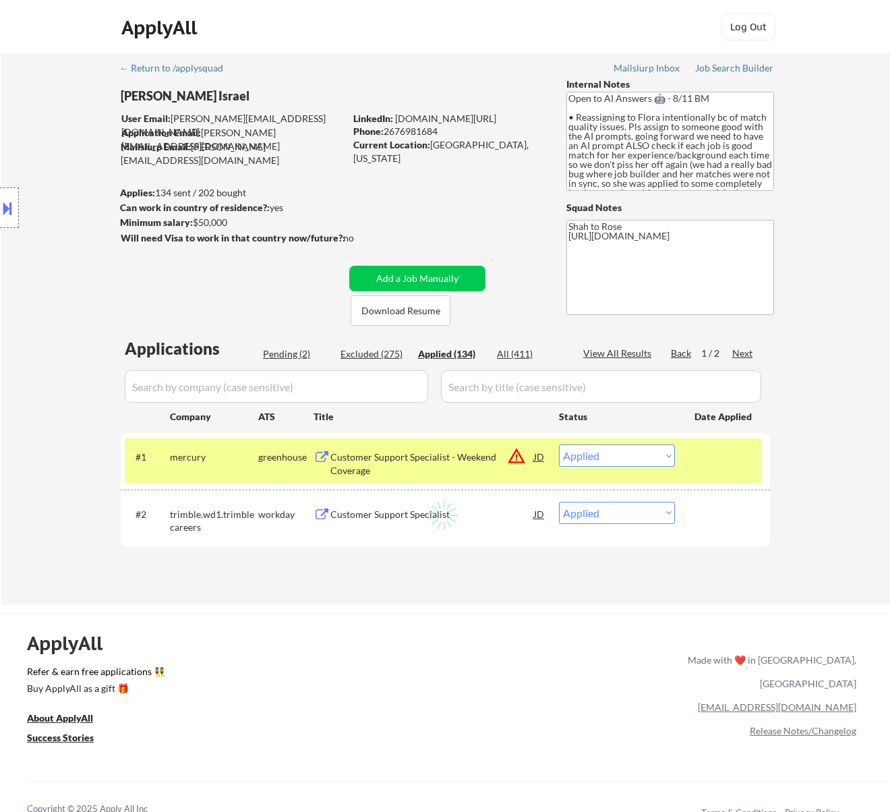
select select ""applied""
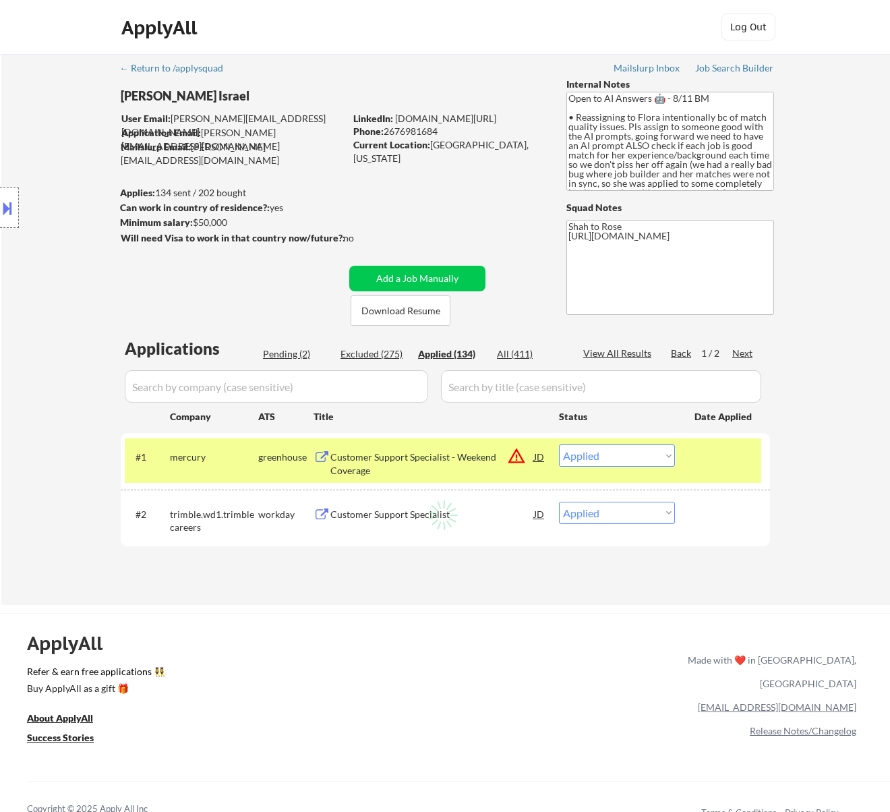
select select ""applied""
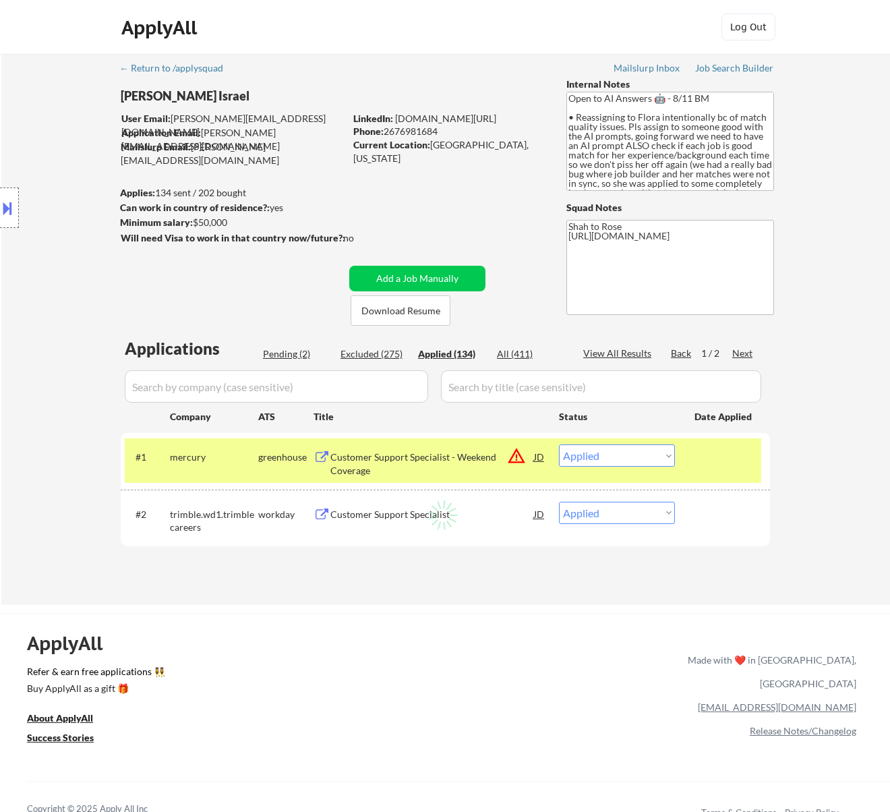
select select ""applied""
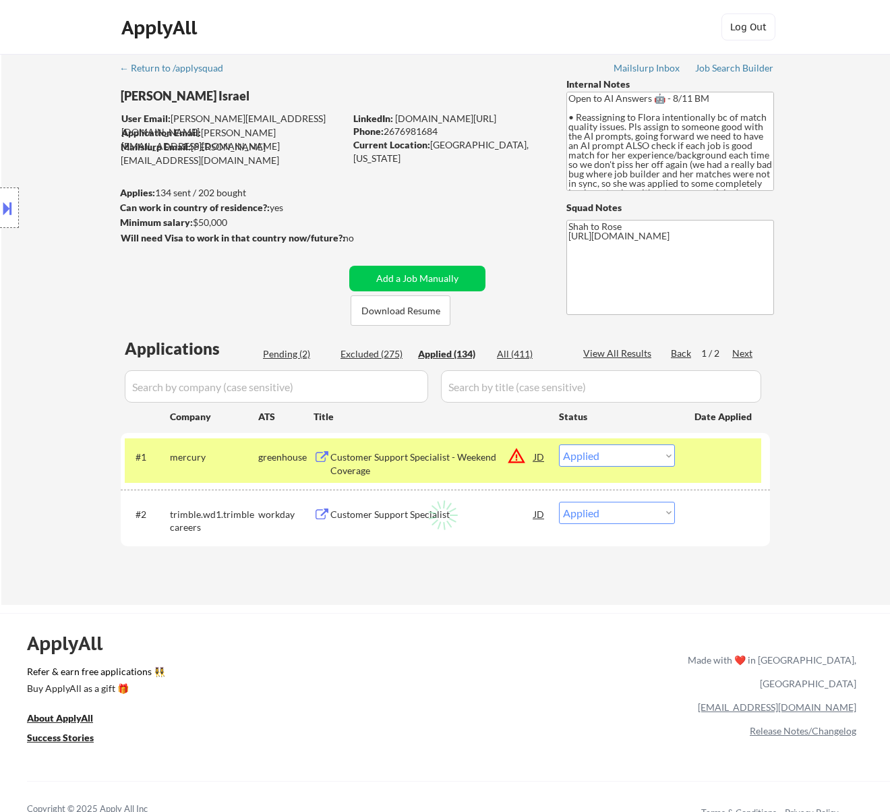
select select ""applied""
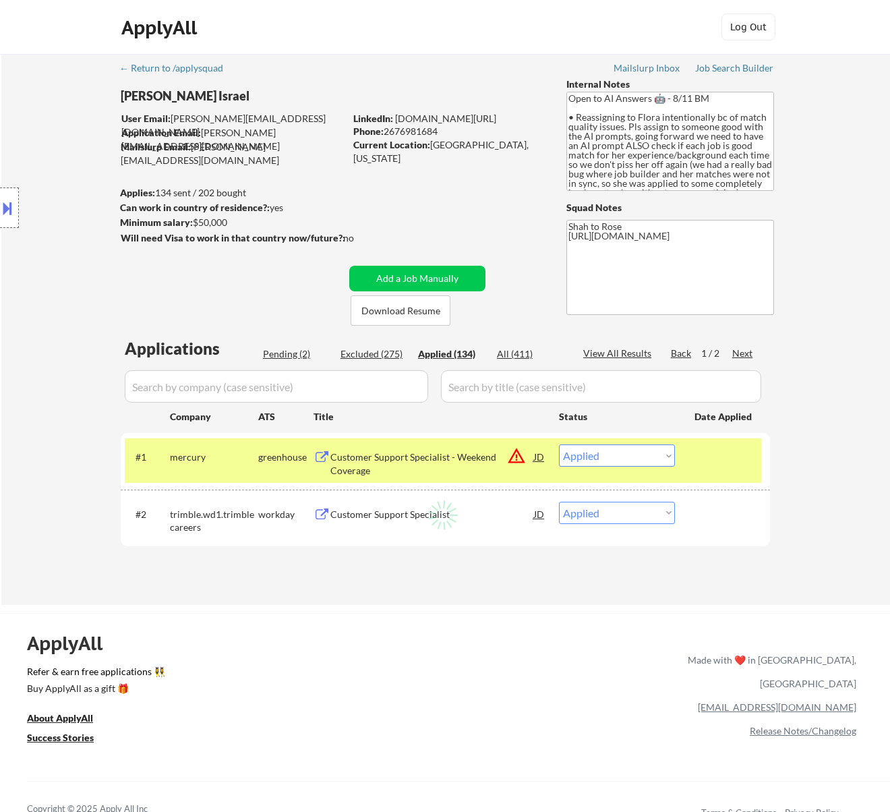
select select ""applied""
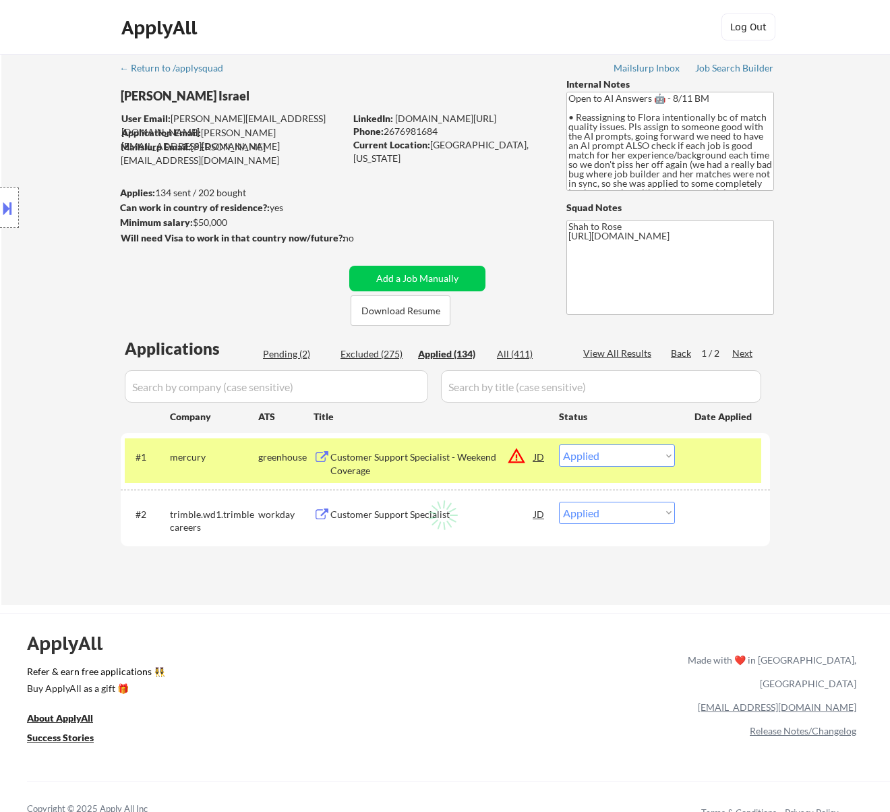
select select ""applied""
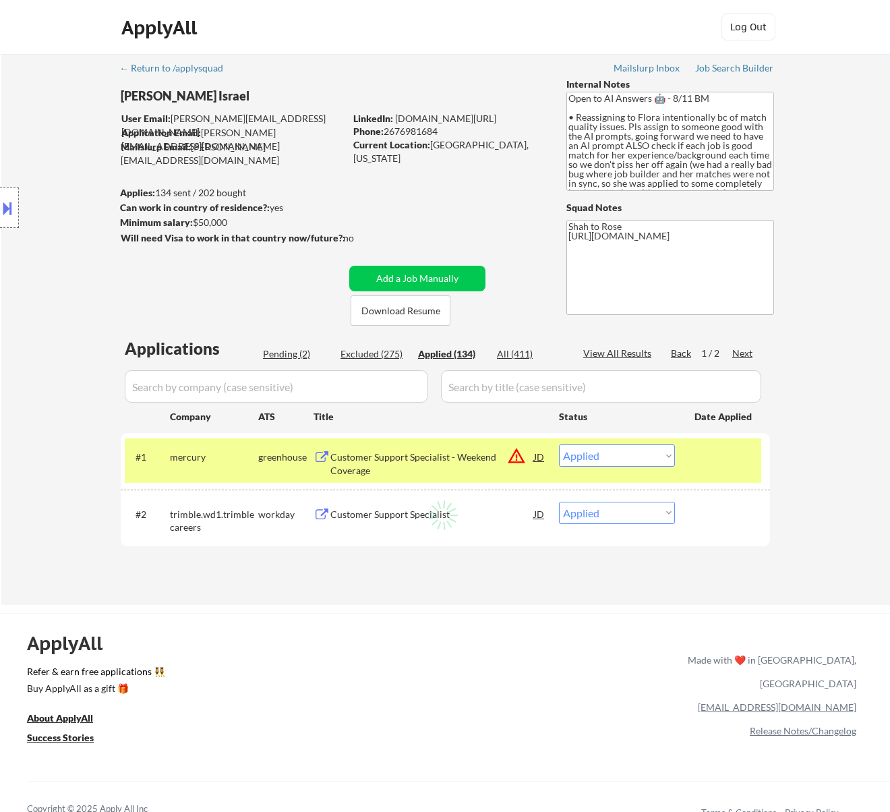
select select ""applied""
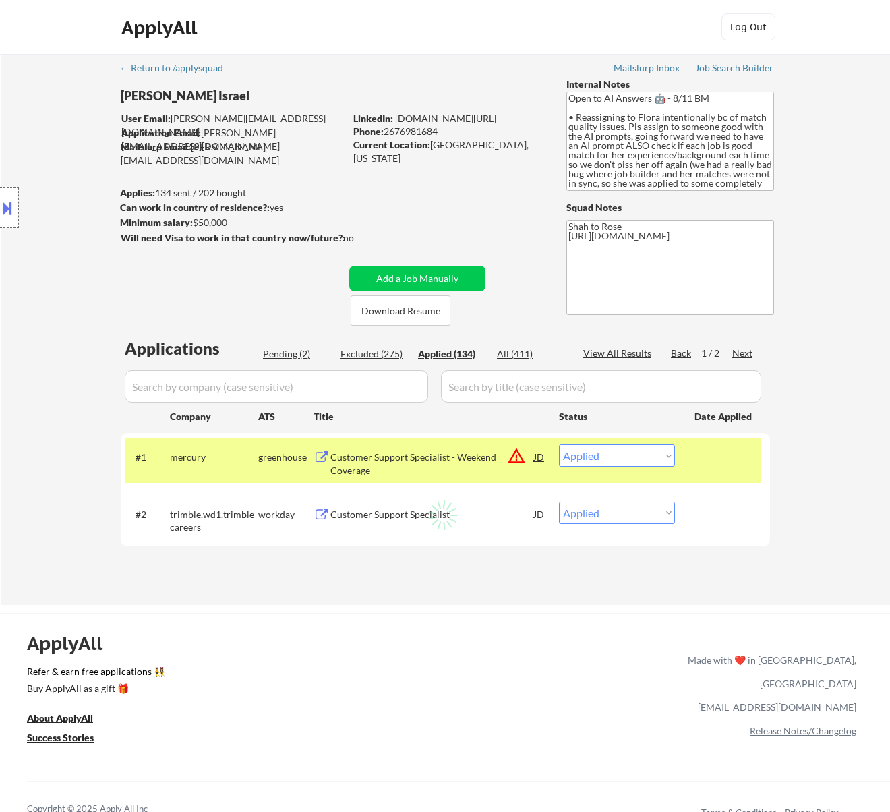
select select ""applied""
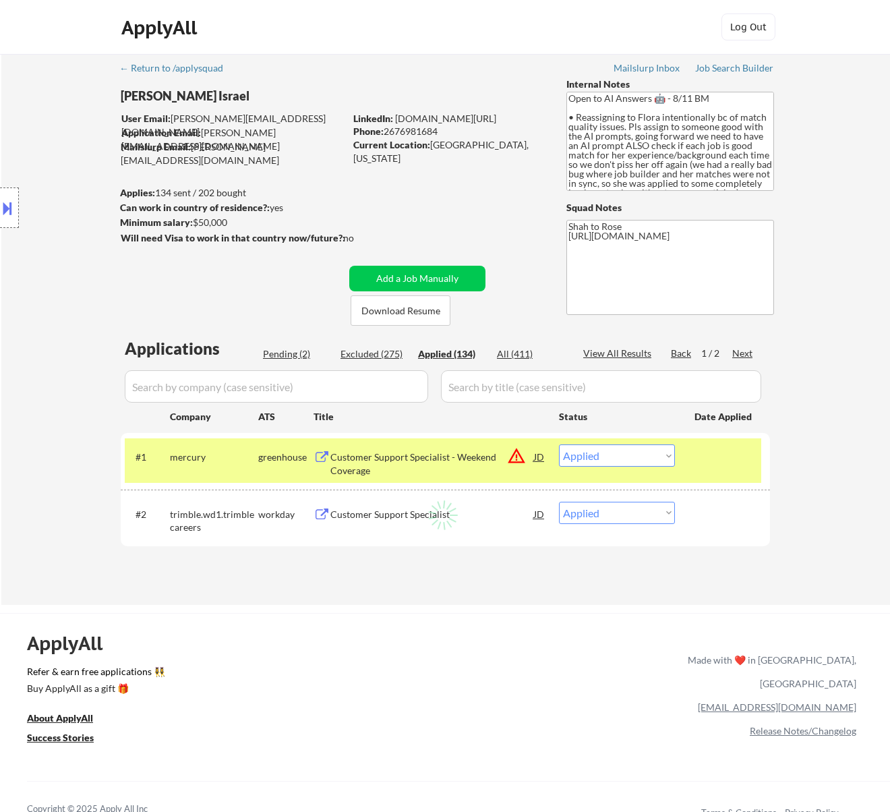
select select ""applied""
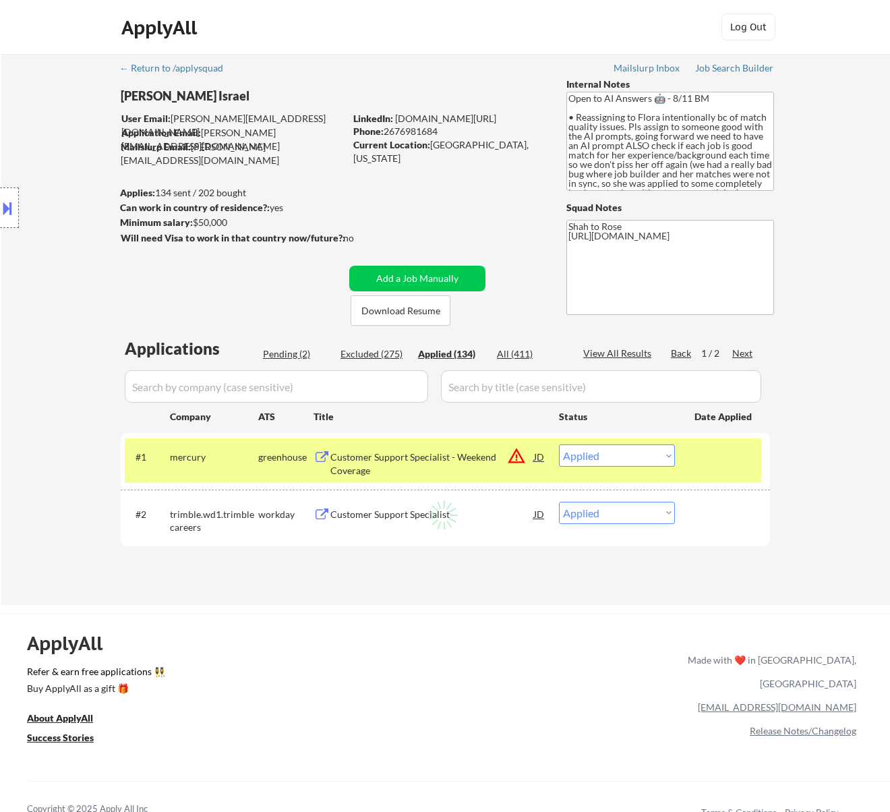
select select ""applied""
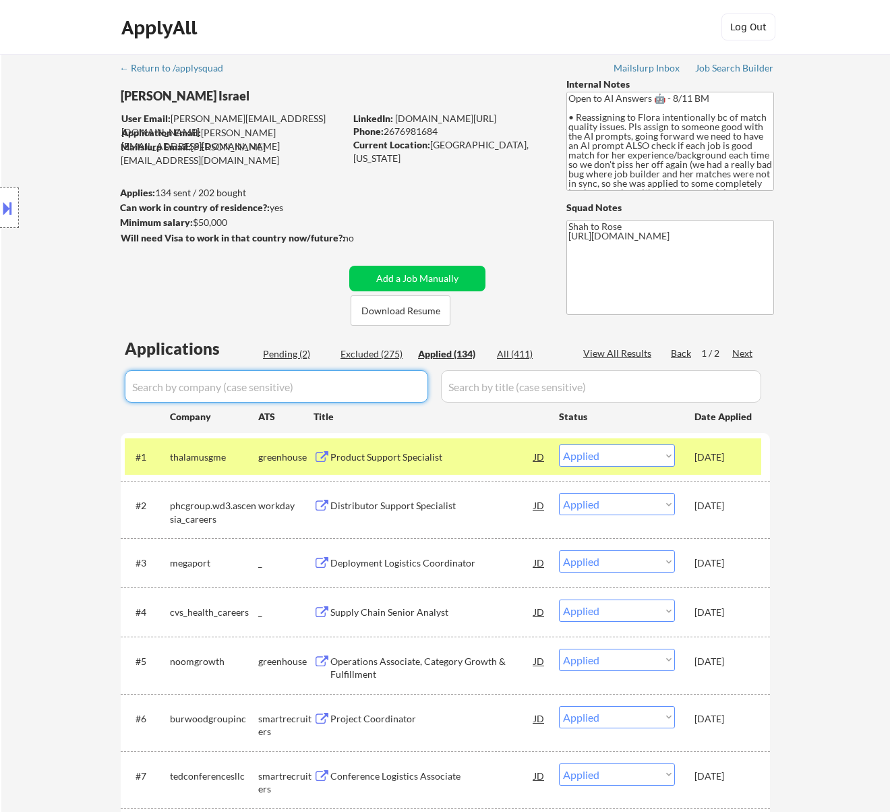
click at [403, 390] on input "input" at bounding box center [277, 386] width 304 height 32
paste input "Mercury"
type input "Mercury"
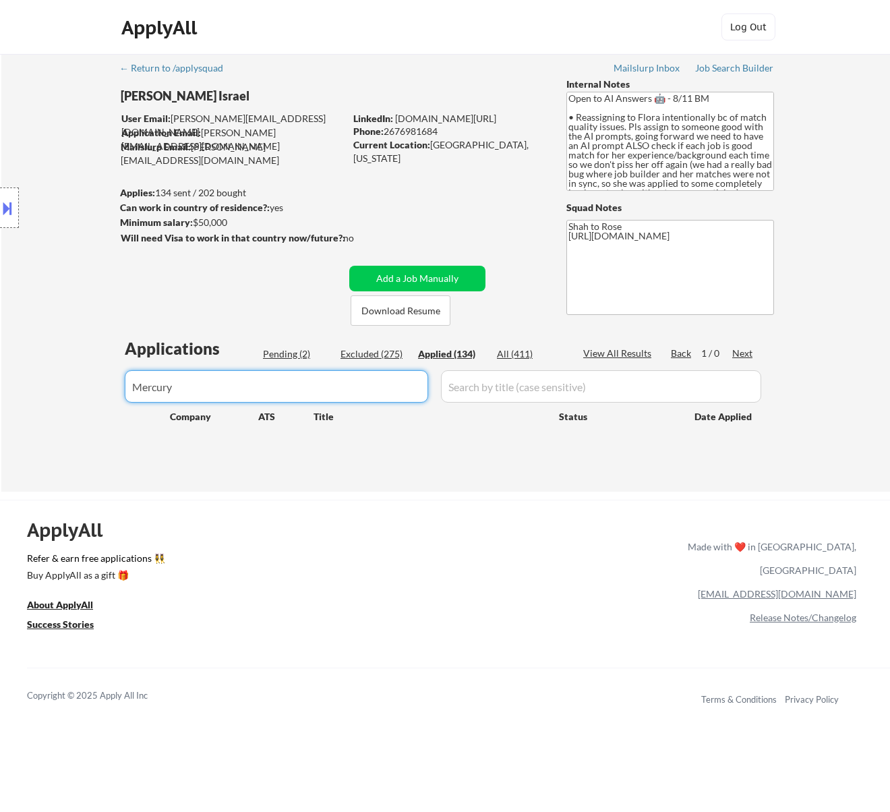
drag, startPoint x: 306, startPoint y: 392, endPoint x: 57, endPoint y: 392, distance: 249.6
click at [57, 392] on div "← Return to /applysquad Mailslurp Inbox Job Search Builder Nayeli Israel User E…" at bounding box center [445, 273] width 889 height 438
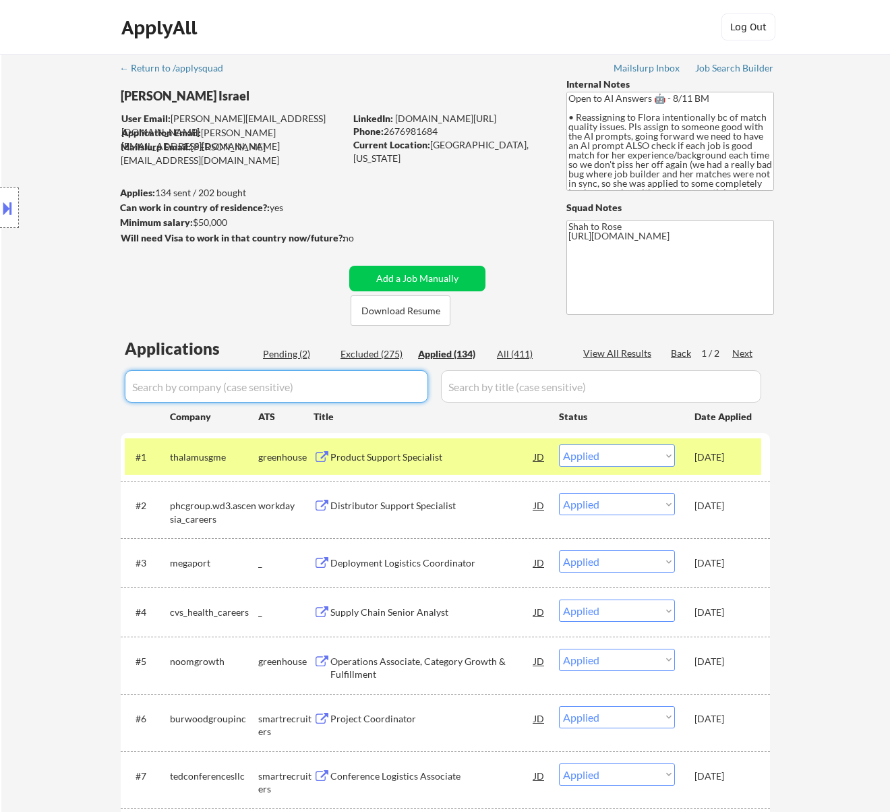
click at [306, 351] on div "Pending (2)" at bounding box center [296, 353] width 67 height 13
select select ""pending""
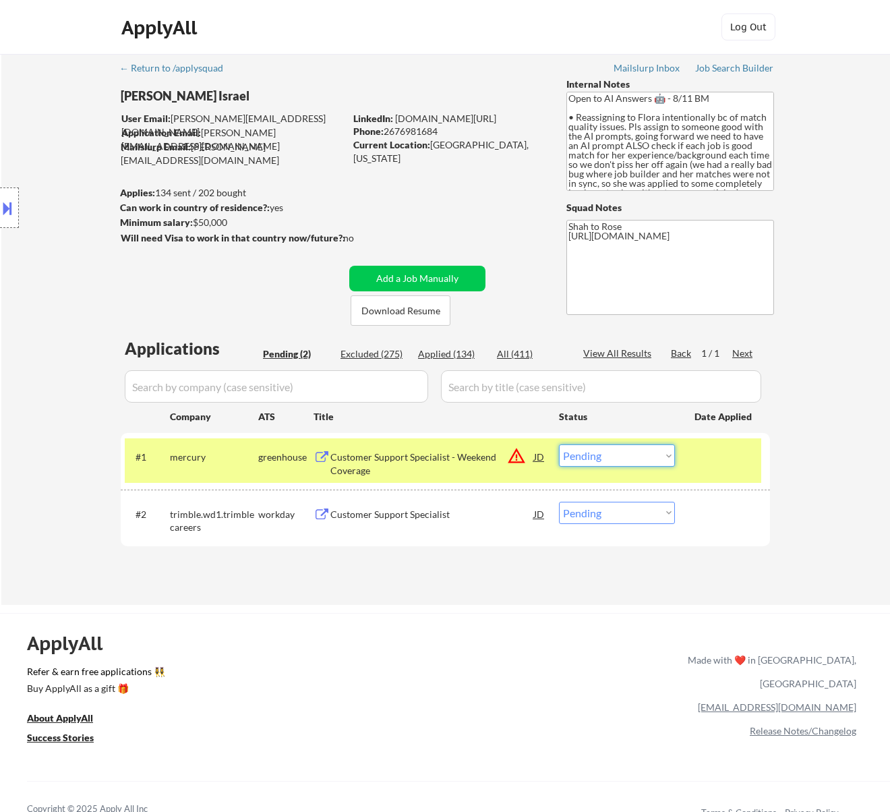
click at [635, 447] on select "Choose an option... Pending Applied Excluded (Questions) Excluded (Expired) Exc…" at bounding box center [617, 456] width 116 height 22
click at [559, 445] on select "Choose an option... Pending Applied Excluded (Questions) Excluded (Expired) Exc…" at bounding box center [617, 456] width 116 height 22
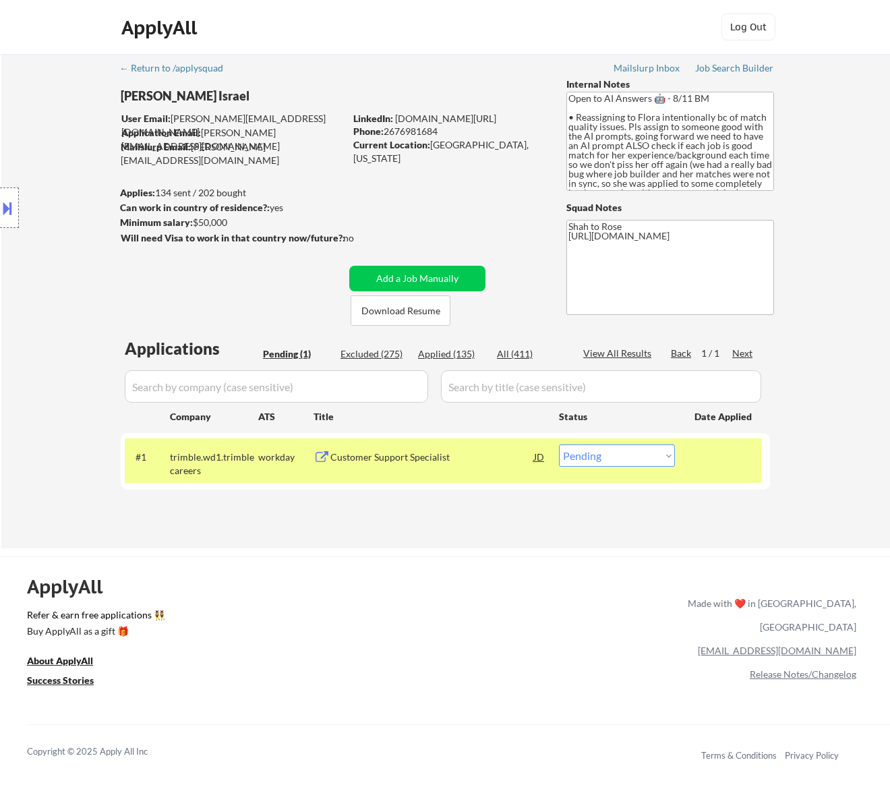
click at [451, 460] on div "Customer Support Specialist" at bounding box center [433, 457] width 204 height 13
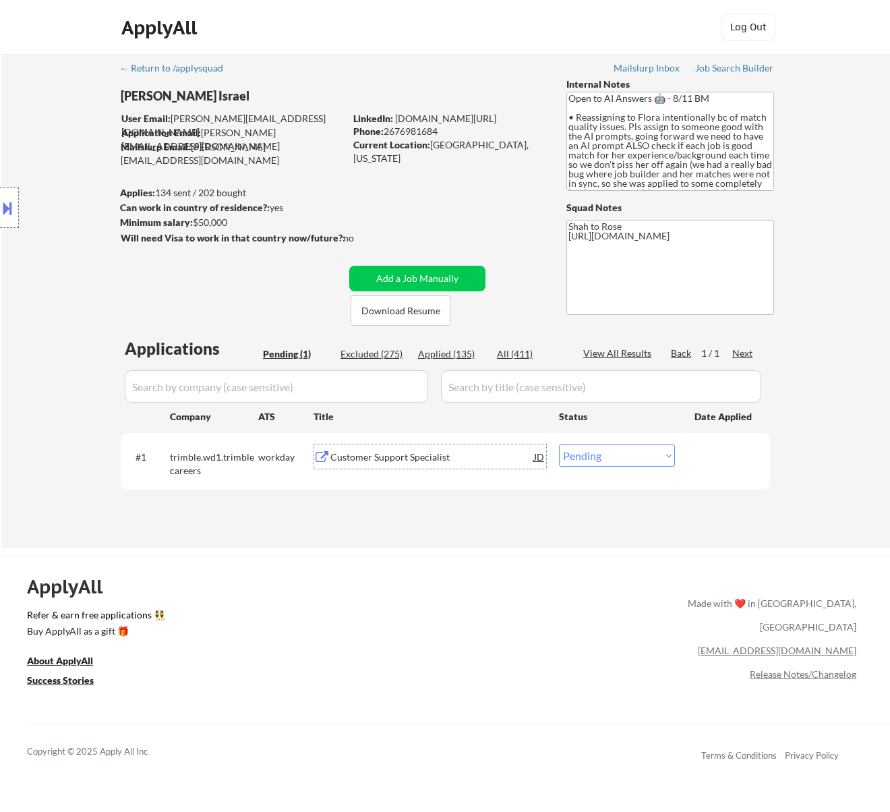
click at [635, 456] on select "Choose an option... Pending Applied Excluded (Questions) Excluded (Expired) Exc…" at bounding box center [617, 456] width 116 height 22
click at [559, 445] on select "Choose an option... Pending Applied Excluded (Questions) Excluded (Expired) Exc…" at bounding box center [617, 456] width 116 height 22
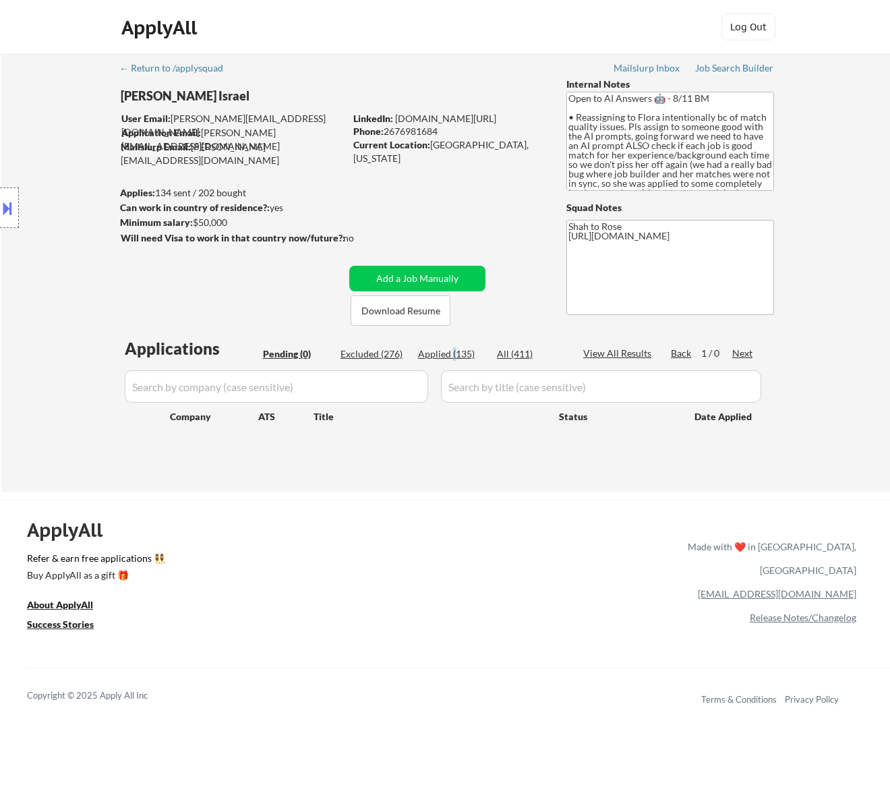
click at [454, 349] on div "Applied (135)" at bounding box center [451, 353] width 67 height 13
select select ""applied""
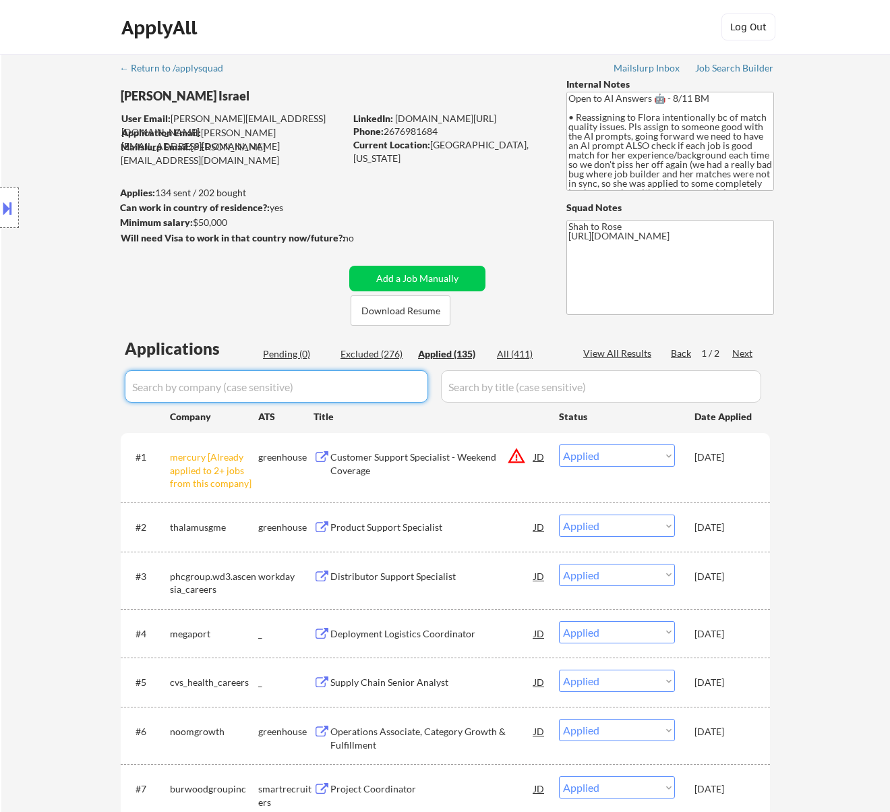
click at [410, 379] on input "input" at bounding box center [277, 386] width 304 height 32
paste input "Misfits Market"
type input "Misfits Market"
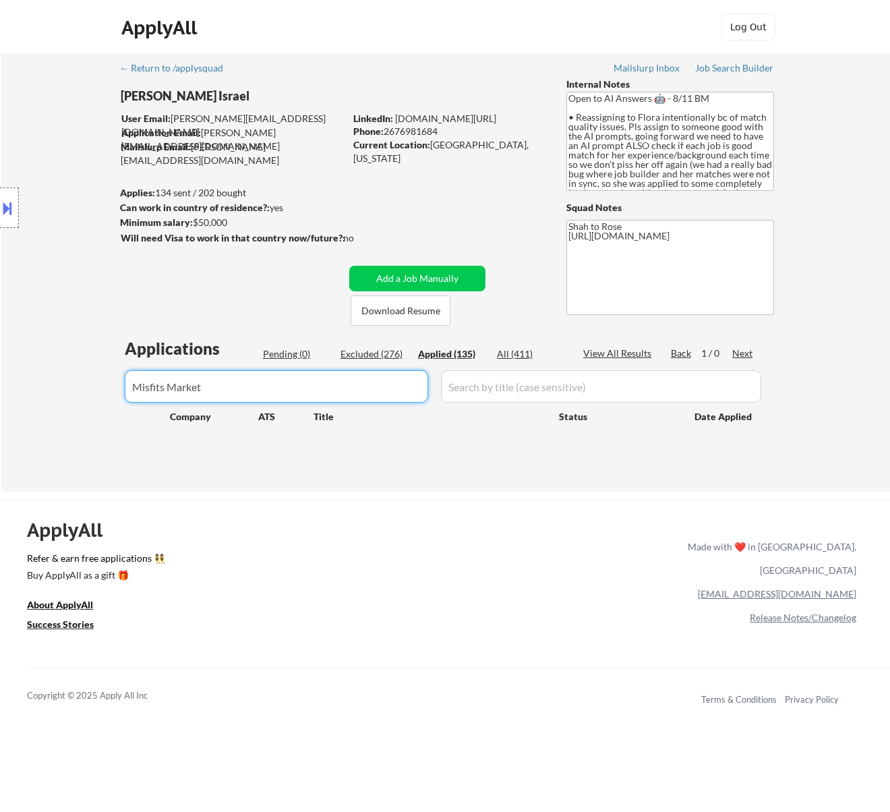
drag, startPoint x: 278, startPoint y: 378, endPoint x: 20, endPoint y: 390, distance: 258.0
click at [20, 390] on div "← Return to /applysquad Mailslurp Inbox Job Search Builder Nayeli Israel User E…" at bounding box center [445, 273] width 889 height 438
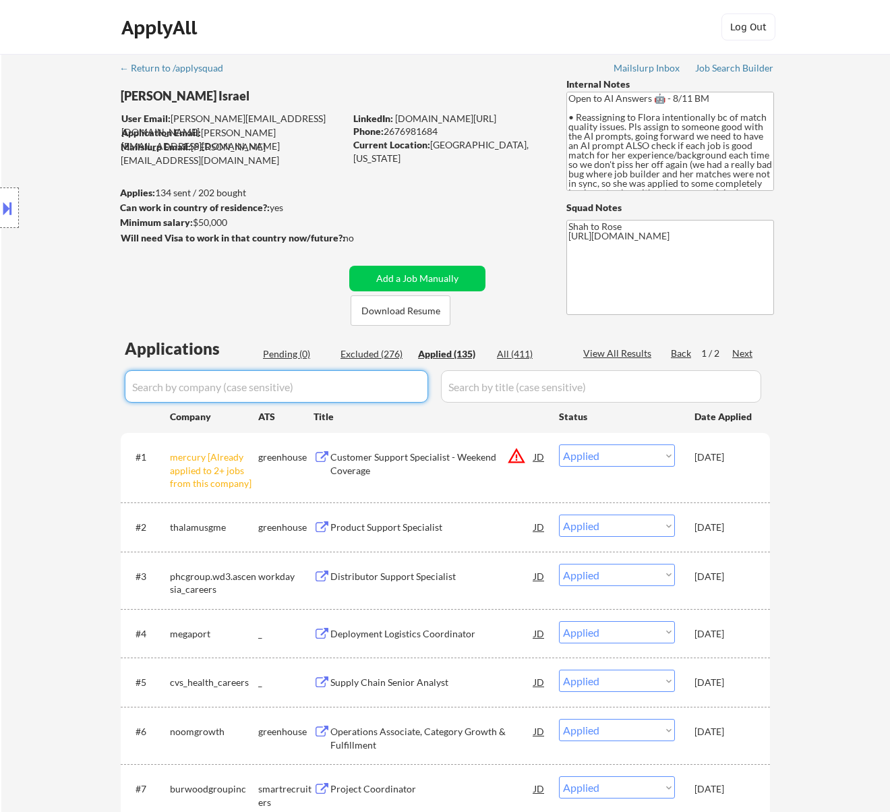
click at [289, 352] on div "Pending (0)" at bounding box center [296, 353] width 67 height 13
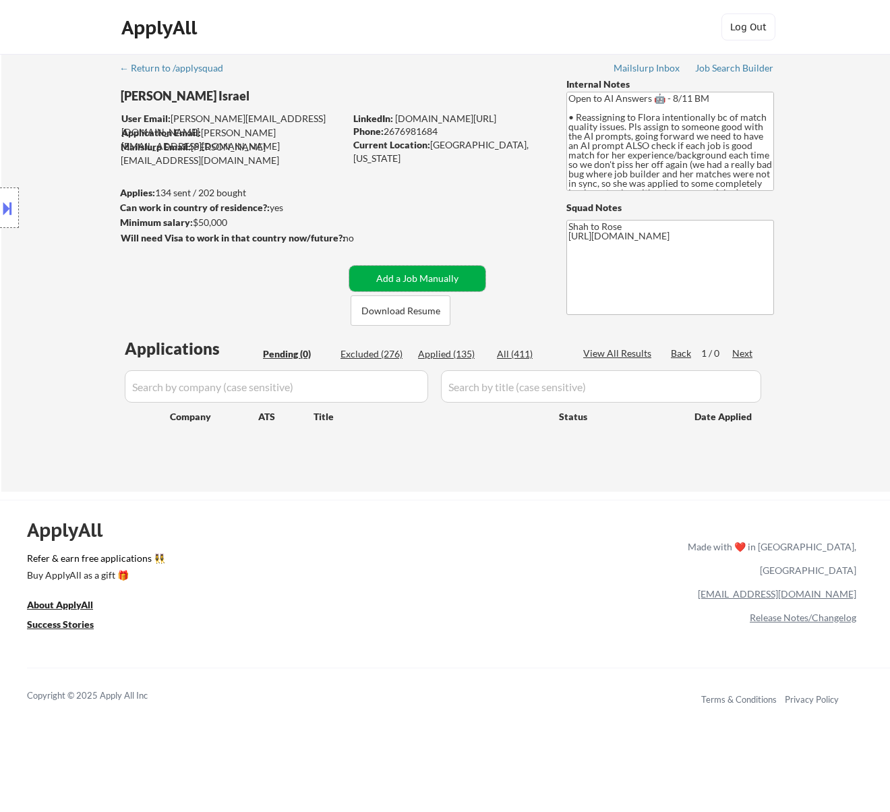
click at [390, 282] on button "Add a Job Manually" at bounding box center [417, 279] width 136 height 26
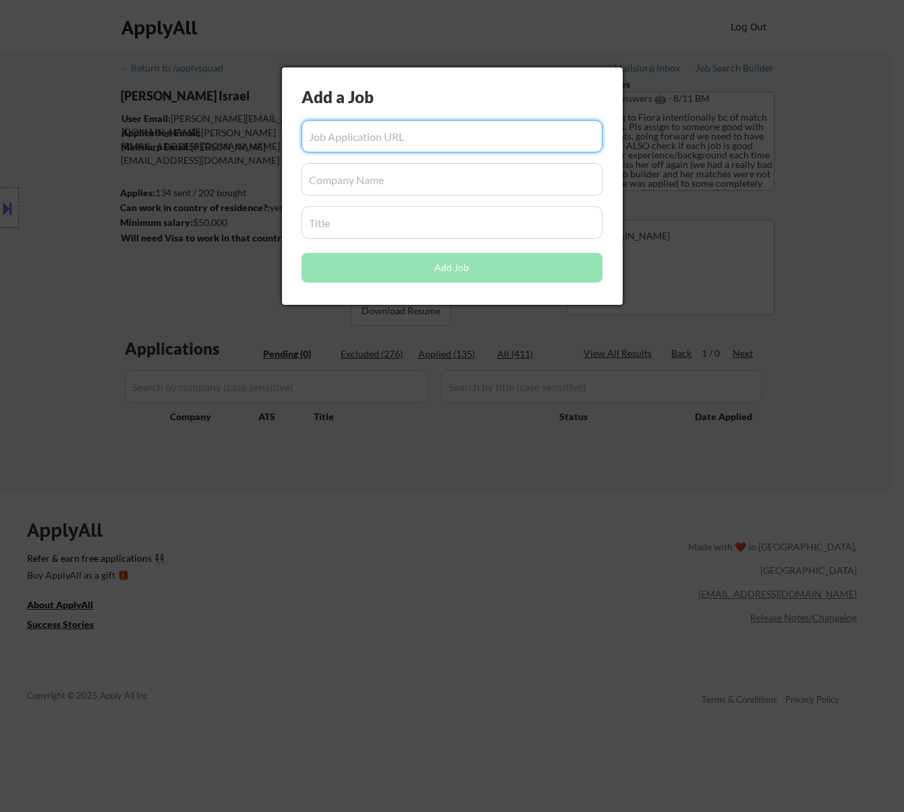
paste input "https://job-boards.greenhouse.io/misfitsmarket/jobs/6687113003"
type input "https://job-boards.greenhouse.io/misfitsmarket/jobs/6687113003"
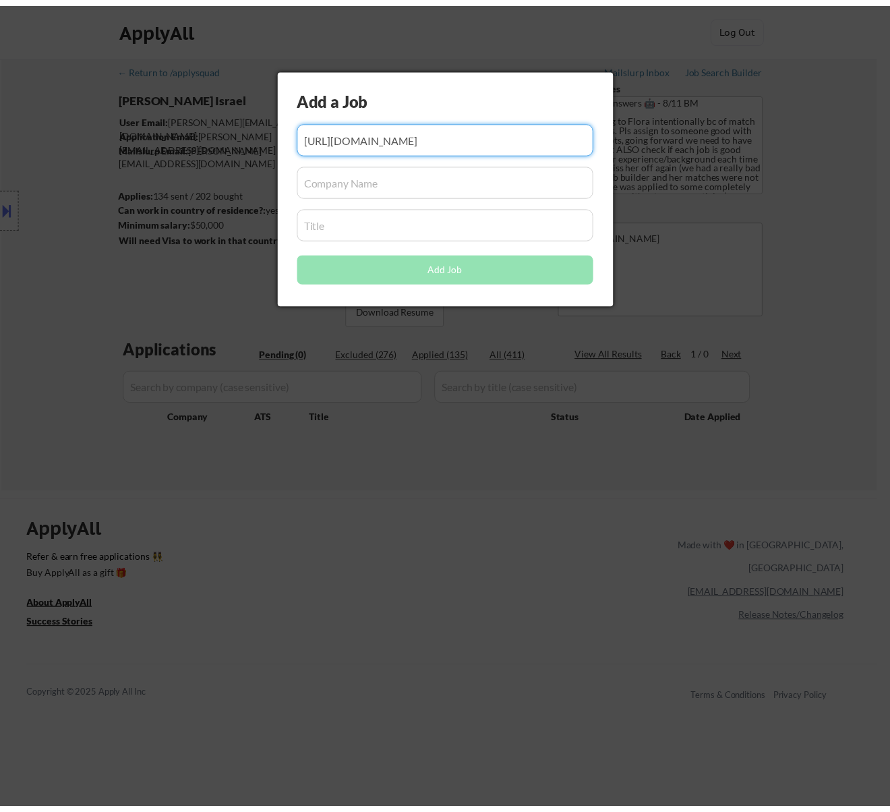
scroll to position [0, 0]
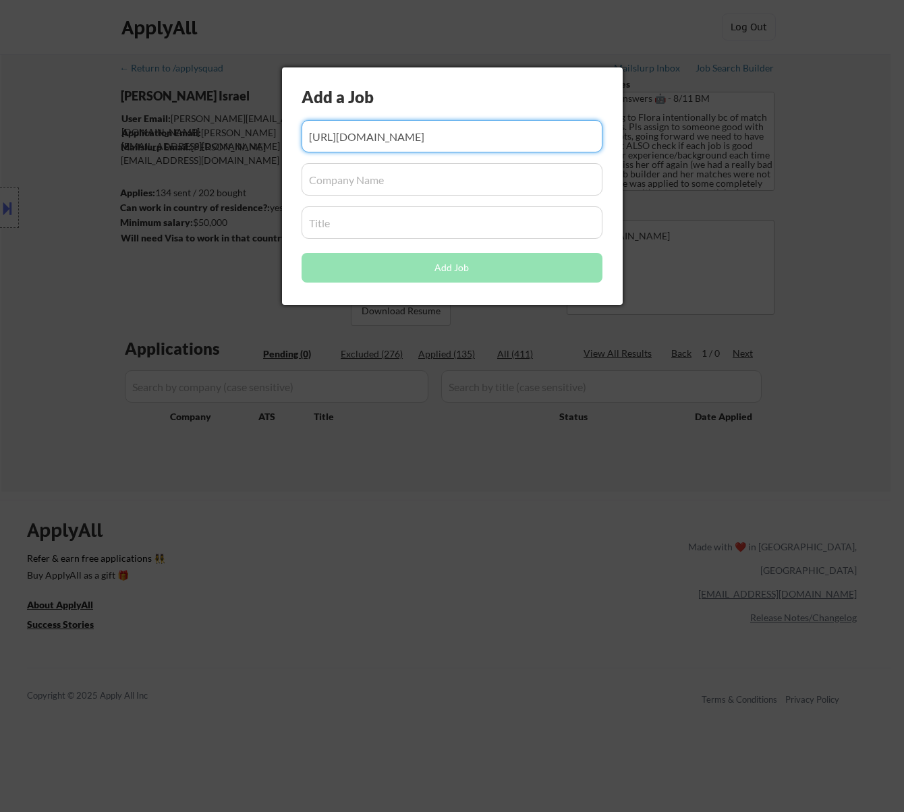
click at [390, 181] on input "input" at bounding box center [452, 179] width 301 height 32
click at [333, 178] on input "input" at bounding box center [452, 179] width 301 height 32
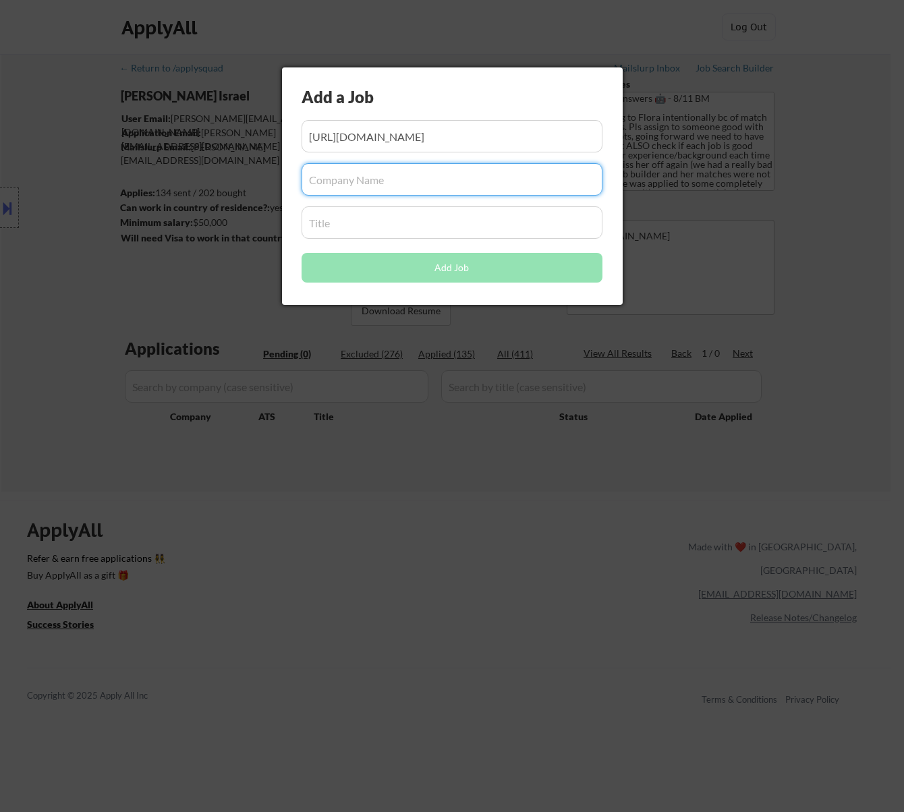
paste input "misfitsmarket"
type input "misfitsmarket"
click at [389, 227] on input "input" at bounding box center [452, 222] width 301 height 32
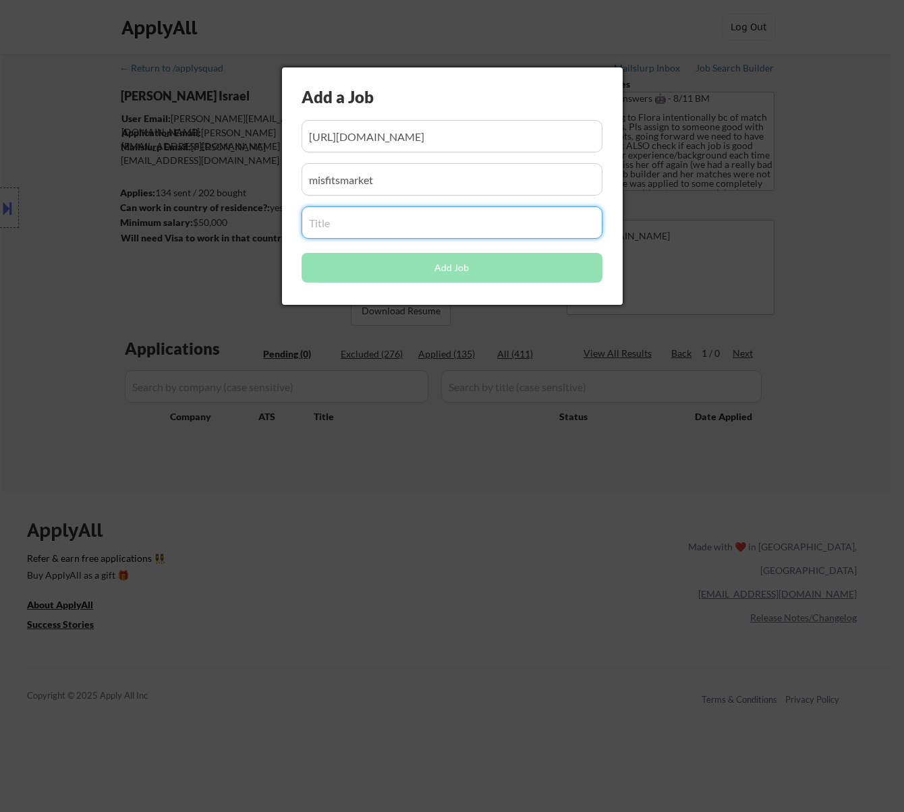
paste input "Logistics Analyst"
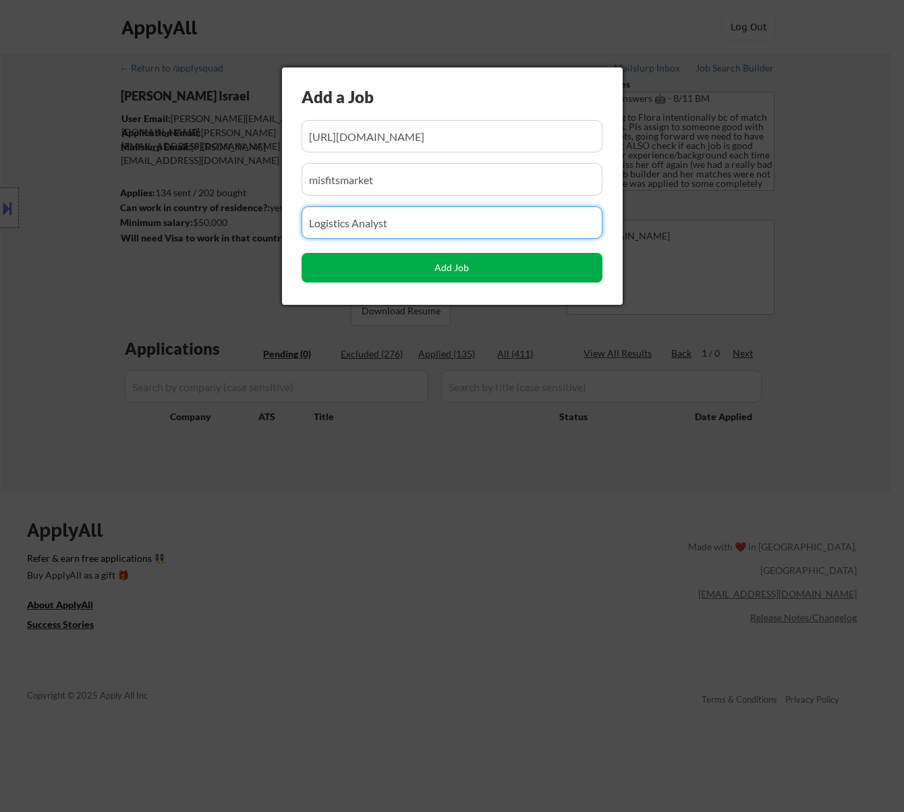
type input "Logistics Analyst"
click at [461, 271] on button "Add Job" at bounding box center [452, 268] width 301 height 30
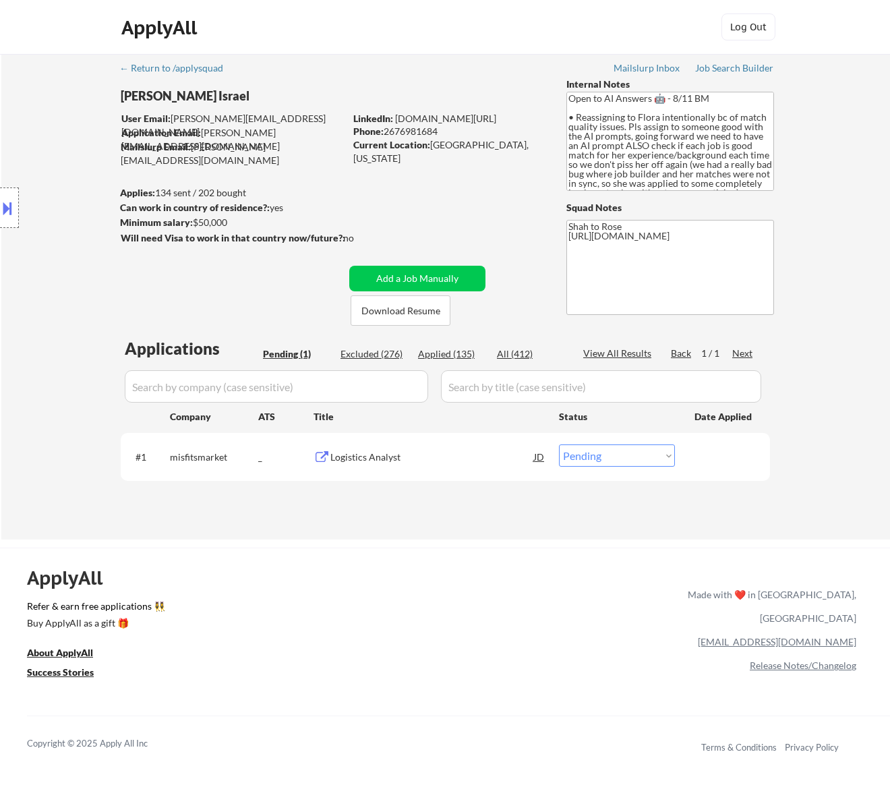
click at [635, 451] on select "Choose an option... Pending Applied Excluded (Questions) Excluded (Expired) Exc…" at bounding box center [617, 456] width 116 height 22
select select ""applied""
click at [559, 445] on select "Choose an option... Pending Applied Excluded (Questions) Excluded (Expired) Exc…" at bounding box center [617, 456] width 116 height 22
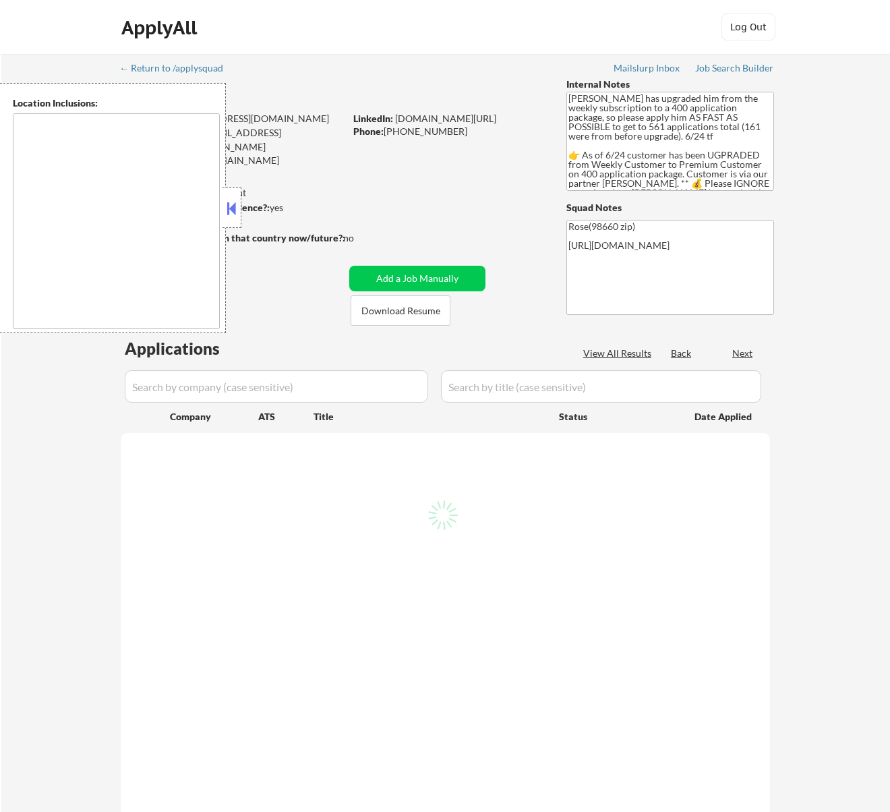
select select ""pending""
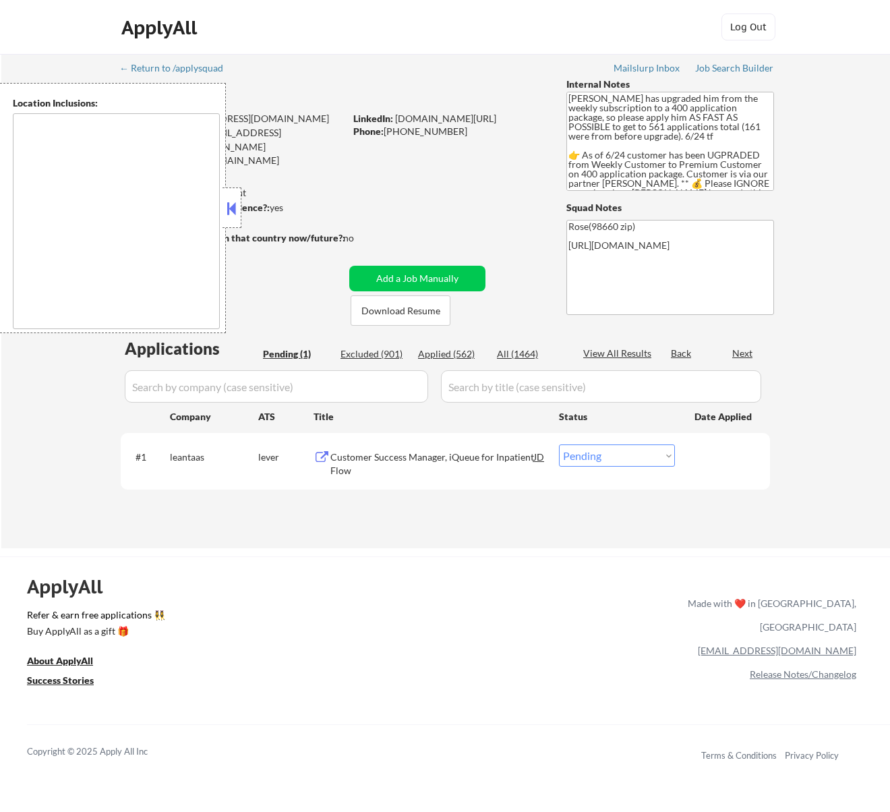
type textarea "[GEOGRAPHIC_DATA], OR [GEOGRAPHIC_DATA], [GEOGRAPHIC_DATA] [GEOGRAPHIC_DATA], […"
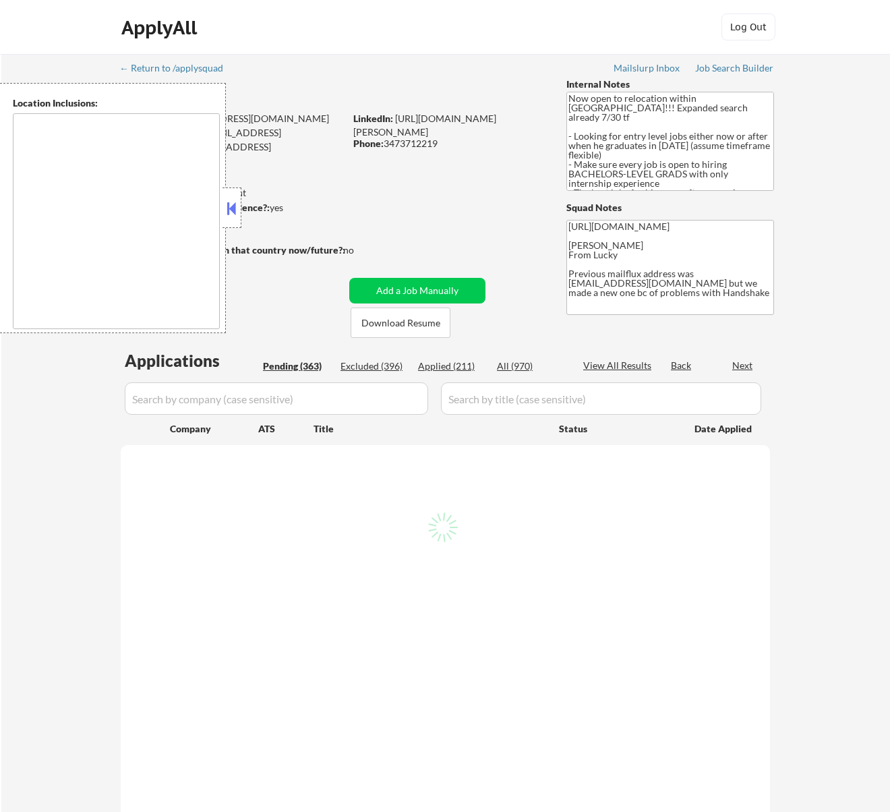
type textarea "country:[GEOGRAPHIC_DATA]"
select select ""pending""
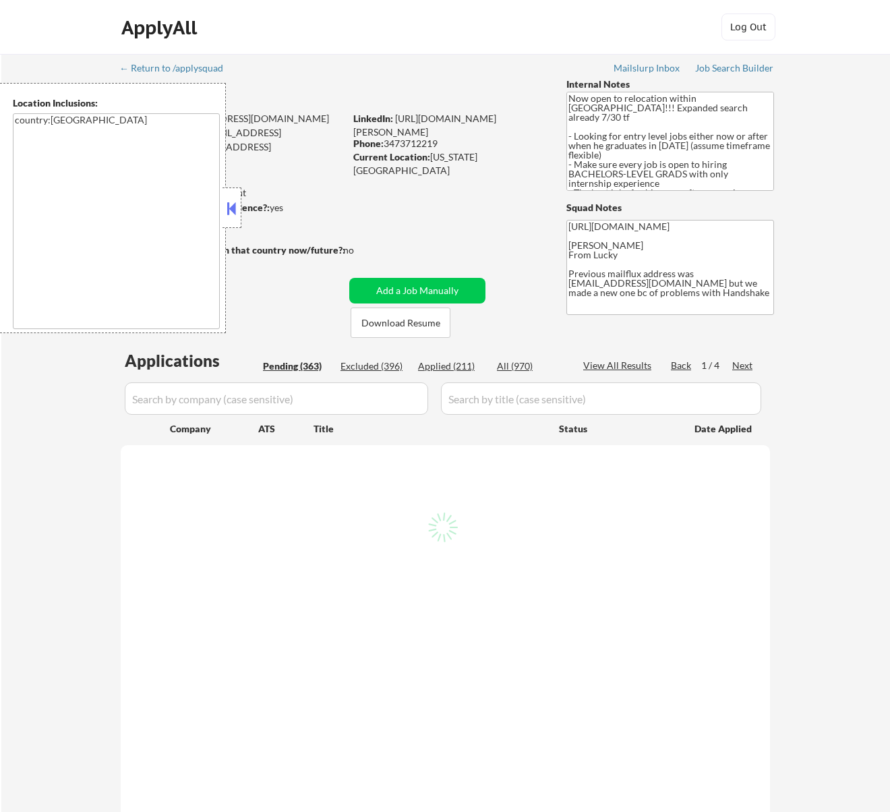
select select ""pending""
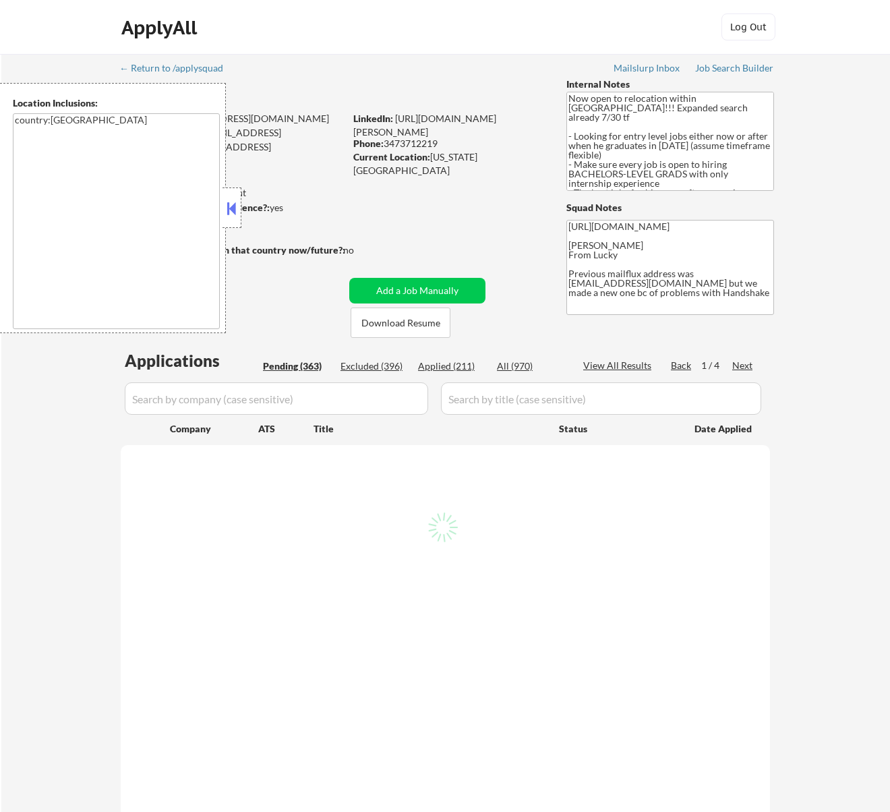
select select ""pending""
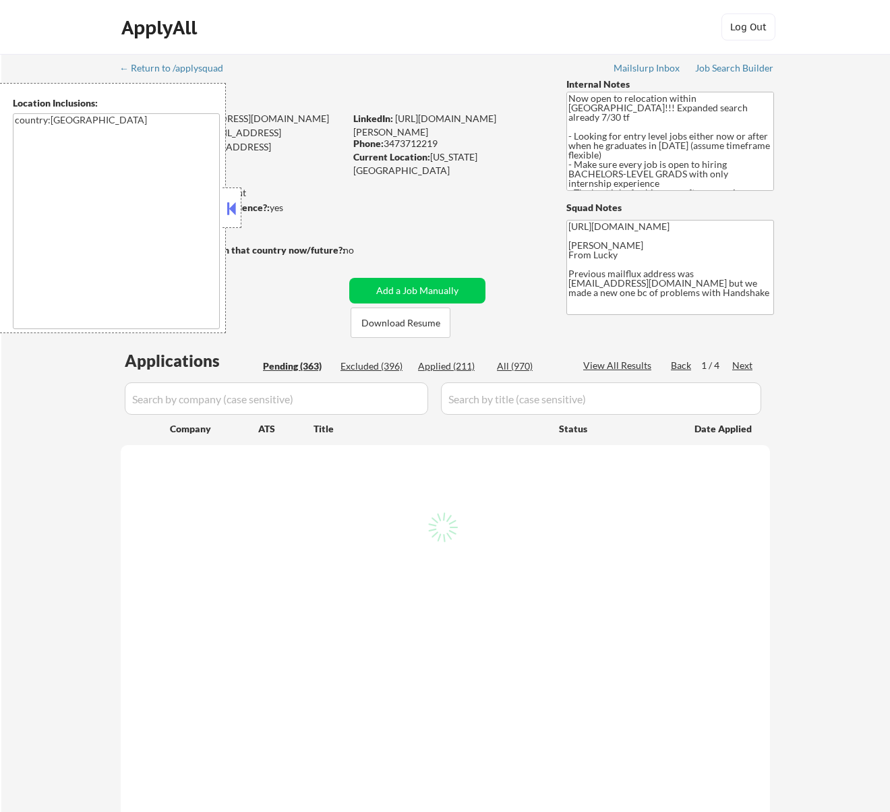
select select ""pending""
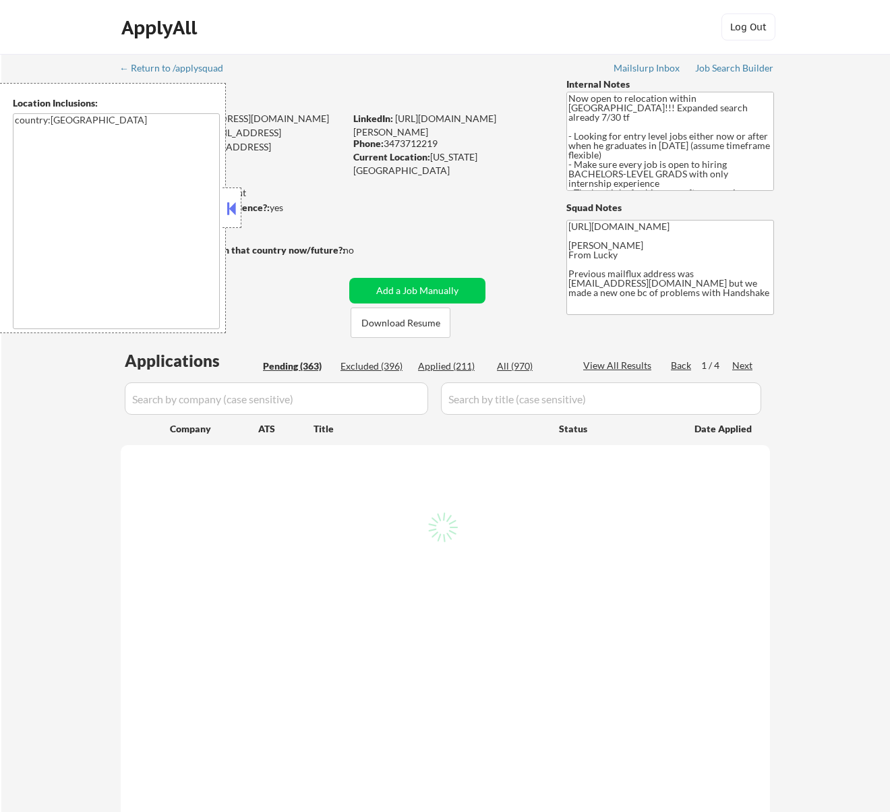
select select ""pending""
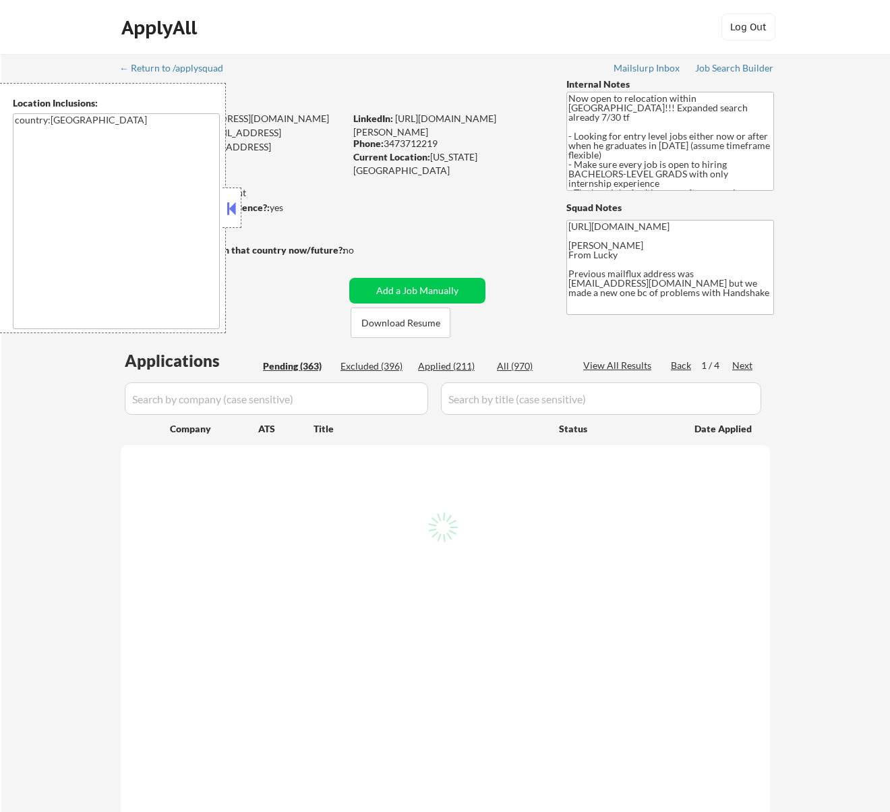
select select ""pending""
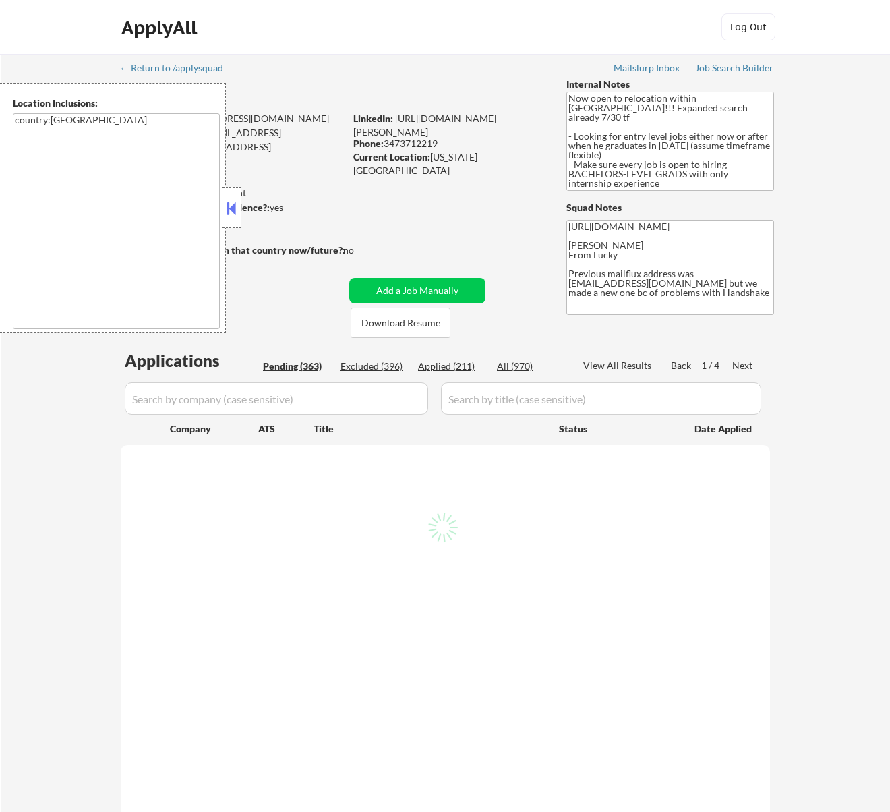
select select ""pending""
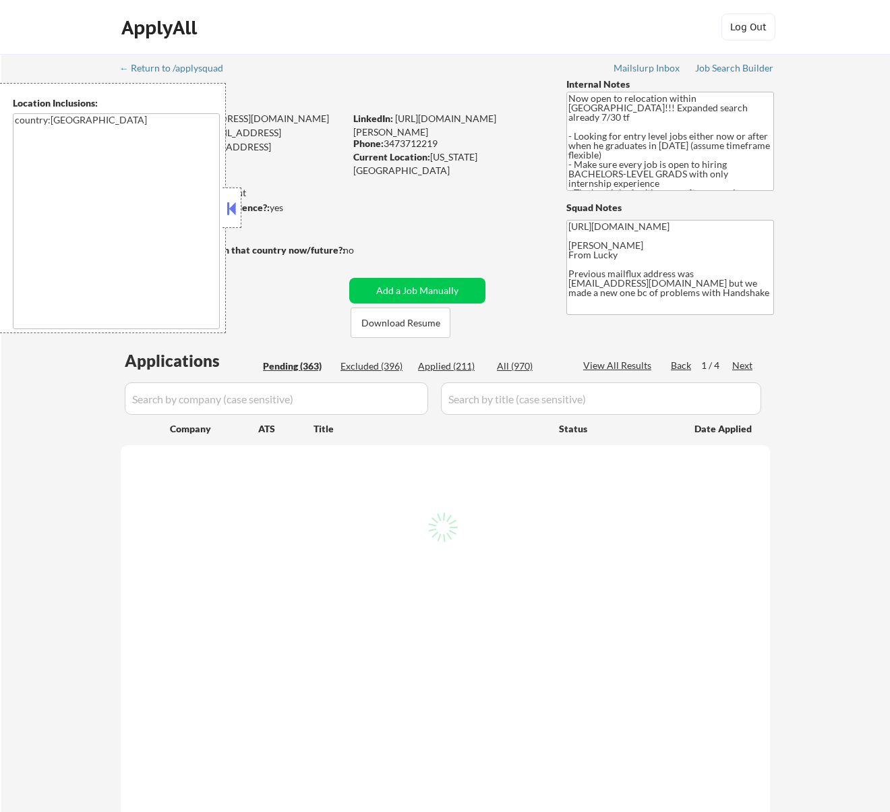
select select ""pending""
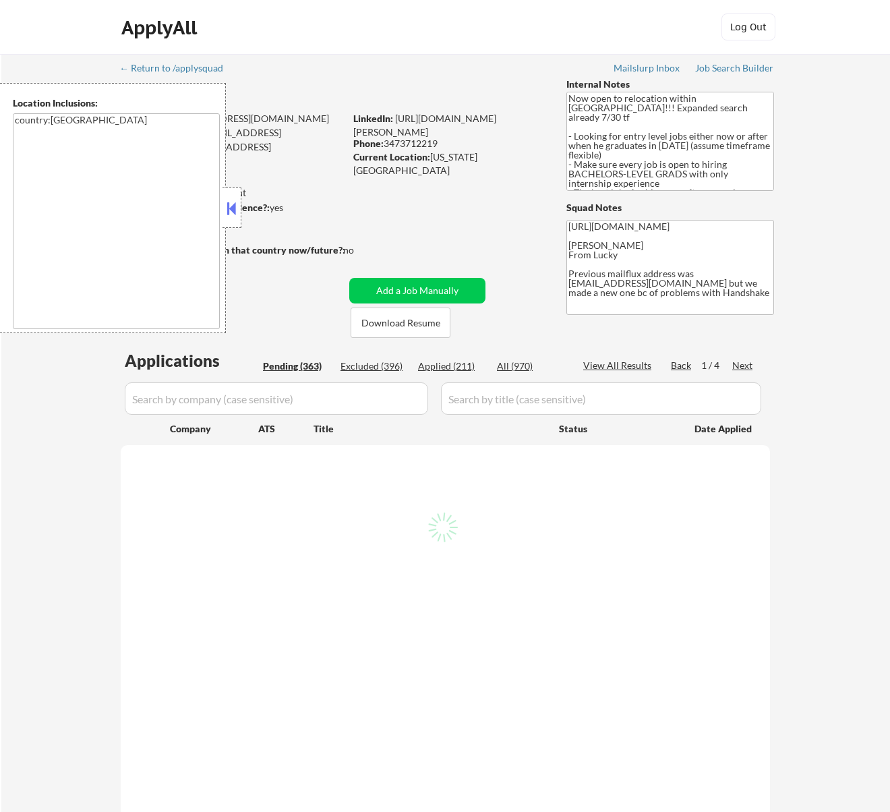
select select ""pending""
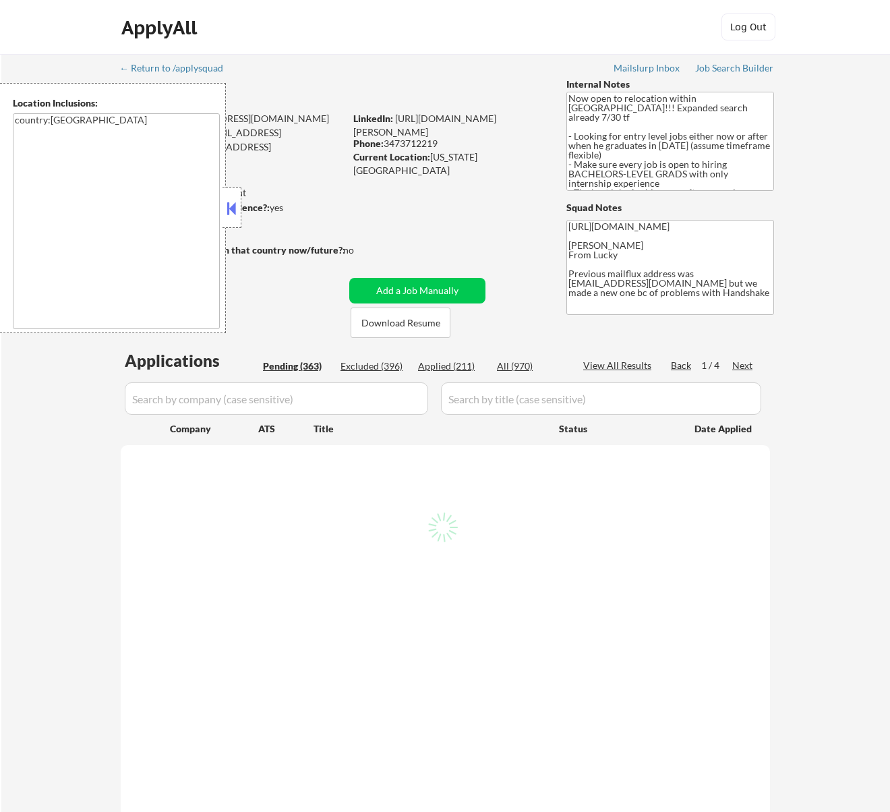
select select ""pending""
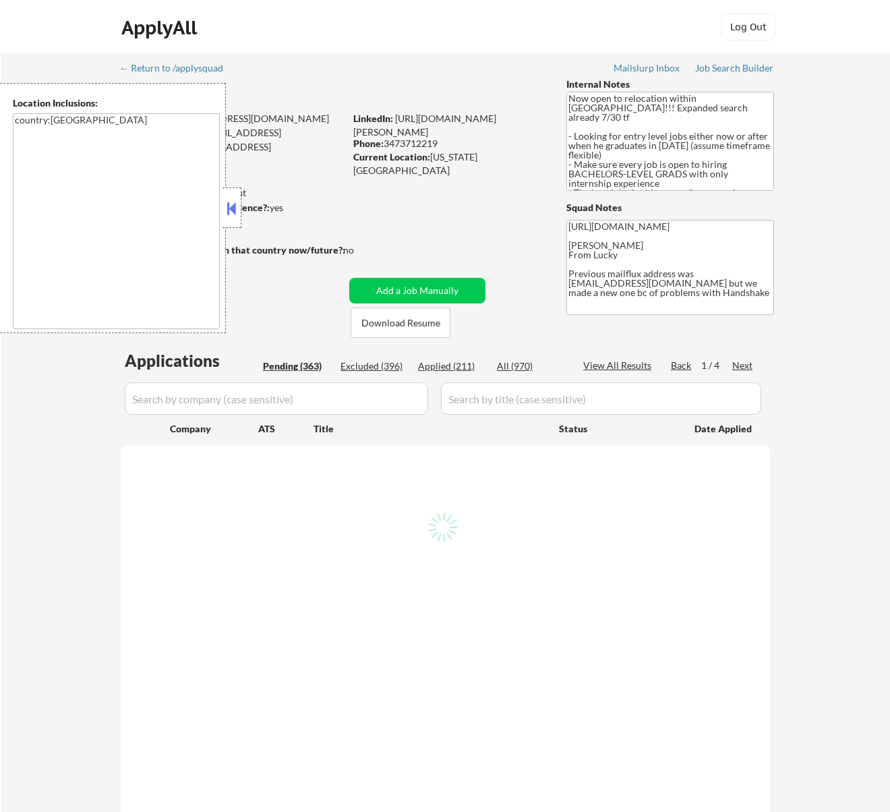
select select ""pending""
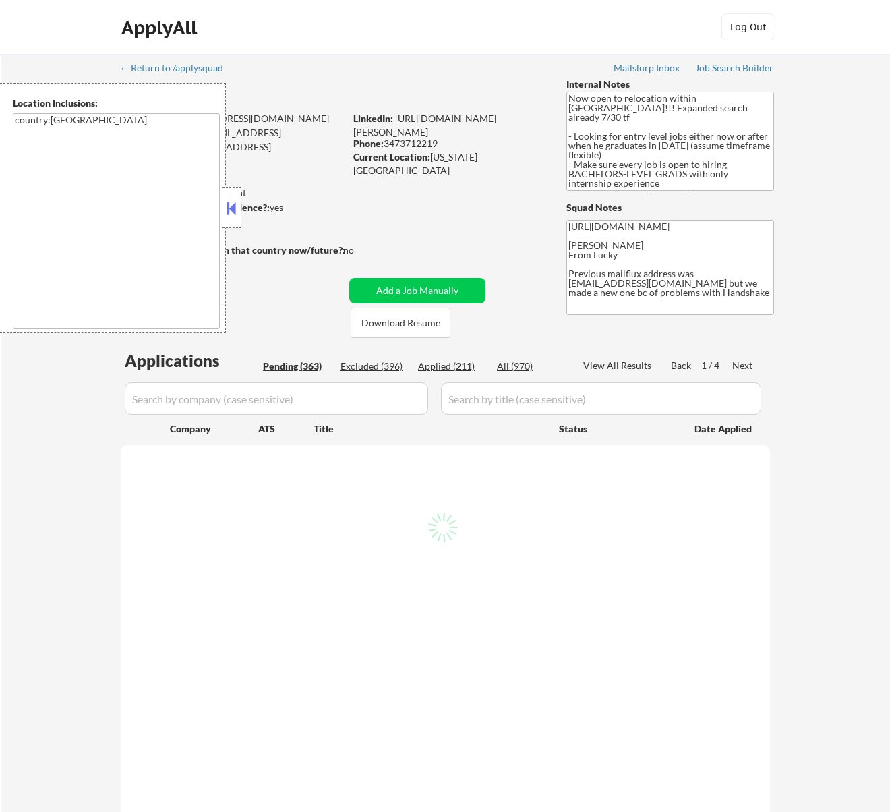
select select ""pending""
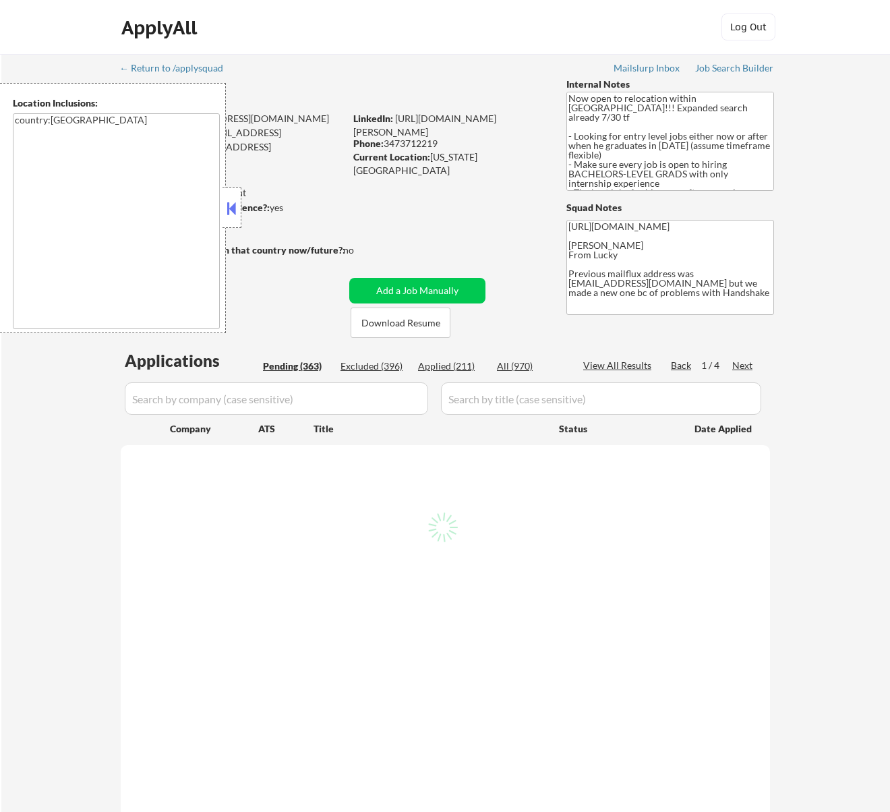
select select ""pending""
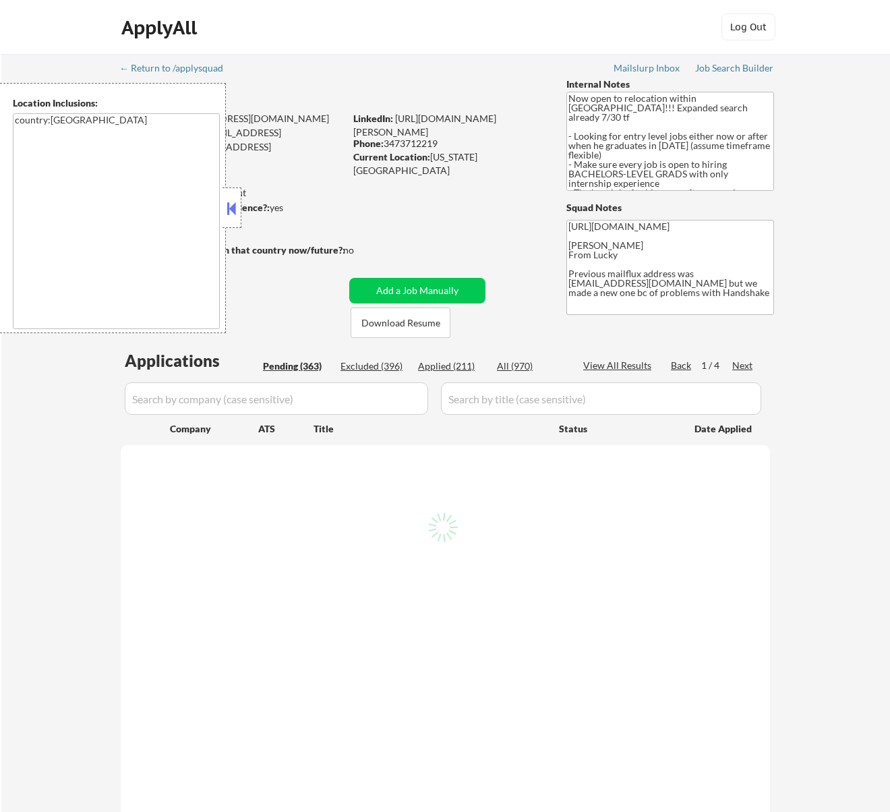
select select ""pending""
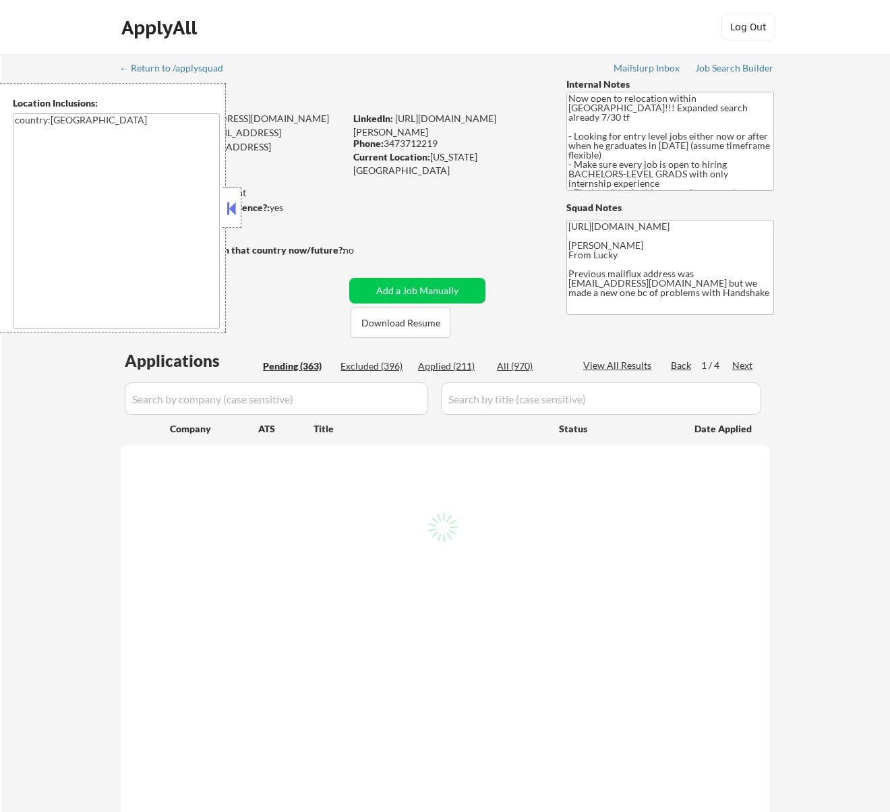
select select ""pending""
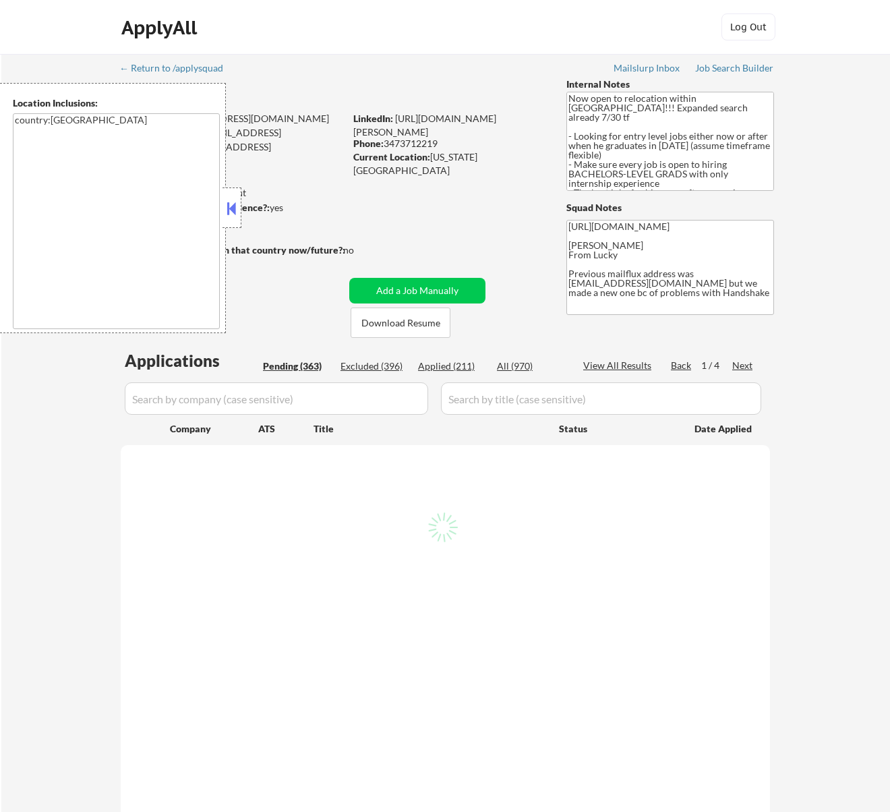
select select ""pending""
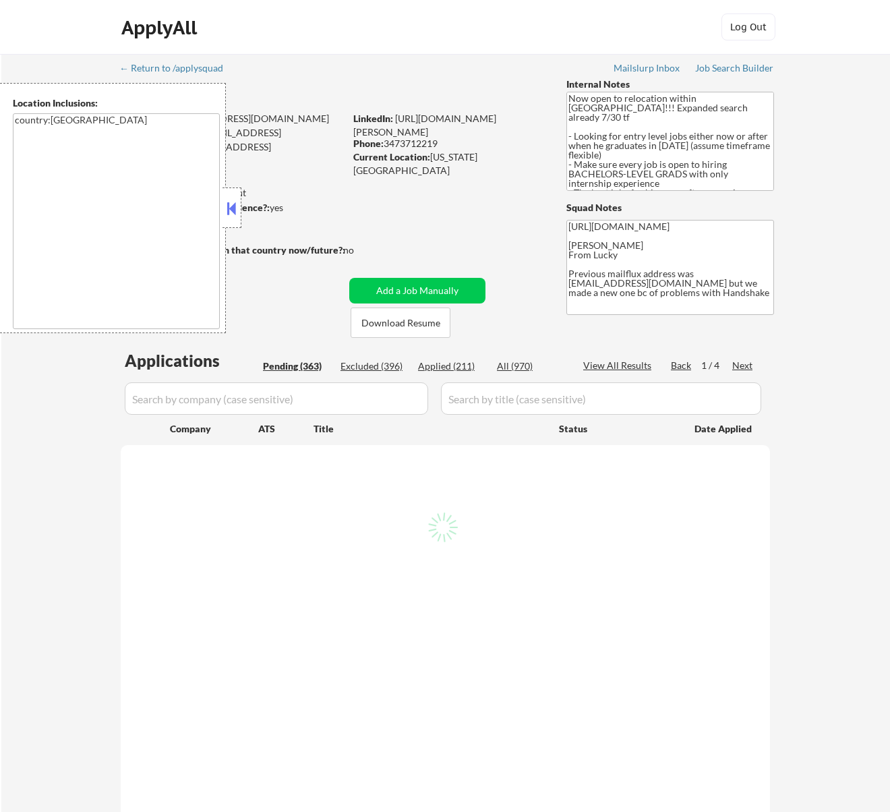
select select ""pending""
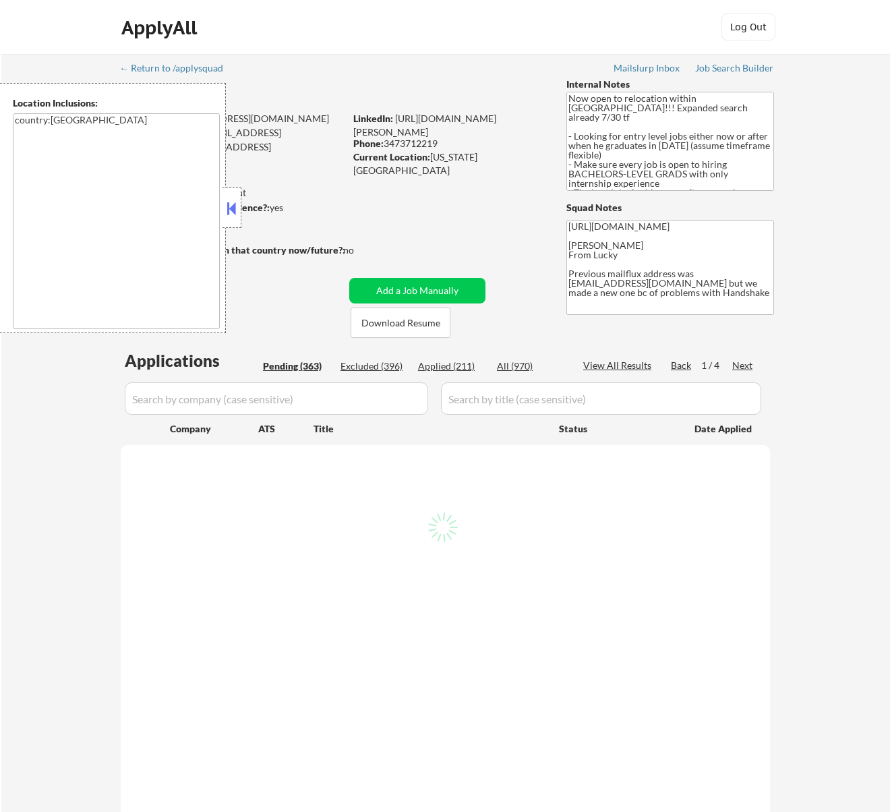
select select ""pending""
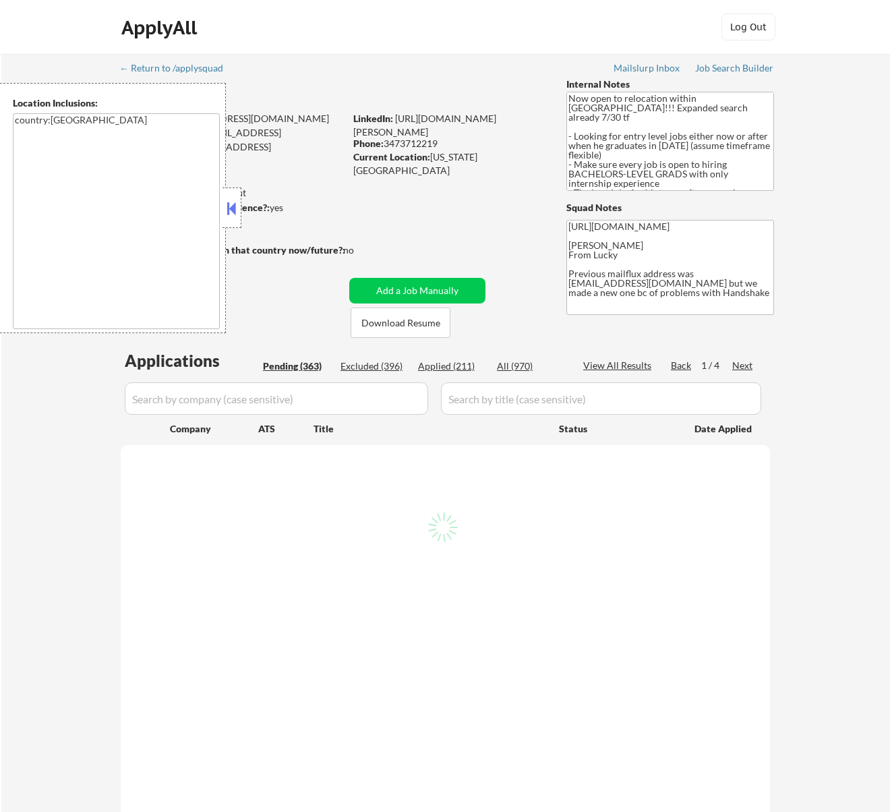
select select ""pending""
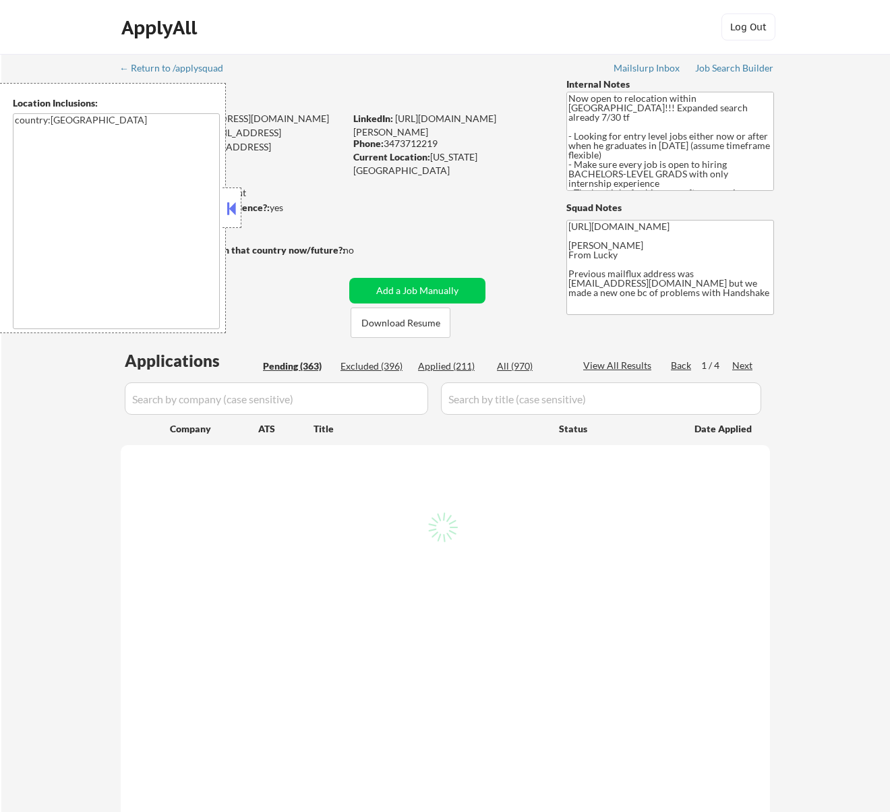
select select ""pending""
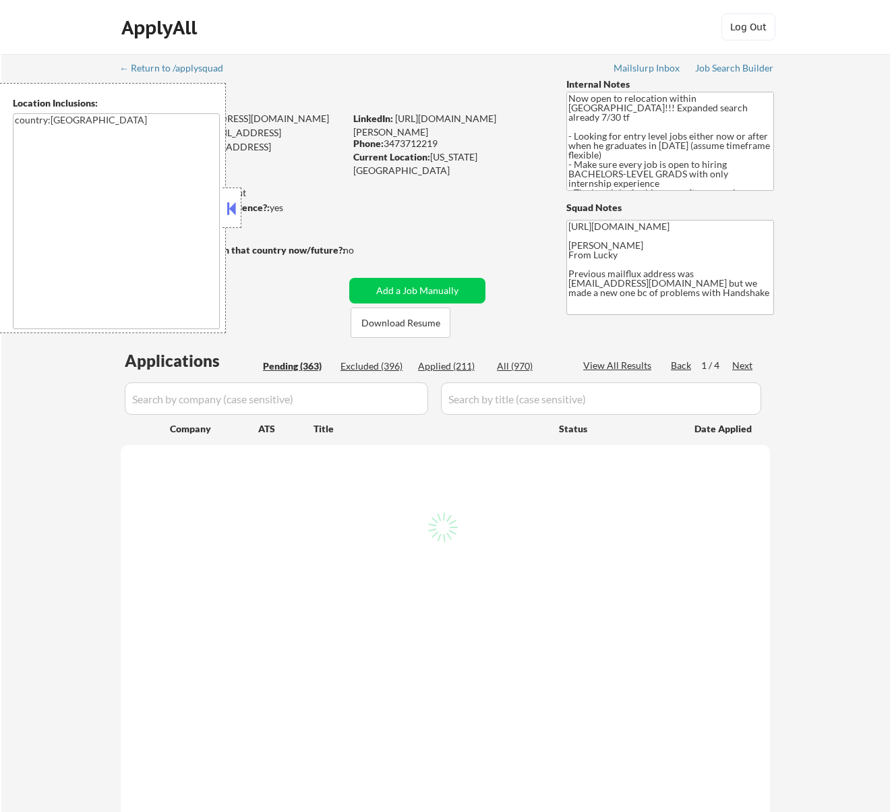
select select ""pending""
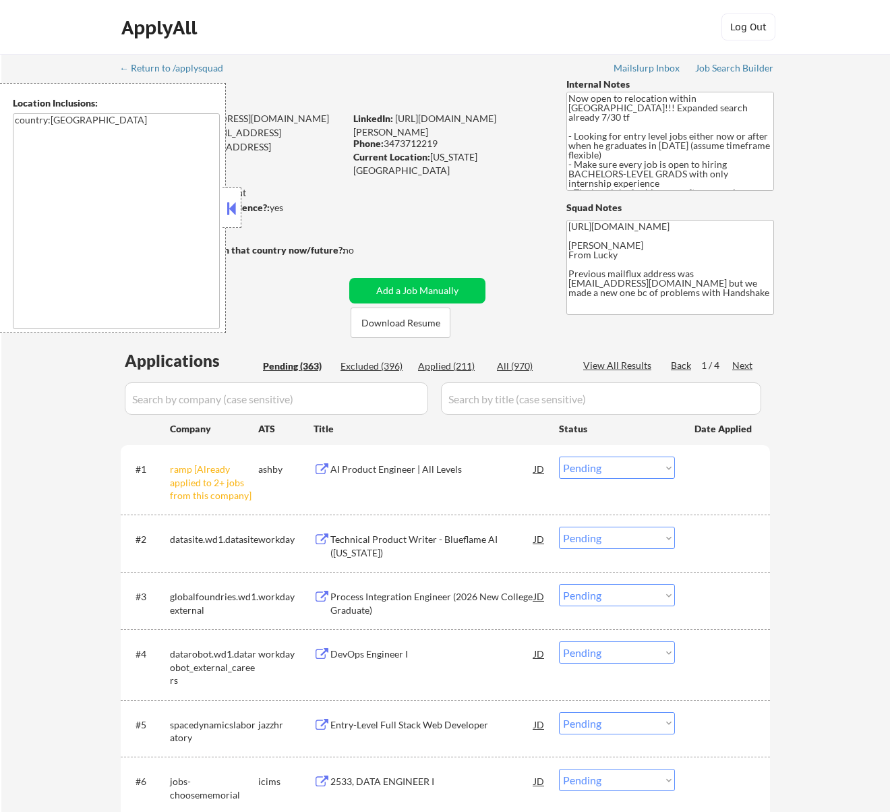
click at [237, 201] on button at bounding box center [231, 208] width 15 height 20
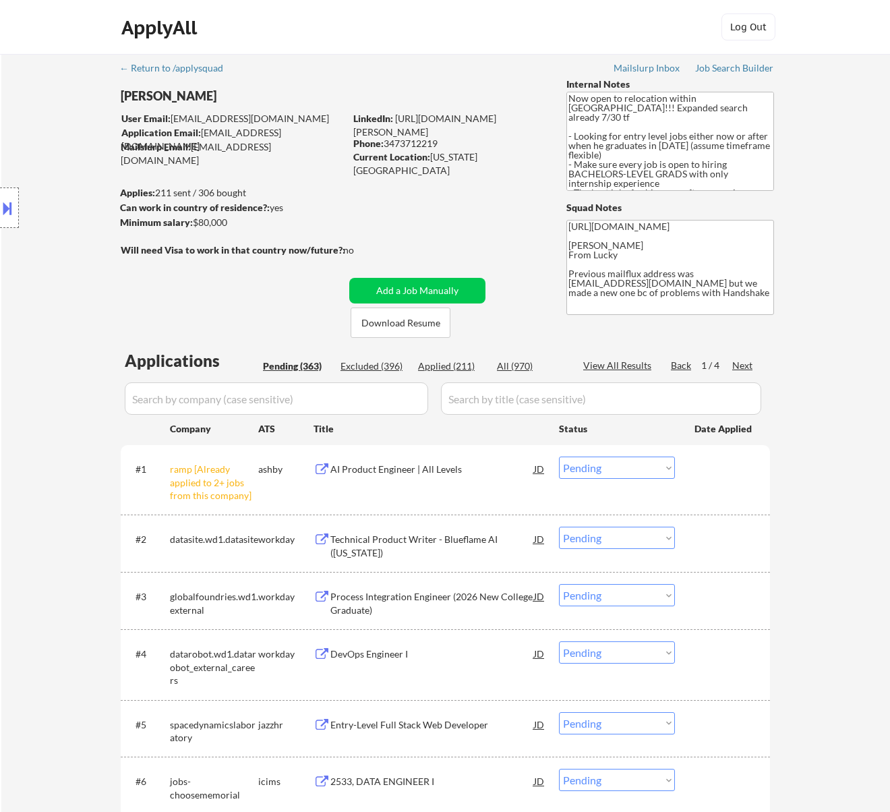
click at [598, 470] on select "Choose an option... Pending Applied Excluded (Questions) Excluded (Expired) Exc…" at bounding box center [617, 468] width 116 height 22
click at [559, 457] on select "Choose an option... Pending Applied Excluded (Questions) Excluded (Expired) Exc…" at bounding box center [617, 468] width 116 height 22
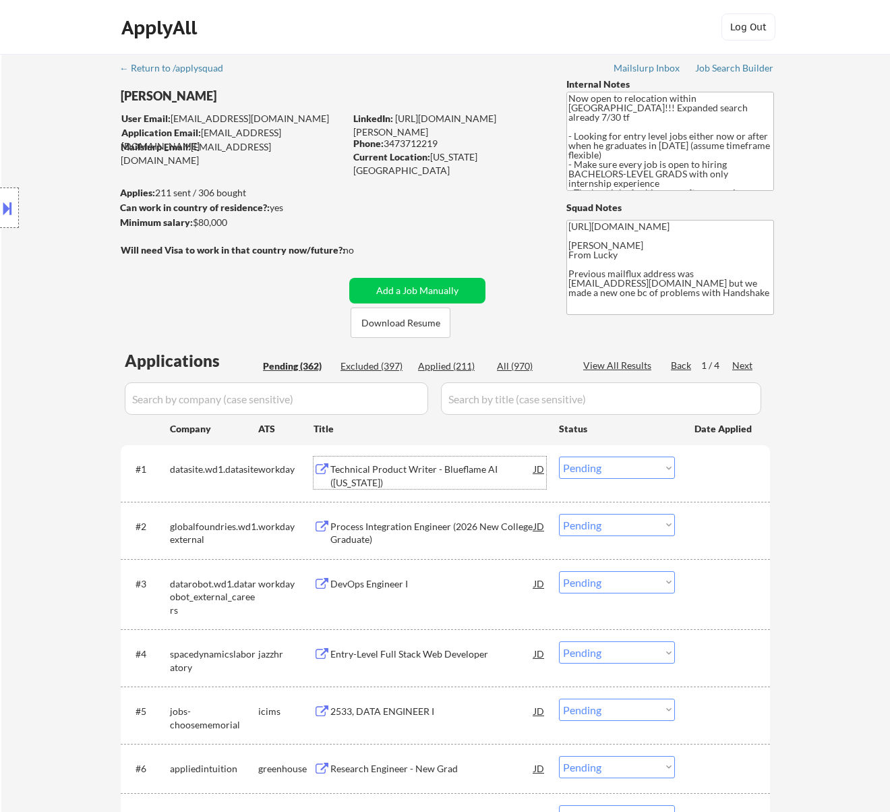
click at [484, 471] on div "Technical Product Writer - Blueflame AI ([US_STATE])" at bounding box center [433, 476] width 204 height 26
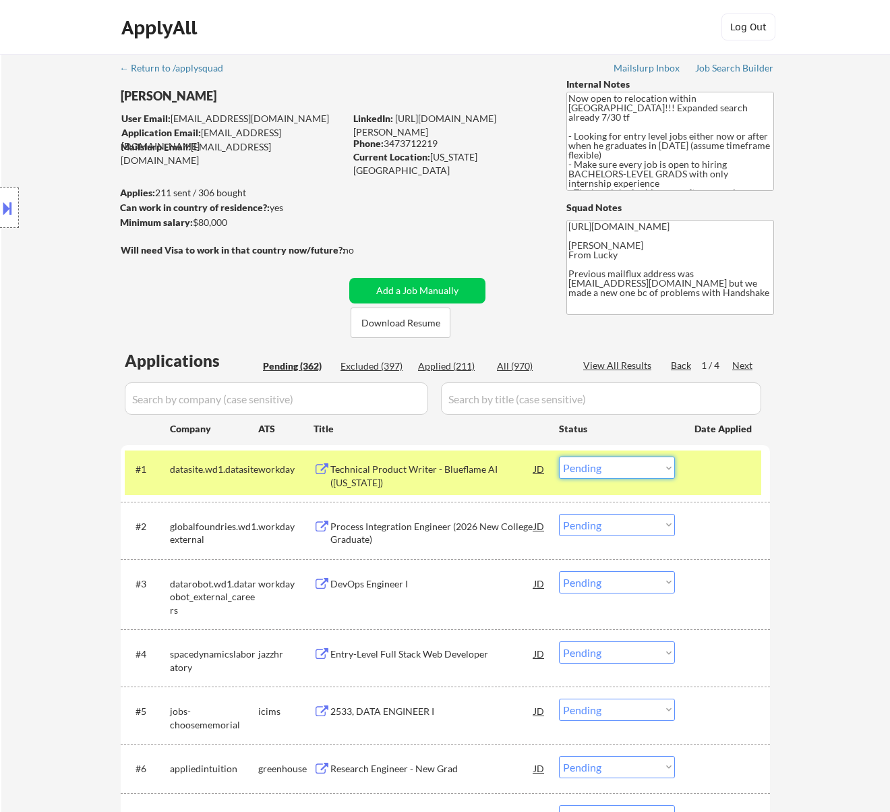
drag, startPoint x: 648, startPoint y: 465, endPoint x: 654, endPoint y: 478, distance: 14.8
click at [648, 465] on select "Choose an option... Pending Applied Excluded (Questions) Excluded (Expired) Exc…" at bounding box center [617, 468] width 116 height 22
click at [559, 457] on select "Choose an option... Pending Applied Excluded (Questions) Excluded (Expired) Exc…" at bounding box center [617, 468] width 116 height 22
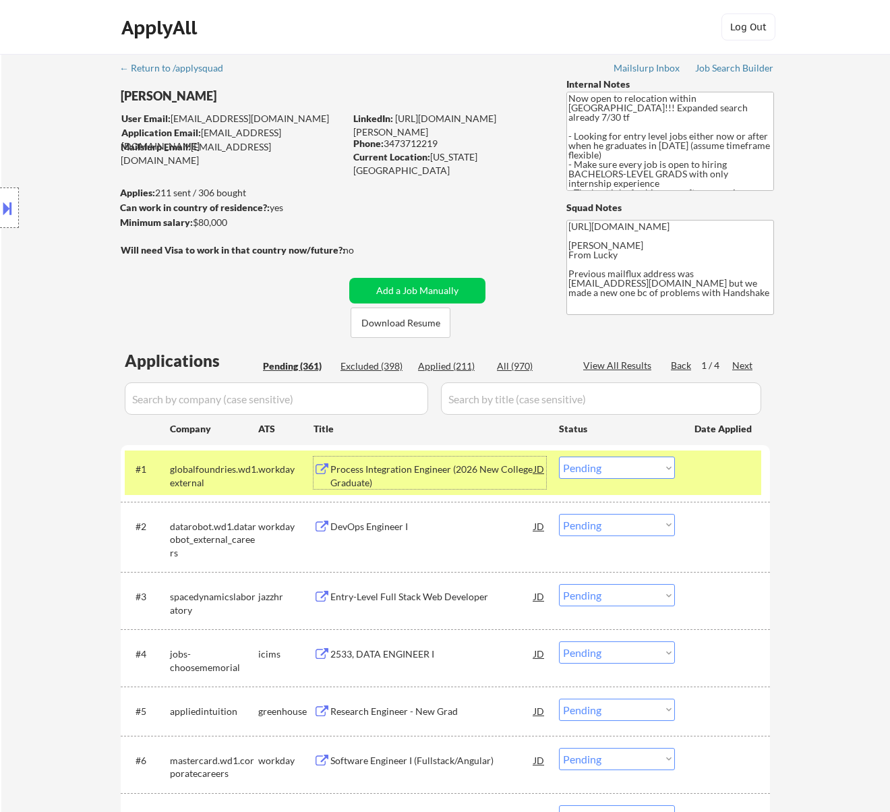
click at [455, 465] on div "Process Integration Engineer (2026 New College Graduate)" at bounding box center [433, 476] width 204 height 26
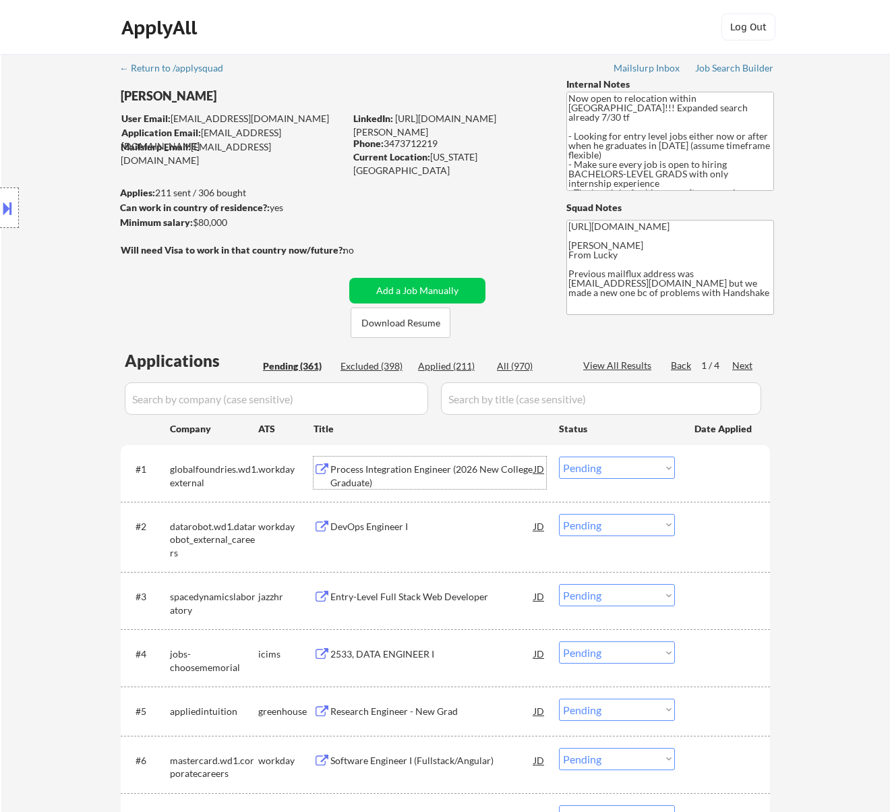
drag, startPoint x: 600, startPoint y: 470, endPoint x: 600, endPoint y: 478, distance: 7.4
click at [600, 470] on select "Choose an option... Pending Applied Excluded (Questions) Excluded (Expired) Exc…" at bounding box center [617, 468] width 116 height 22
click at [559, 457] on select "Choose an option... Pending Applied Excluded (Questions) Excluded (Expired) Exc…" at bounding box center [617, 468] width 116 height 22
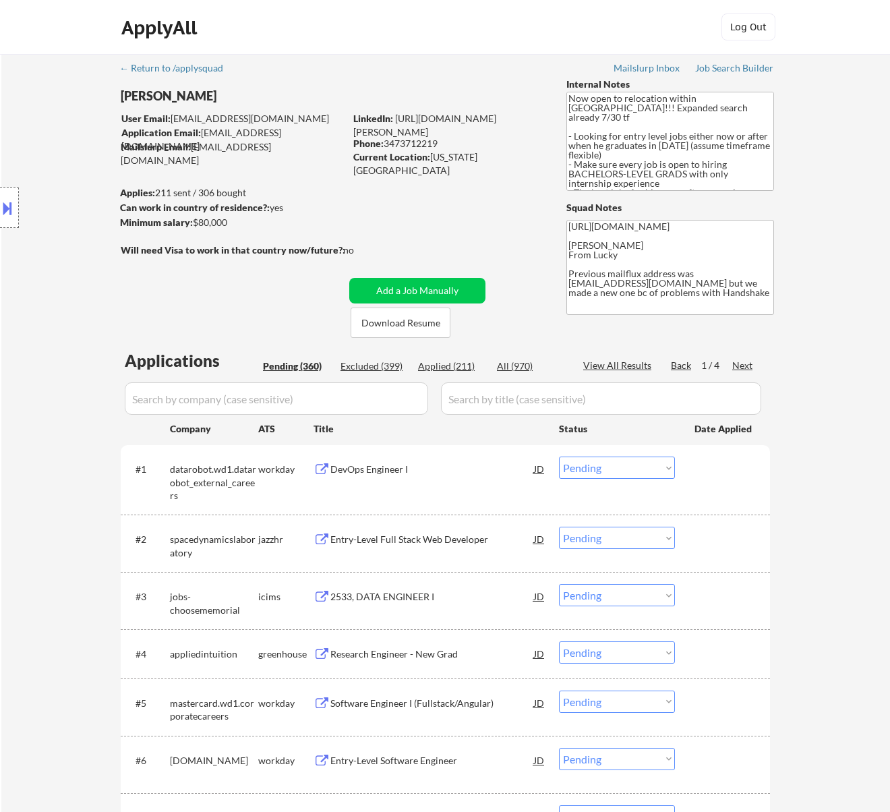
click at [486, 474] on div "DevOps Engineer I" at bounding box center [433, 469] width 204 height 13
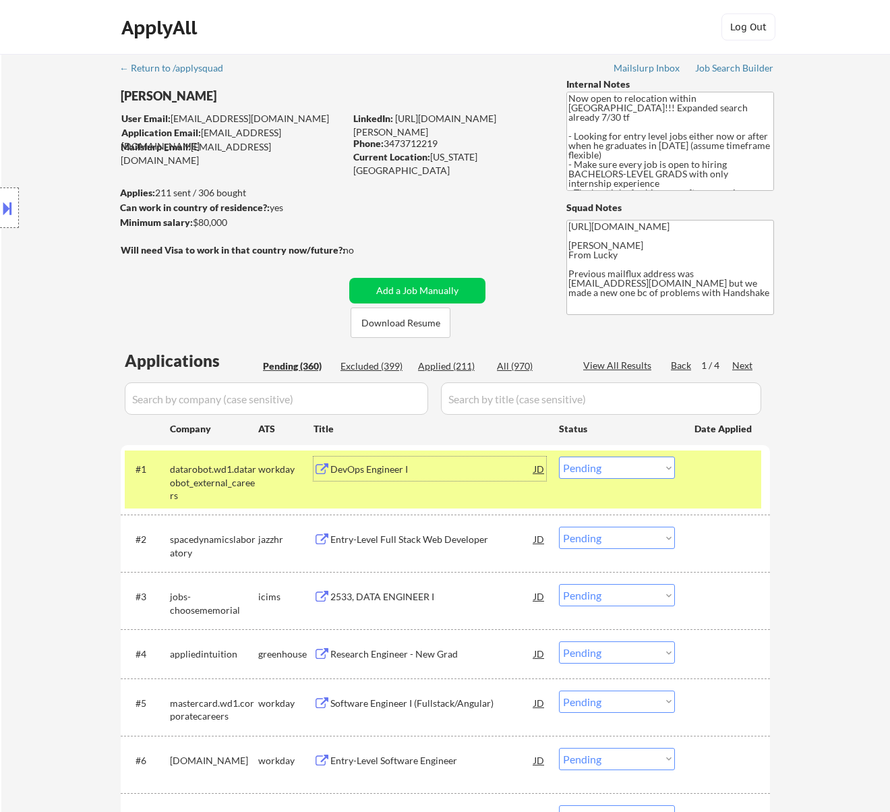
click at [659, 470] on select "Choose an option... Pending Applied Excluded (Questions) Excluded (Expired) Exc…" at bounding box center [617, 468] width 116 height 22
click at [559, 457] on select "Choose an option... Pending Applied Excluded (Questions) Excluded (Expired) Exc…" at bounding box center [617, 468] width 116 height 22
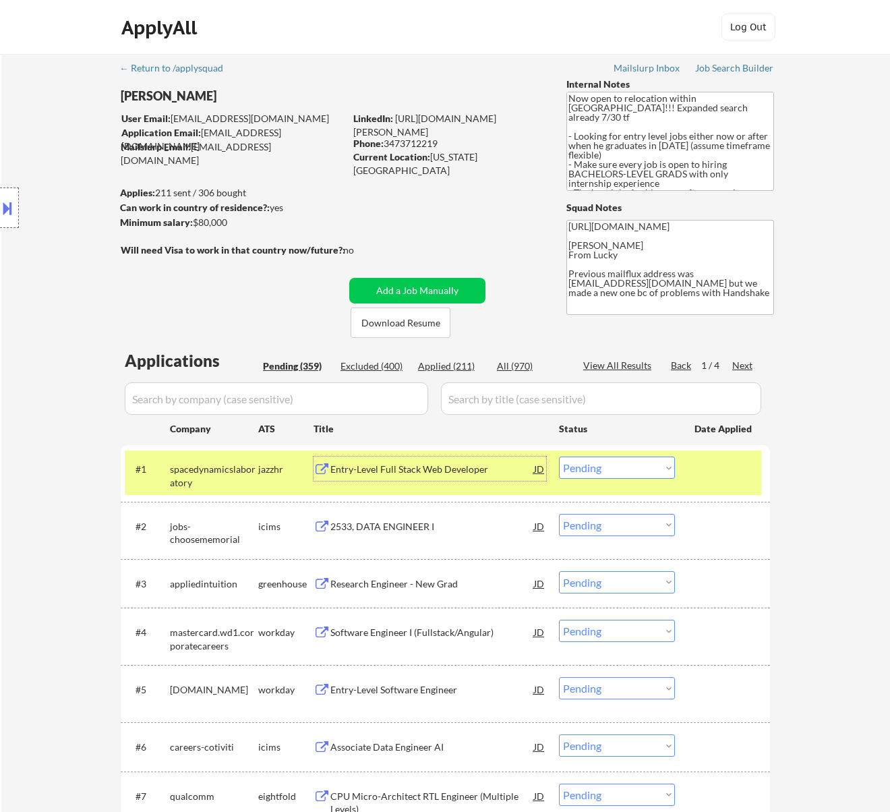
click at [509, 470] on div "Entry-Level Full Stack Web Developer" at bounding box center [433, 469] width 204 height 13
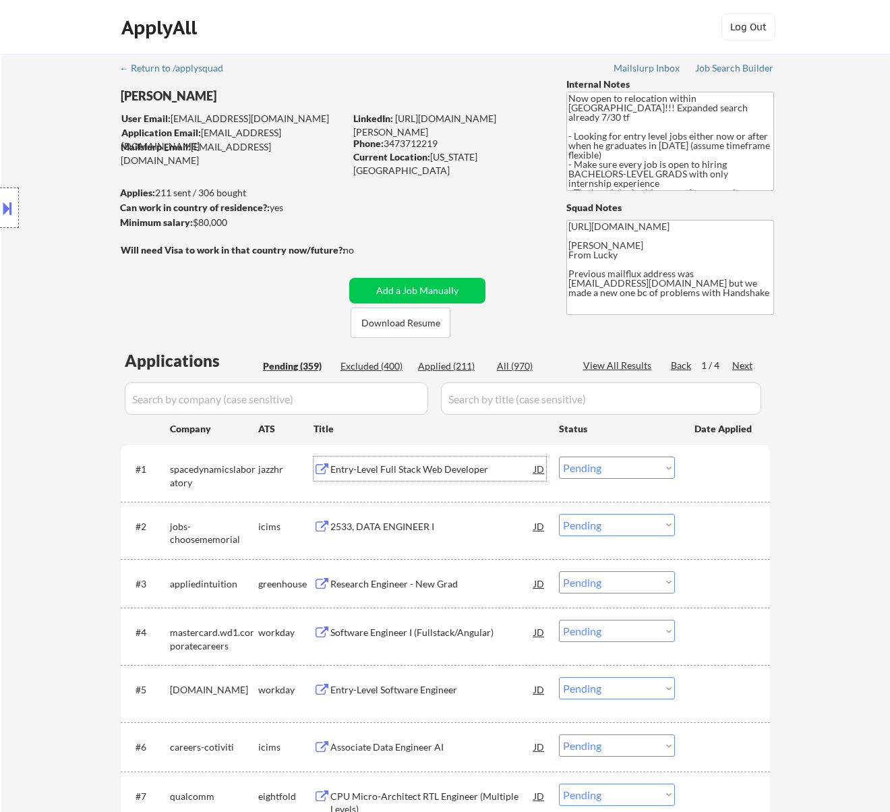
click at [630, 467] on select "Choose an option... Pending Applied Excluded (Questions) Excluded (Expired) Exc…" at bounding box center [617, 468] width 116 height 22
click at [559, 457] on select "Choose an option... Pending Applied Excluded (Questions) Excluded (Expired) Exc…" at bounding box center [617, 468] width 116 height 22
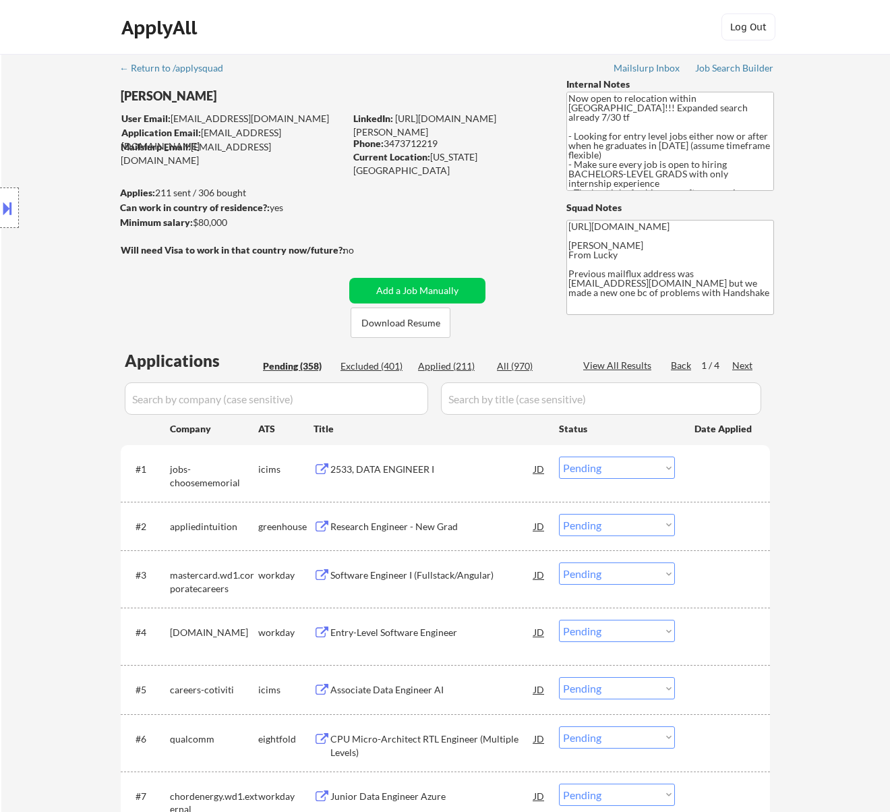
click at [451, 478] on div "2533, DATA ENGINEER I" at bounding box center [433, 469] width 204 height 24
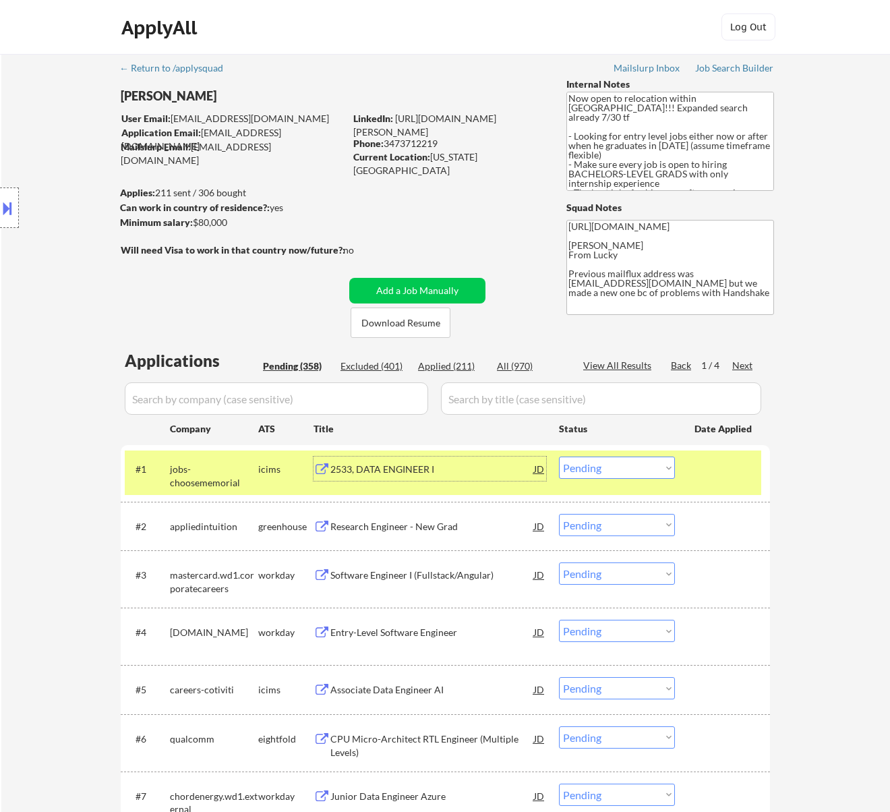
click at [603, 468] on select "Choose an option... Pending Applied Excluded (Questions) Excluded (Expired) Exc…" at bounding box center [617, 468] width 116 height 22
click at [559, 457] on select "Choose an option... Pending Applied Excluded (Questions) Excluded (Expired) Exc…" at bounding box center [617, 468] width 116 height 22
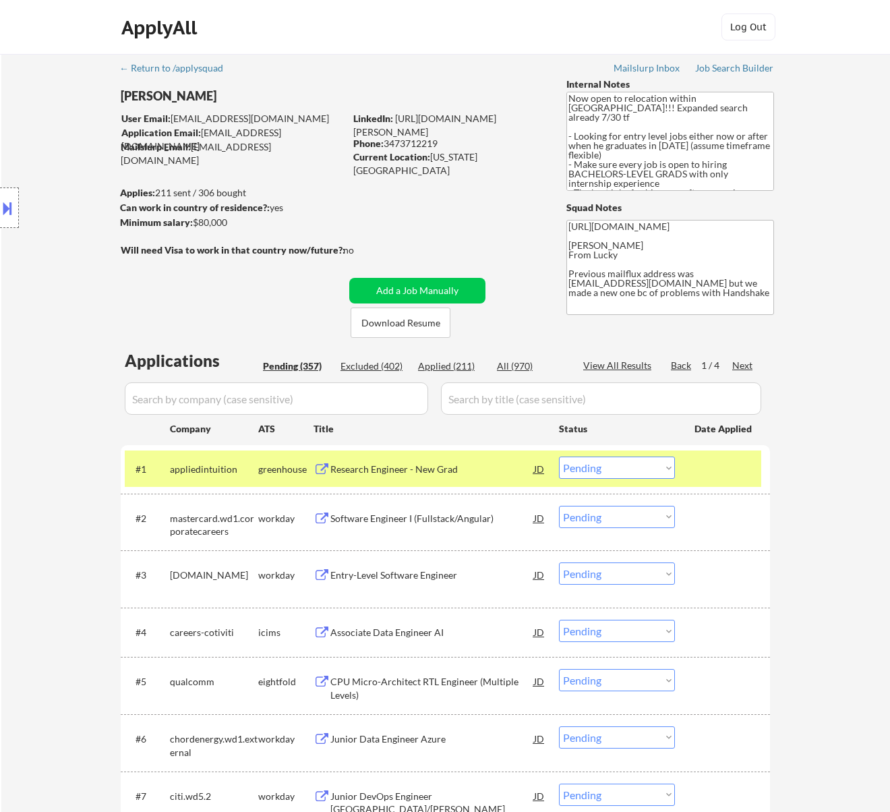
click at [420, 470] on div "Research Engineer - New Grad" at bounding box center [433, 469] width 204 height 13
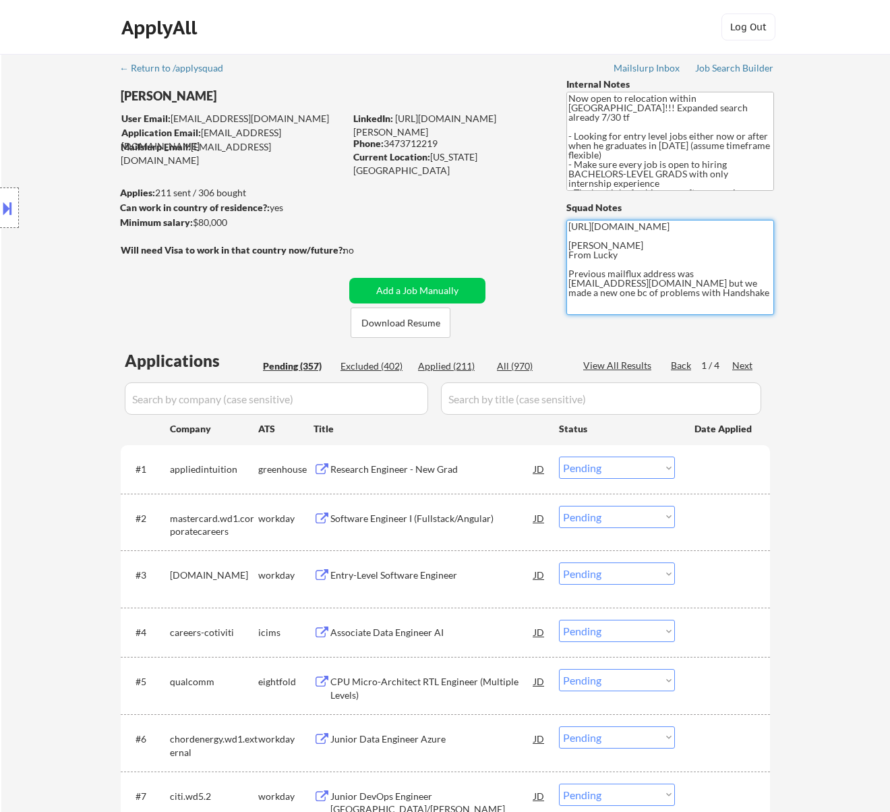
drag, startPoint x: 633, startPoint y: 256, endPoint x: 562, endPoint y: 224, distance: 77.9
click at [611, 464] on select "Choose an option... Pending Applied Excluded (Questions) Excluded (Expired) Exc…" at bounding box center [617, 468] width 116 height 22
click at [559, 457] on select "Choose an option... Pending Applied Excluded (Questions) Excluded (Expired) Exc…" at bounding box center [617, 468] width 116 height 22
select select ""pending""
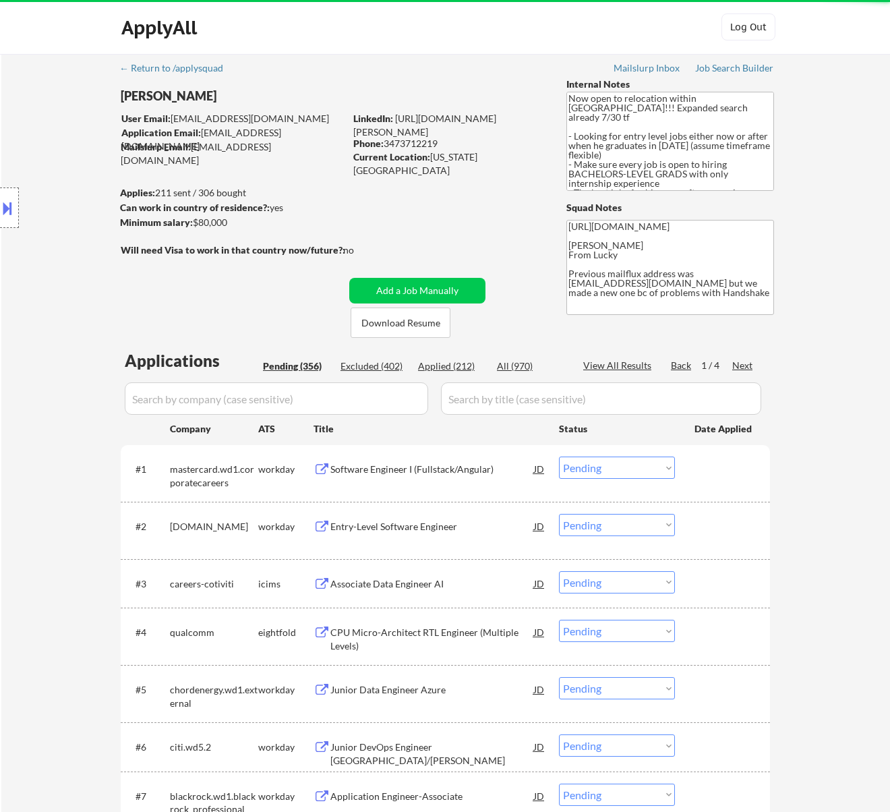
scroll to position [90, 0]
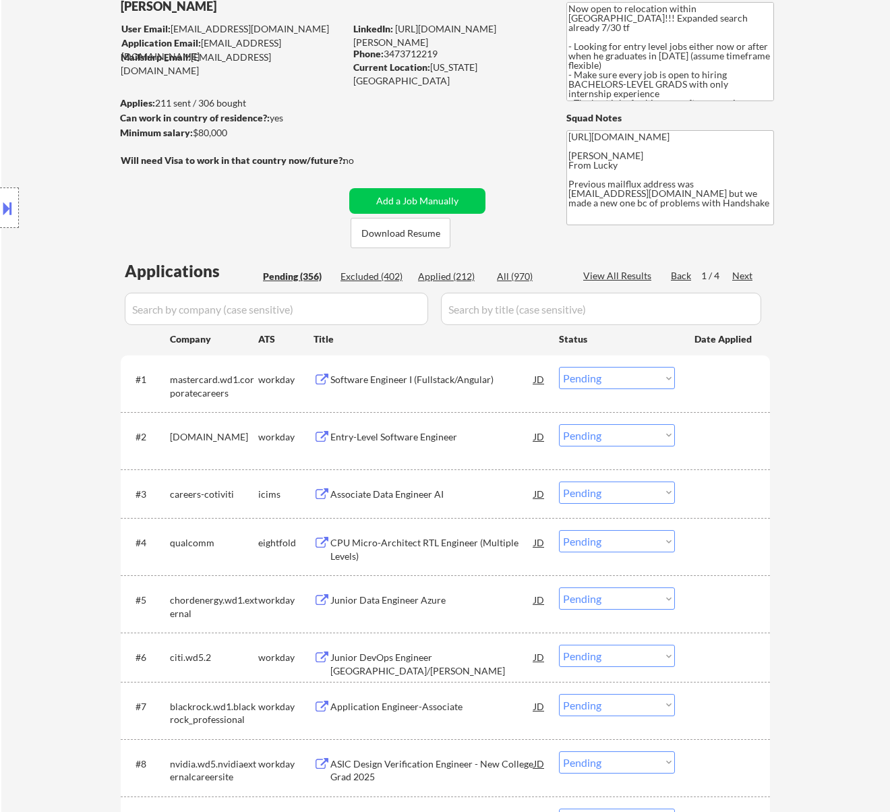
click at [432, 385] on div "Software Engineer I (Fullstack/Angular)" at bounding box center [433, 379] width 204 height 13
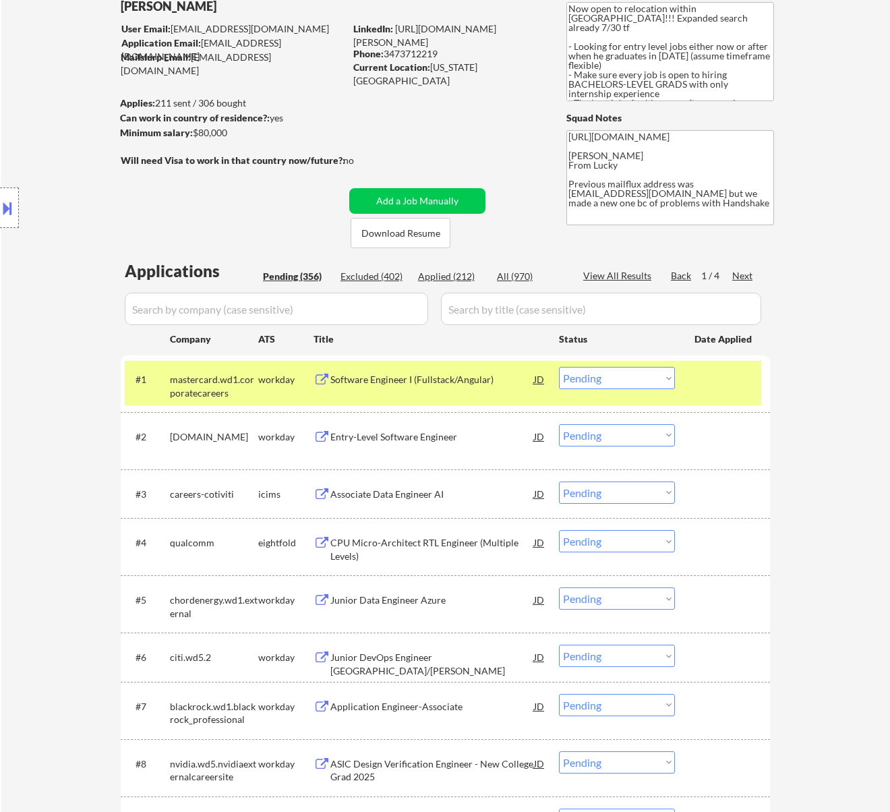
select select ""pending""
select select ""PLACEHOLDER_1427118222253""
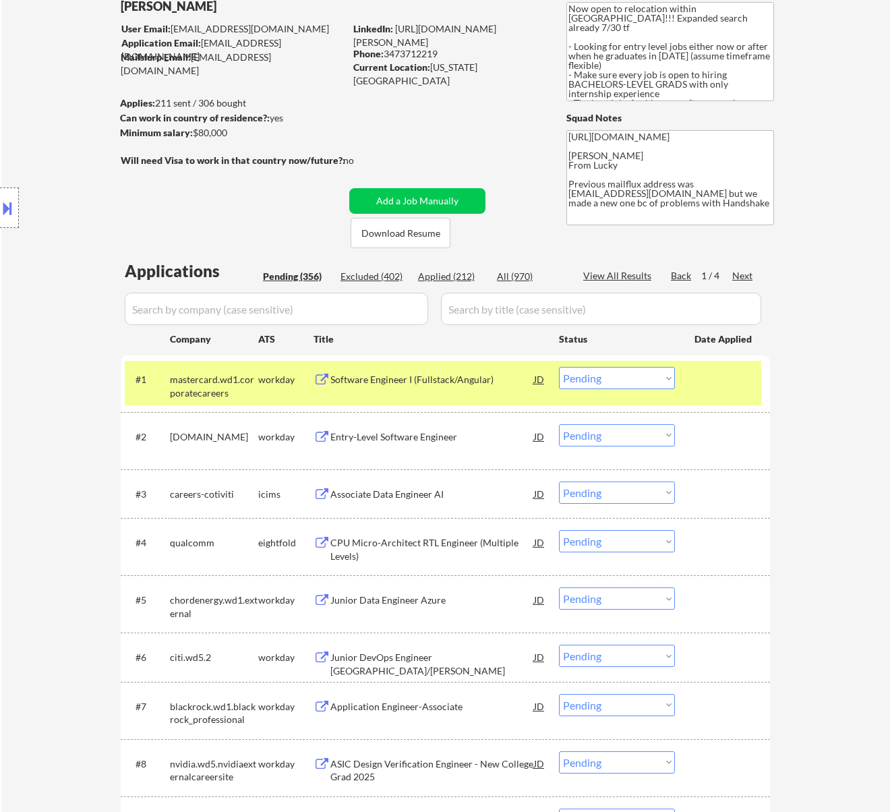
select select ""PLACEHOLDER_1427118222253""
select select ""pending""
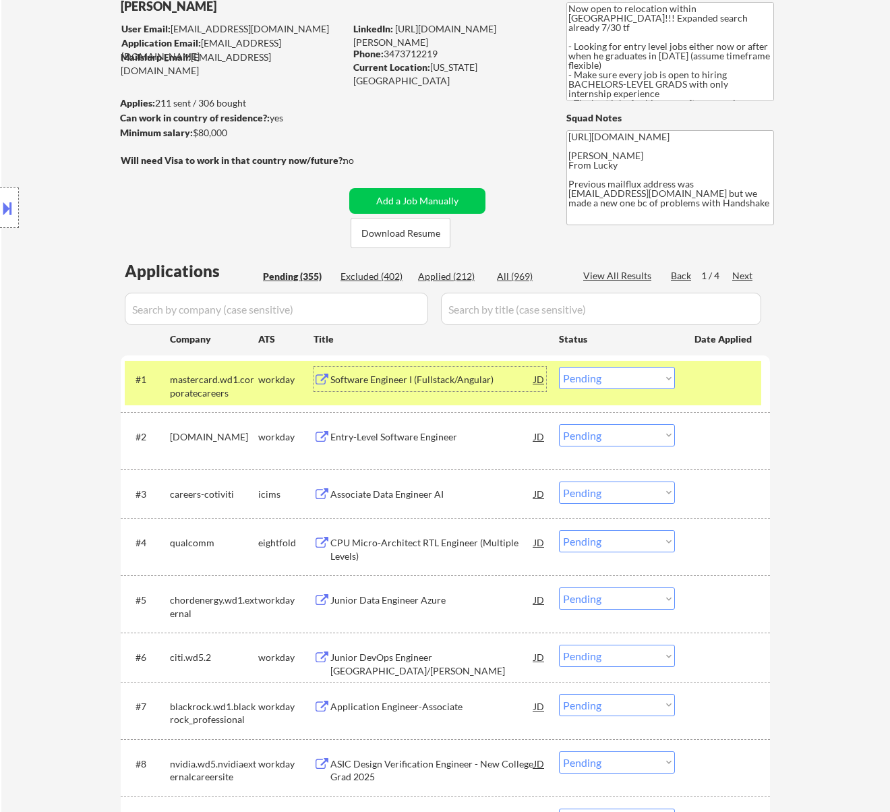
click at [649, 374] on select "Choose an option... Pending Applied Excluded (Questions) Excluded (Expired) Exc…" at bounding box center [617, 378] width 116 height 22
click at [559, 367] on select "Choose an option... Pending Applied Excluded (Questions) Excluded (Expired) Exc…" at bounding box center [617, 378] width 116 height 22
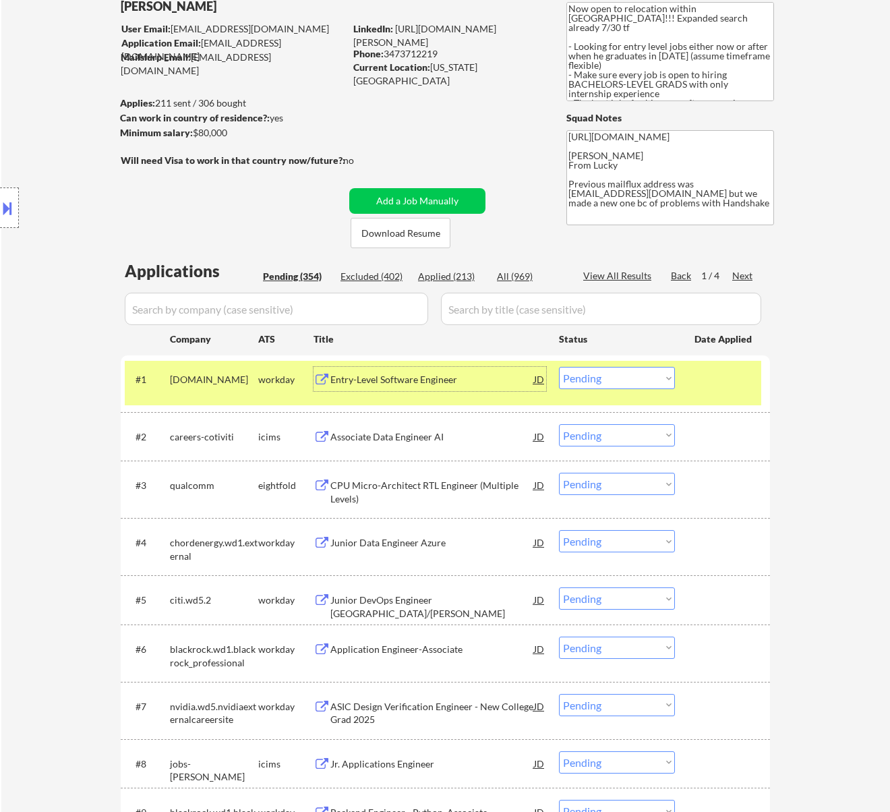
click at [451, 383] on div "Entry-Level Software Engineer" at bounding box center [433, 379] width 204 height 13
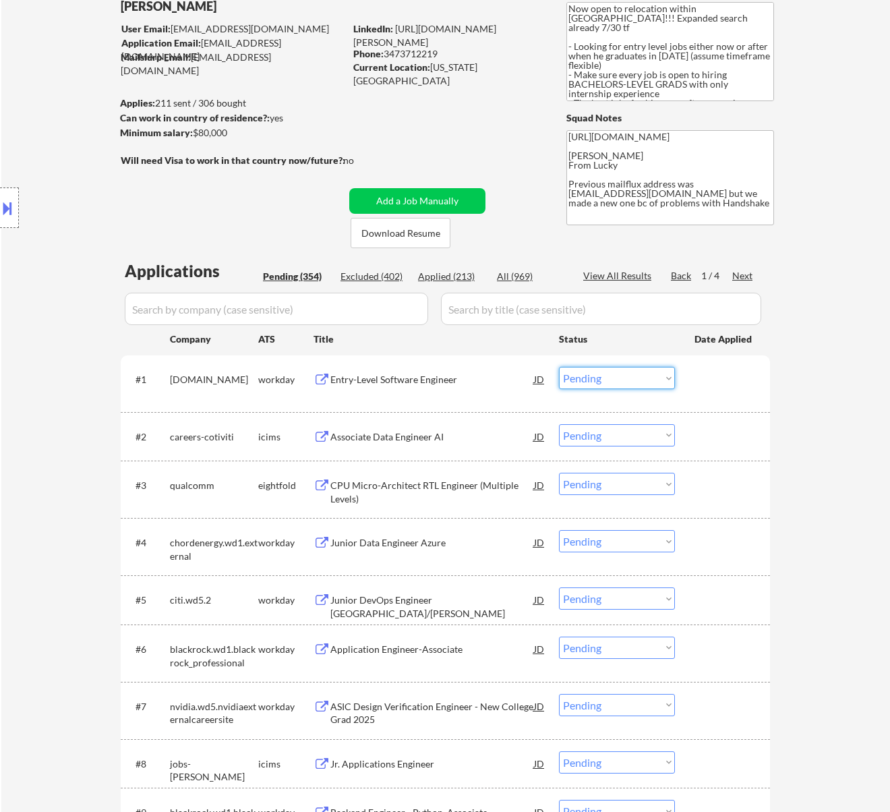
click at [654, 379] on select "Choose an option... Pending Applied Excluded (Questions) Excluded (Expired) Exc…" at bounding box center [617, 378] width 116 height 22
click at [559, 367] on select "Choose an option... Pending Applied Excluded (Questions) Excluded (Expired) Exc…" at bounding box center [617, 378] width 116 height 22
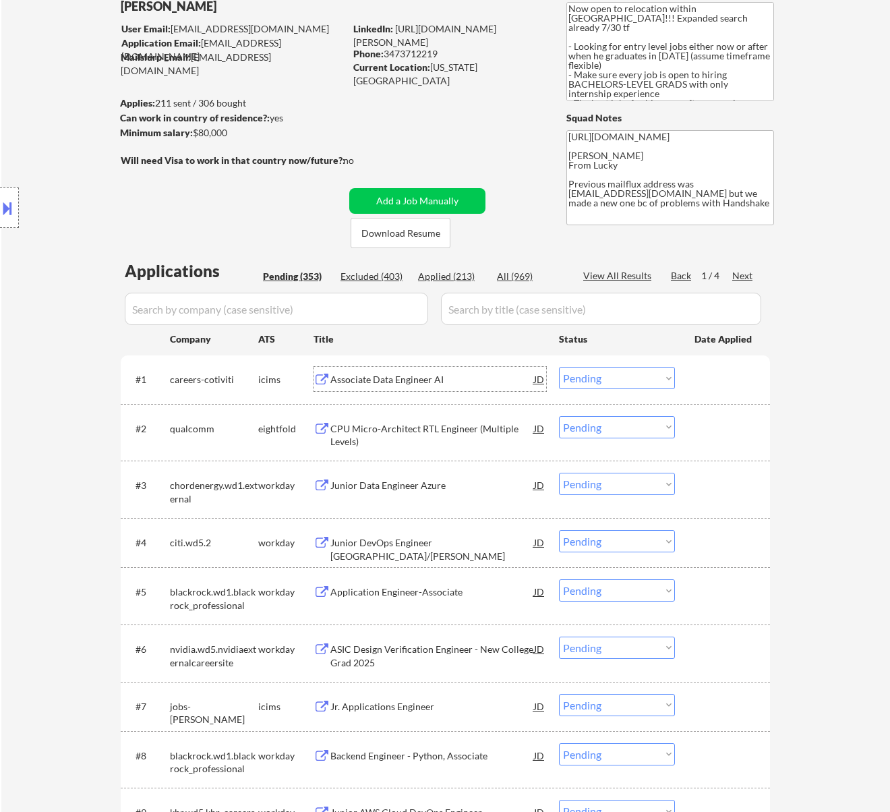
click at [470, 379] on div "Associate Data Engineer AI" at bounding box center [433, 379] width 204 height 13
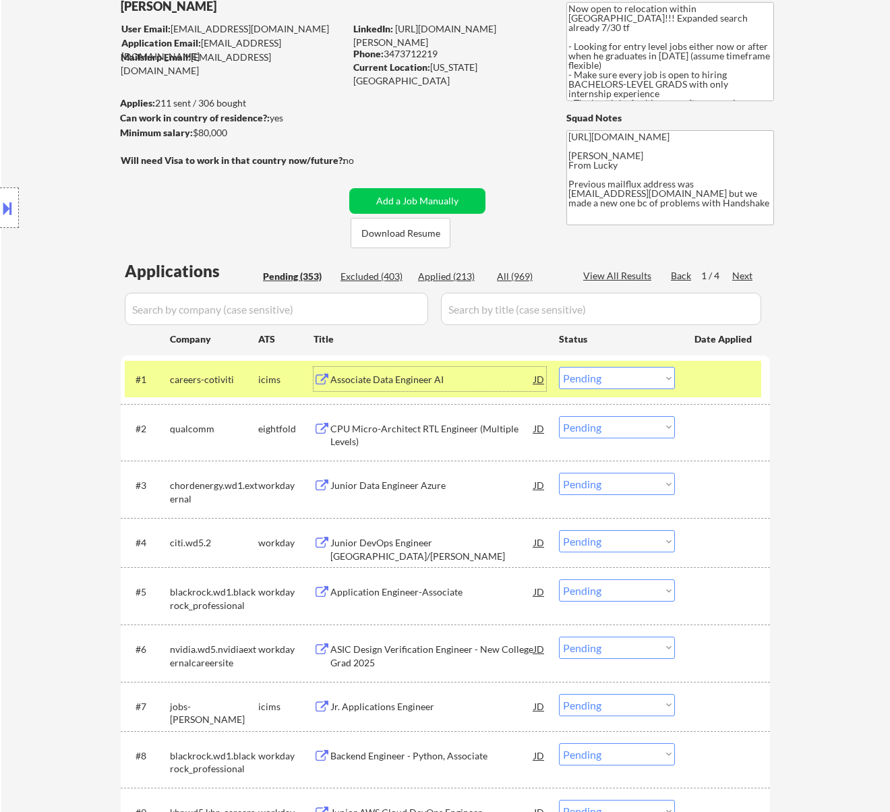
click at [605, 379] on select "Choose an option... Pending Applied Excluded (Questions) Excluded (Expired) Exc…" at bounding box center [617, 378] width 116 height 22
click at [559, 367] on select "Choose an option... Pending Applied Excluded (Questions) Excluded (Expired) Exc…" at bounding box center [617, 378] width 116 height 22
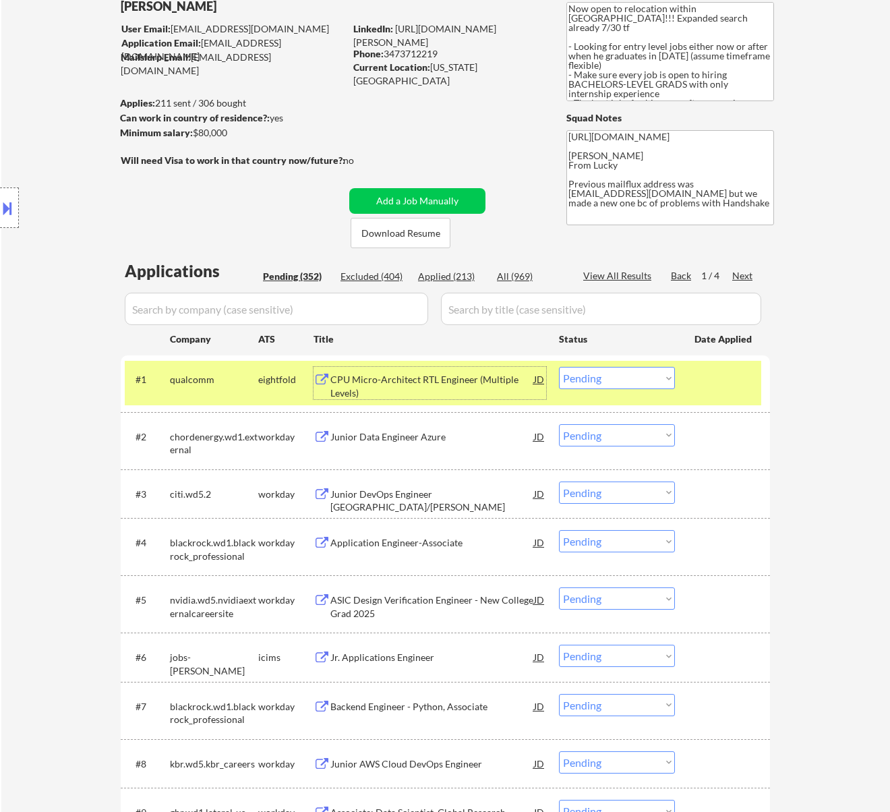
click at [465, 378] on div "CPU Micro-Architect RTL Engineer (Multiple Levels)" at bounding box center [433, 386] width 204 height 26
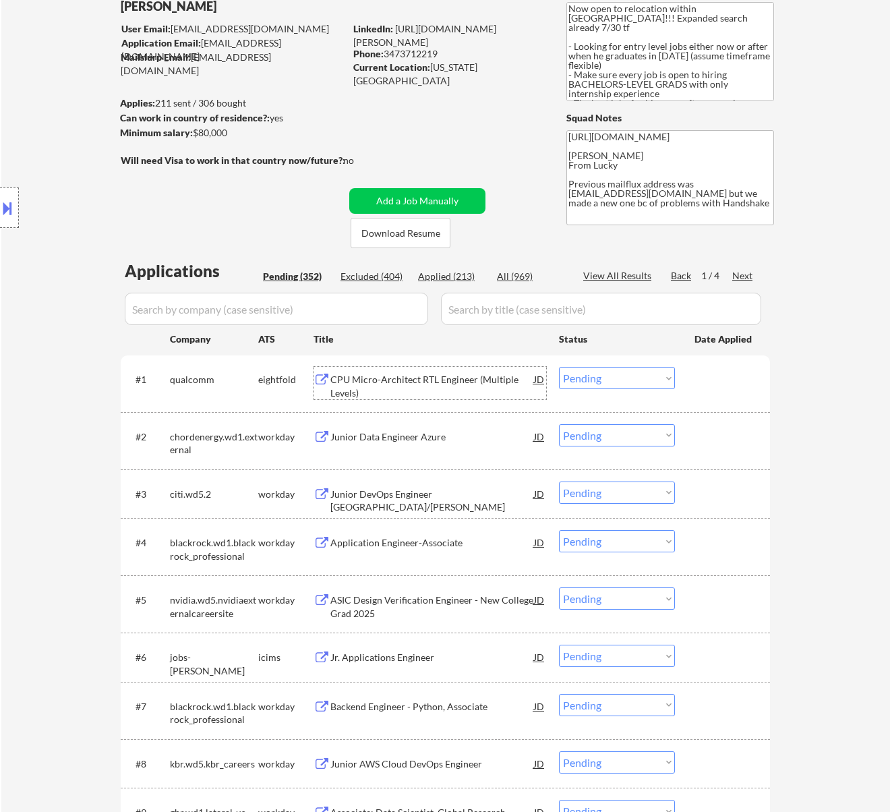
click at [602, 375] on select "Choose an option... Pending Applied Excluded (Questions) Excluded (Expired) Exc…" at bounding box center [617, 378] width 116 height 22
click at [559, 367] on select "Choose an option... Pending Applied Excluded (Questions) Excluded (Expired) Exc…" at bounding box center [617, 378] width 116 height 22
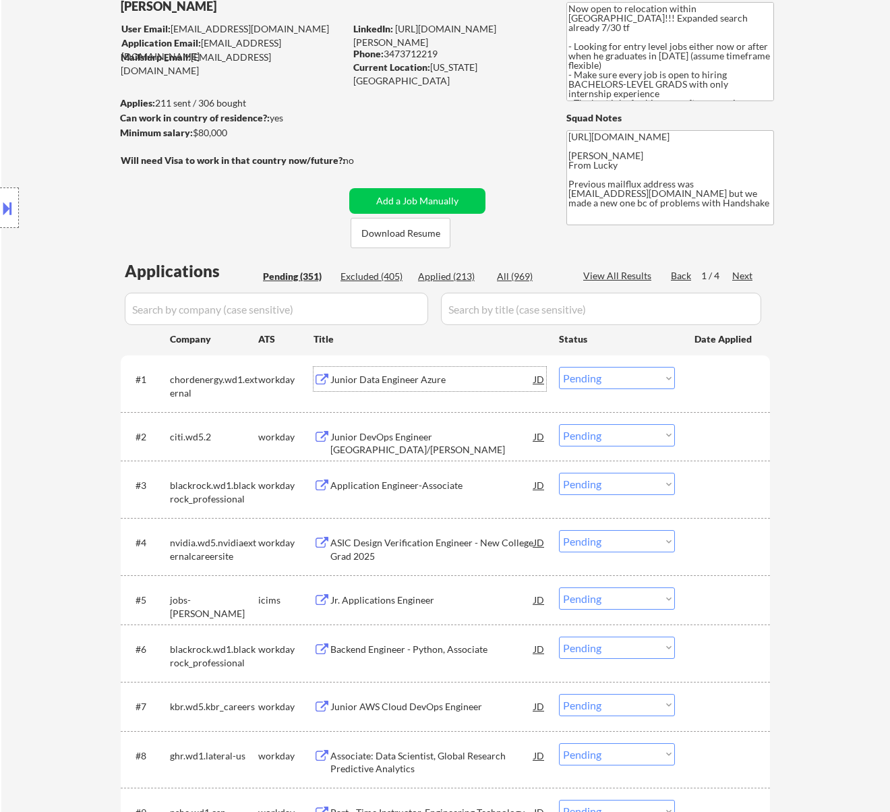
click at [497, 380] on div "Junior Data Engineer Azure" at bounding box center [433, 379] width 204 height 13
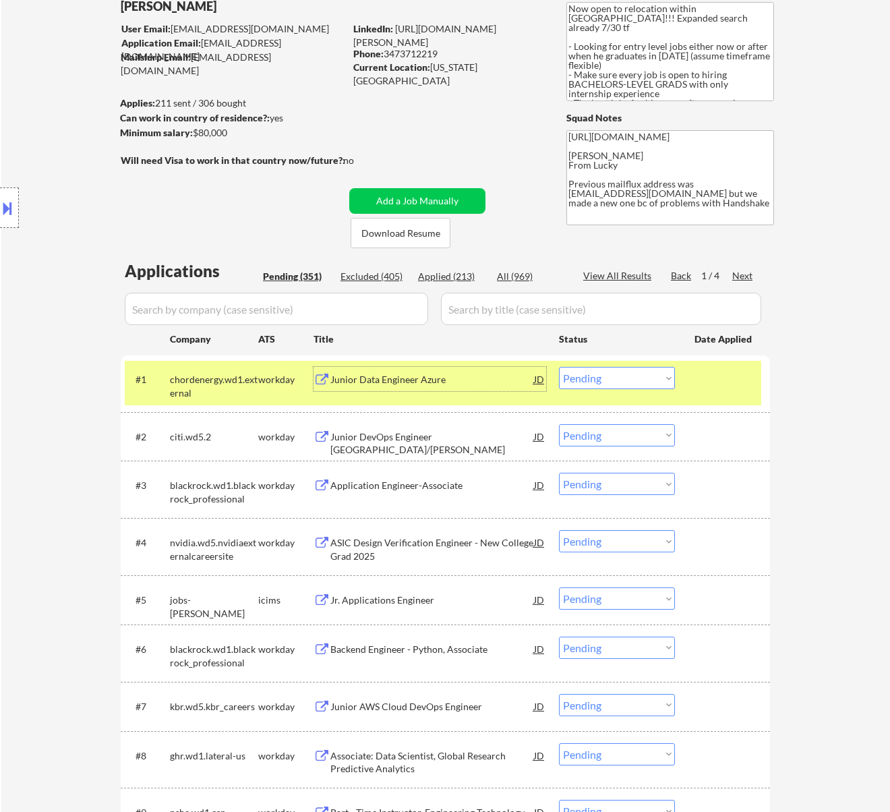
click at [630, 378] on select "Choose an option... Pending Applied Excluded (Questions) Excluded (Expired) Exc…" at bounding box center [617, 378] width 116 height 22
click at [559, 367] on select "Choose an option... Pending Applied Excluded (Questions) Excluded (Expired) Exc…" at bounding box center [617, 378] width 116 height 22
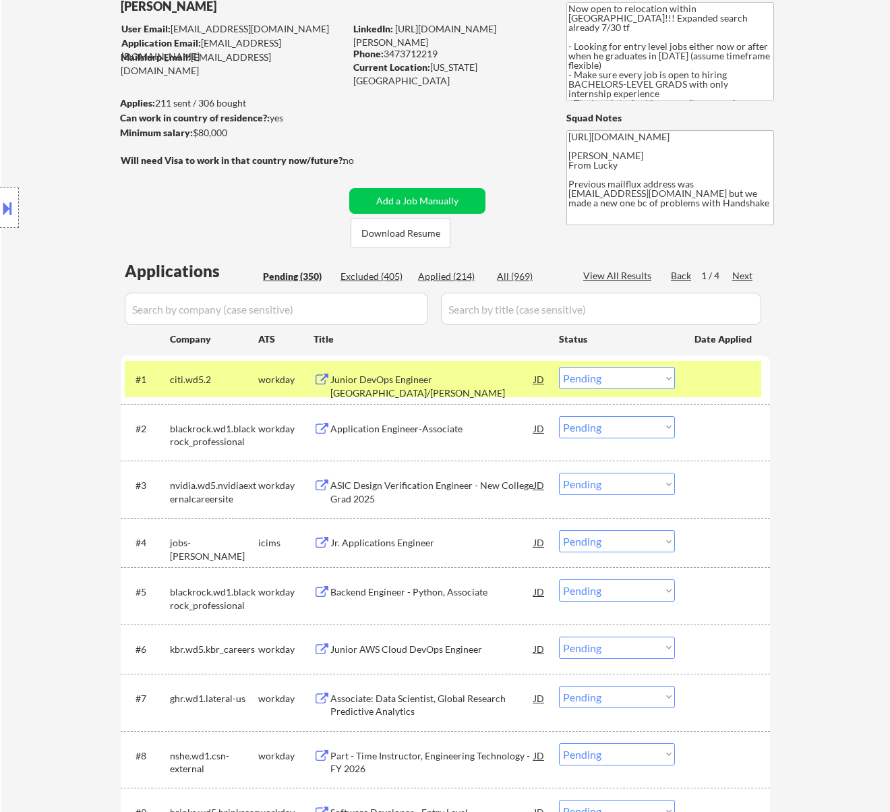
click at [498, 383] on div "Junior DevOps Engineer [GEOGRAPHIC_DATA]/[PERSON_NAME]" at bounding box center [433, 386] width 204 height 26
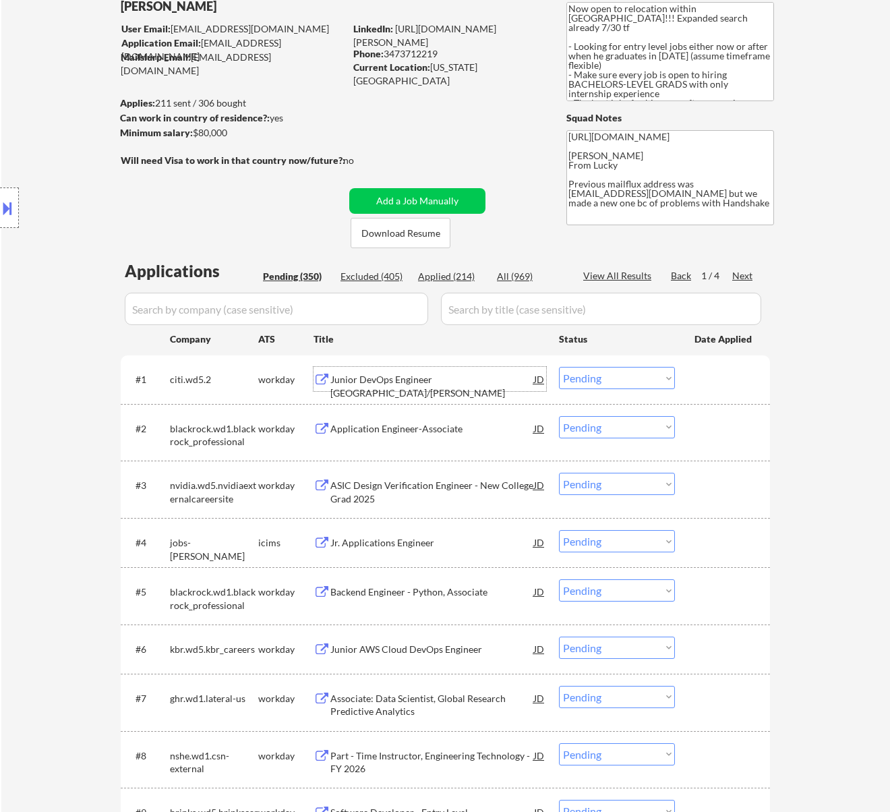
click at [578, 372] on select "Choose an option... Pending Applied Excluded (Questions) Excluded (Expired) Exc…" at bounding box center [617, 378] width 116 height 22
click at [559, 367] on select "Choose an option... Pending Applied Excluded (Questions) Excluded (Expired) Exc…" at bounding box center [617, 378] width 116 height 22
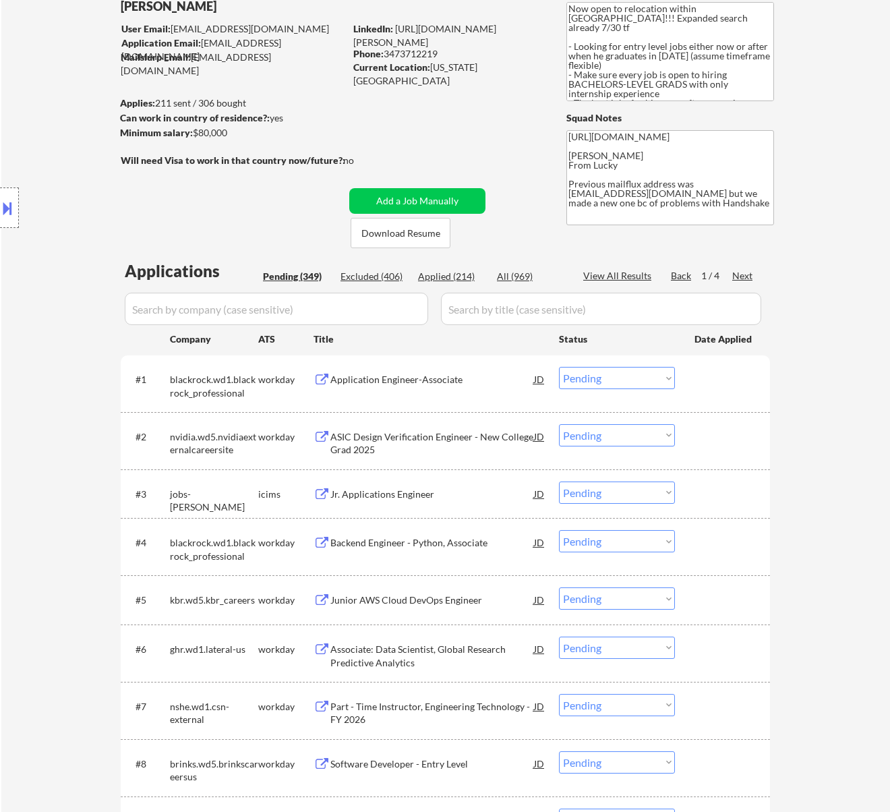
click at [497, 380] on div "Application Engineer-Associate" at bounding box center [433, 379] width 204 height 13
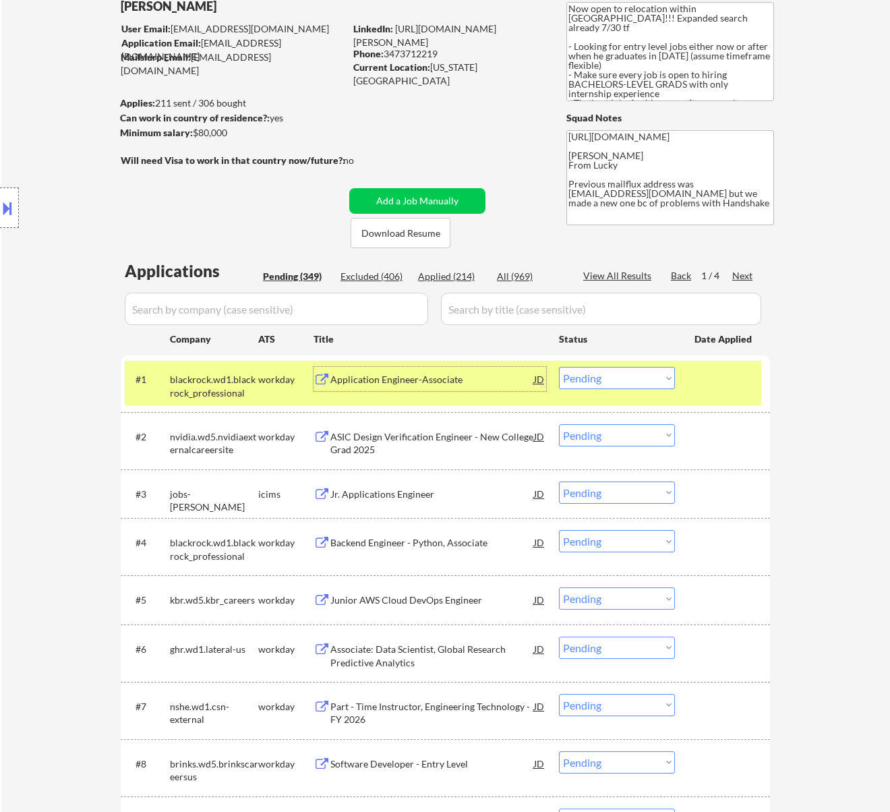
click at [629, 382] on select "Choose an option... Pending Applied Excluded (Questions) Excluded (Expired) Exc…" at bounding box center [617, 378] width 116 height 22
click at [559, 367] on select "Choose an option... Pending Applied Excluded (Questions) Excluded (Expired) Exc…" at bounding box center [617, 378] width 116 height 22
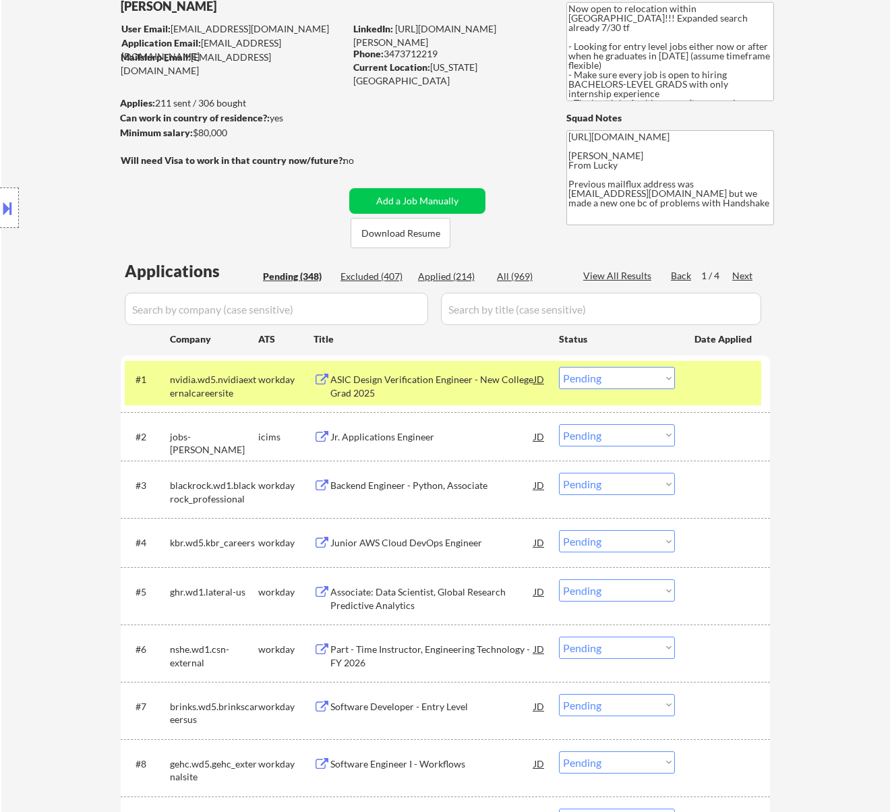
click at [480, 373] on div "ASIC Design Verification Engineer - New College Grad 2025" at bounding box center [433, 386] width 204 height 26
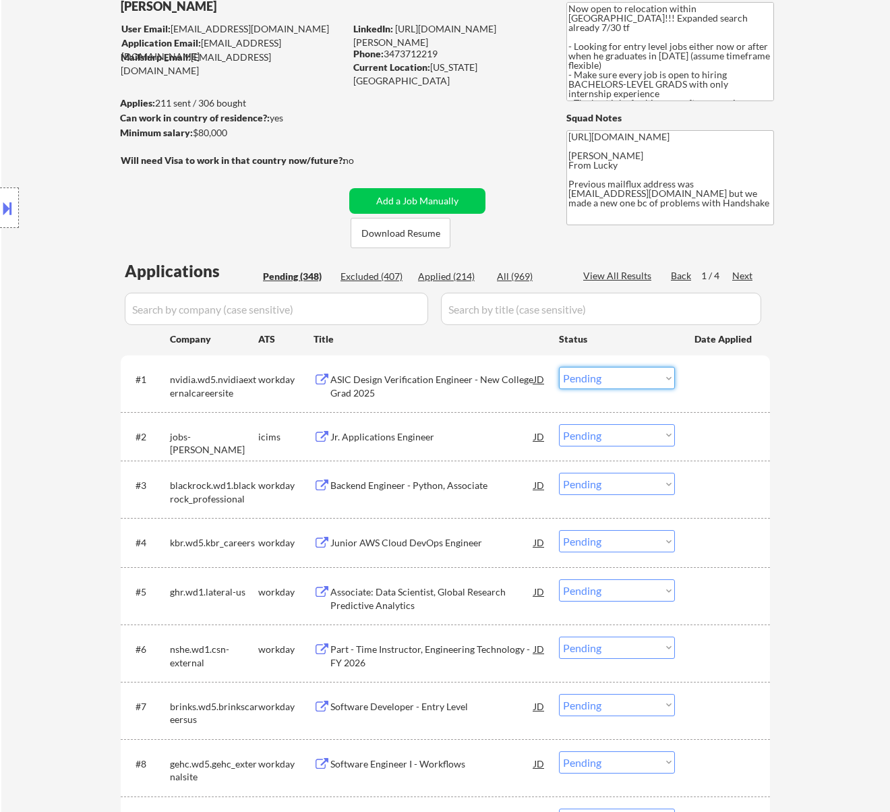
click at [631, 381] on select "Choose an option... Pending Applied Excluded (Questions) Excluded (Expired) Exc…" at bounding box center [617, 378] width 116 height 22
click at [559, 367] on select "Choose an option... Pending Applied Excluded (Questions) Excluded (Expired) Exc…" at bounding box center [617, 378] width 116 height 22
select select ""pending""
